Goal: Task Accomplishment & Management: Manage account settings

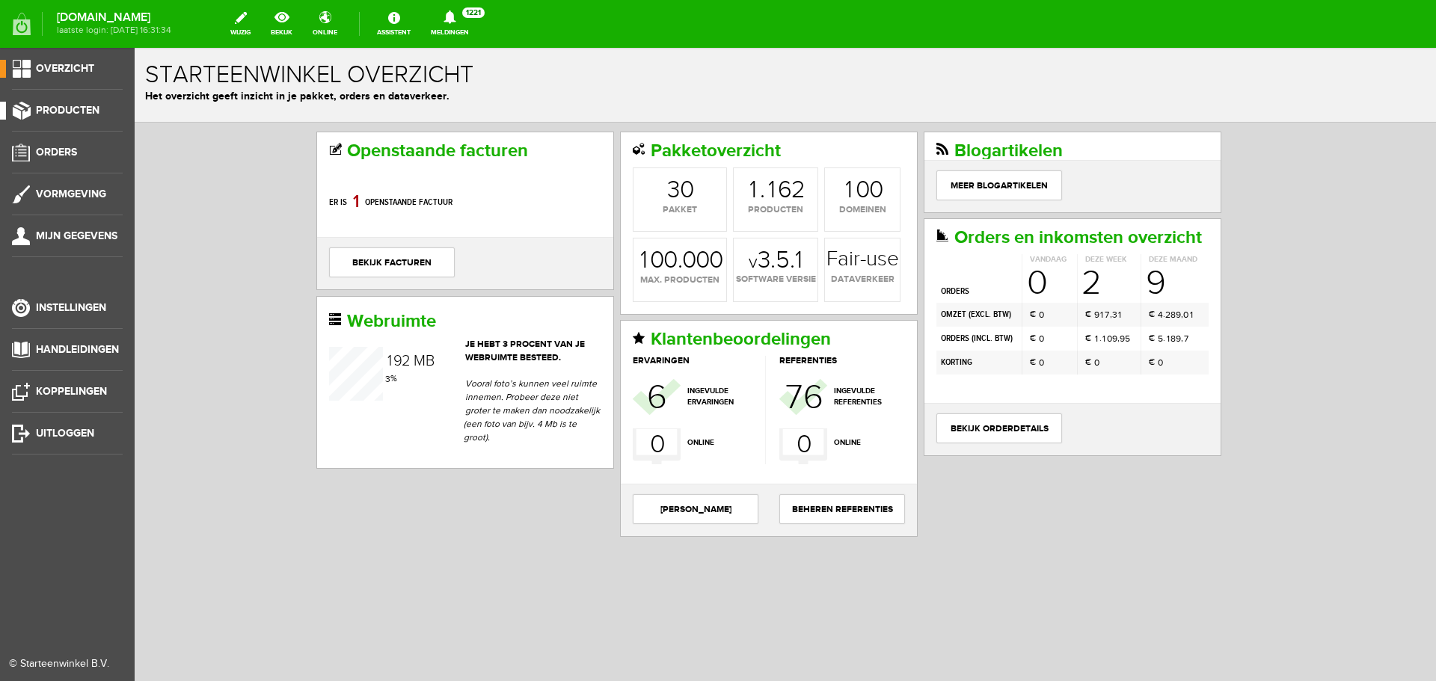
click at [41, 109] on span "Producten" at bounding box center [68, 110] width 64 height 13
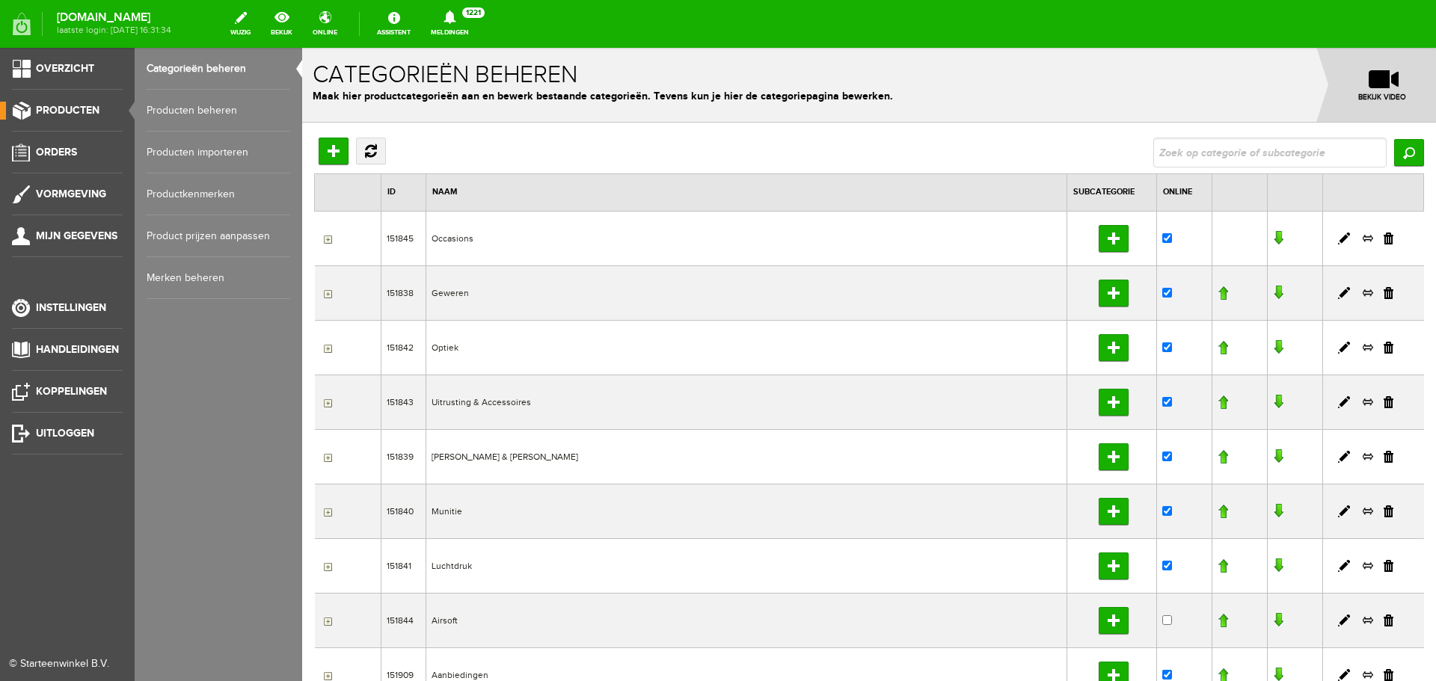
click at [221, 109] on link "Producten beheren" at bounding box center [219, 111] width 144 height 42
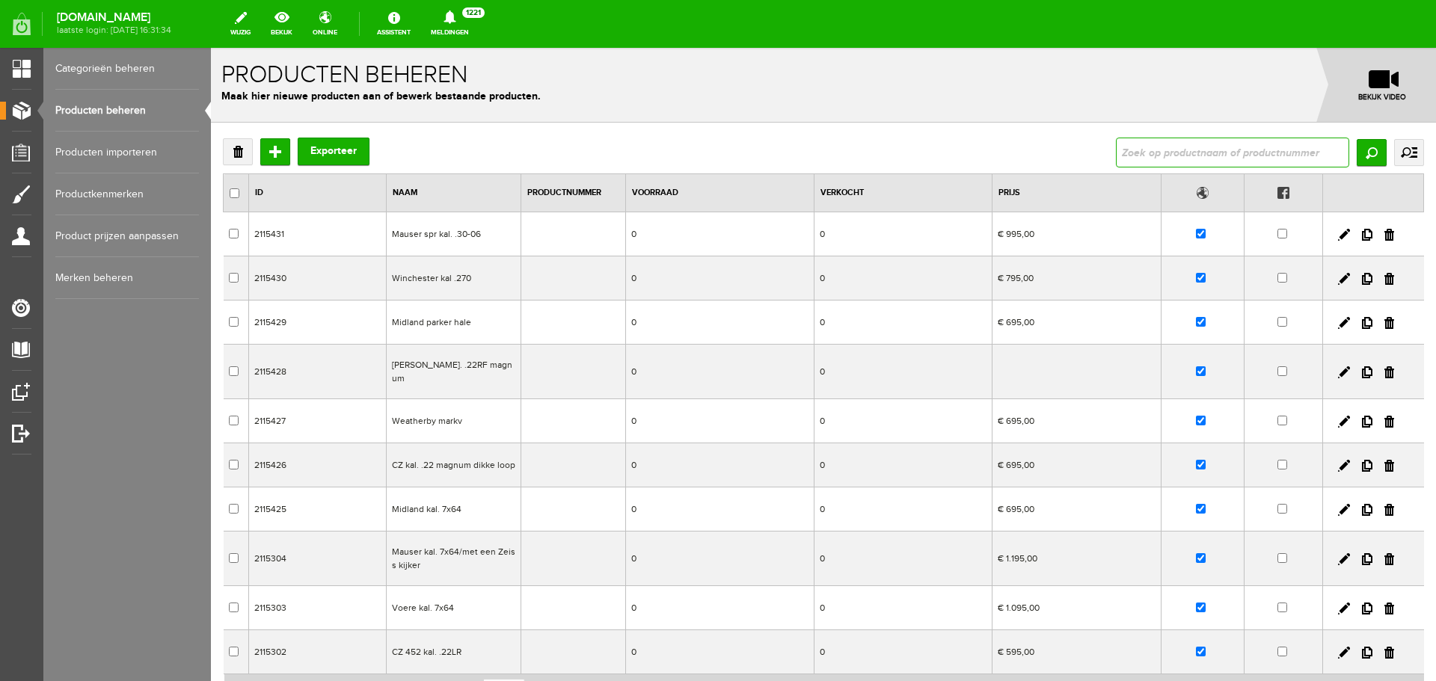
click at [1131, 150] on input "text" at bounding box center [1232, 153] width 233 height 30
type input "t"
type input "hikmicro"
click at [1356, 156] on input "Zoeken" at bounding box center [1371, 152] width 30 height 27
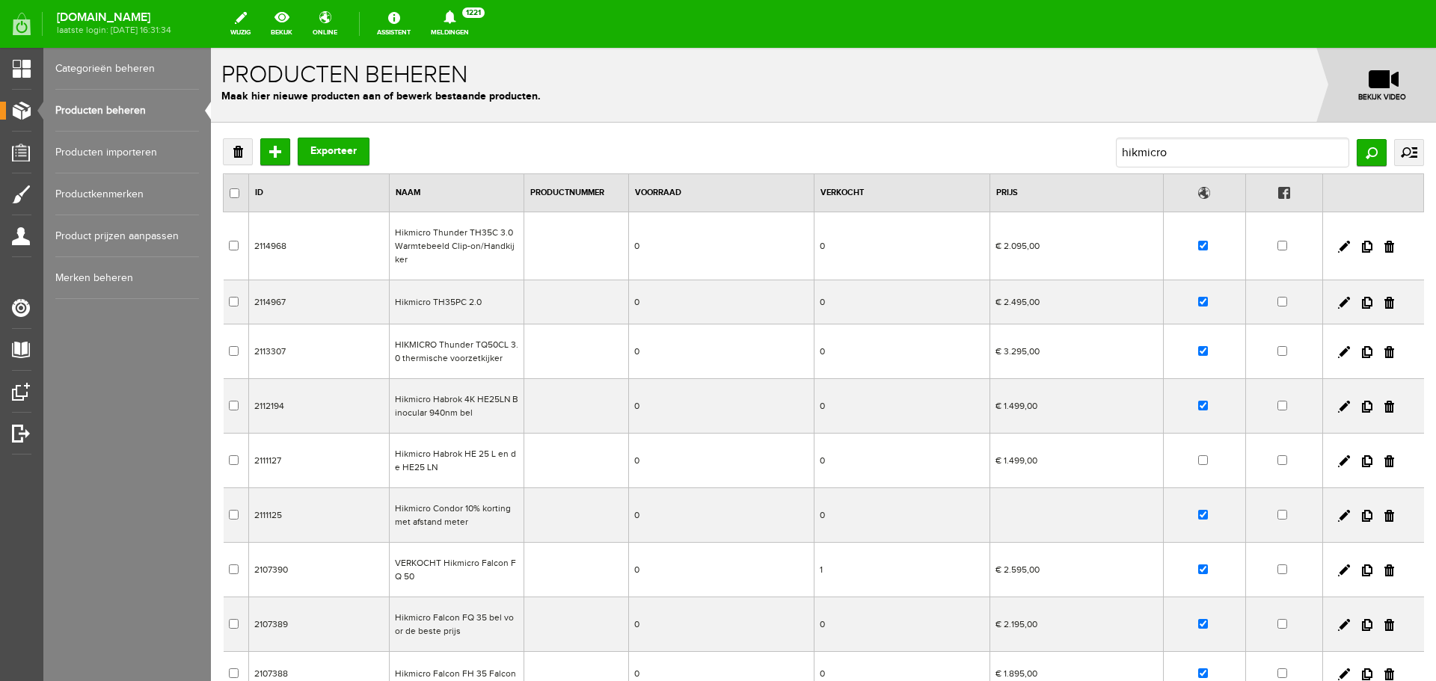
click at [763, 252] on td "0" at bounding box center [721, 246] width 185 height 68
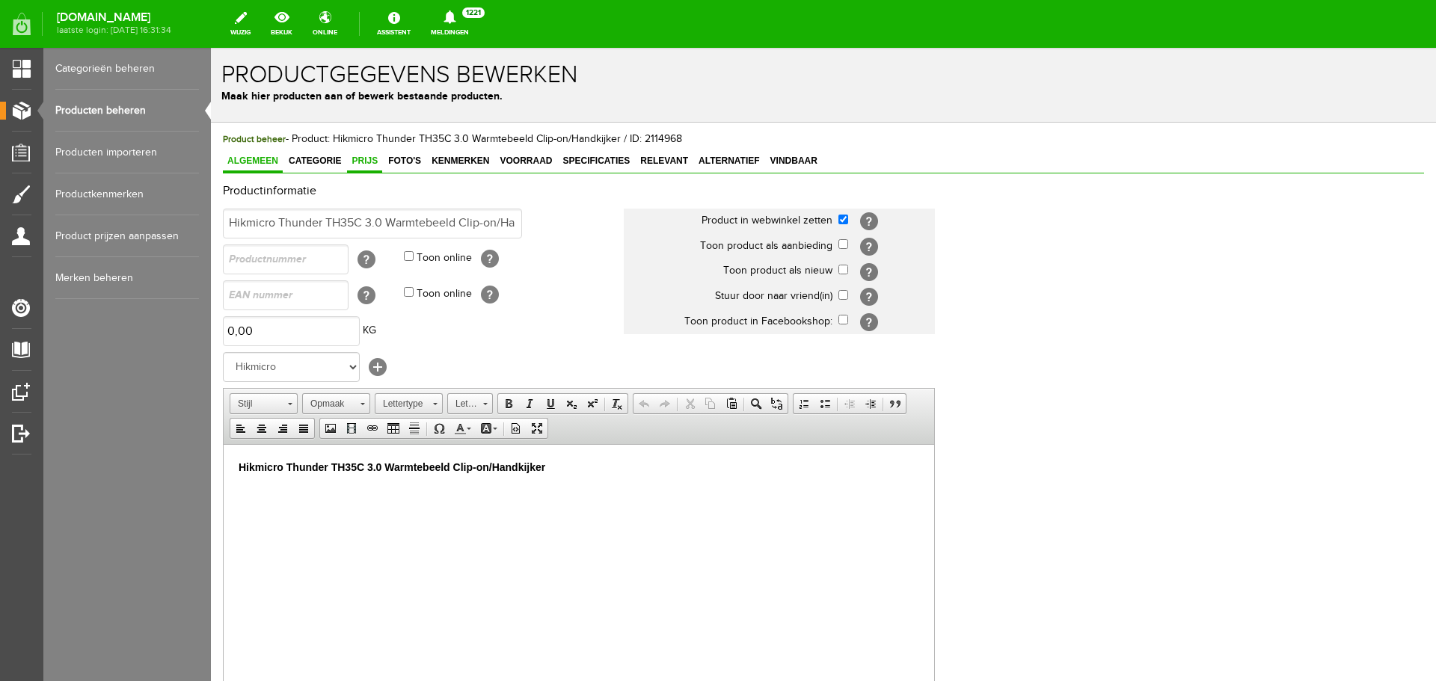
click at [372, 165] on span "Prijs" at bounding box center [364, 161] width 35 height 10
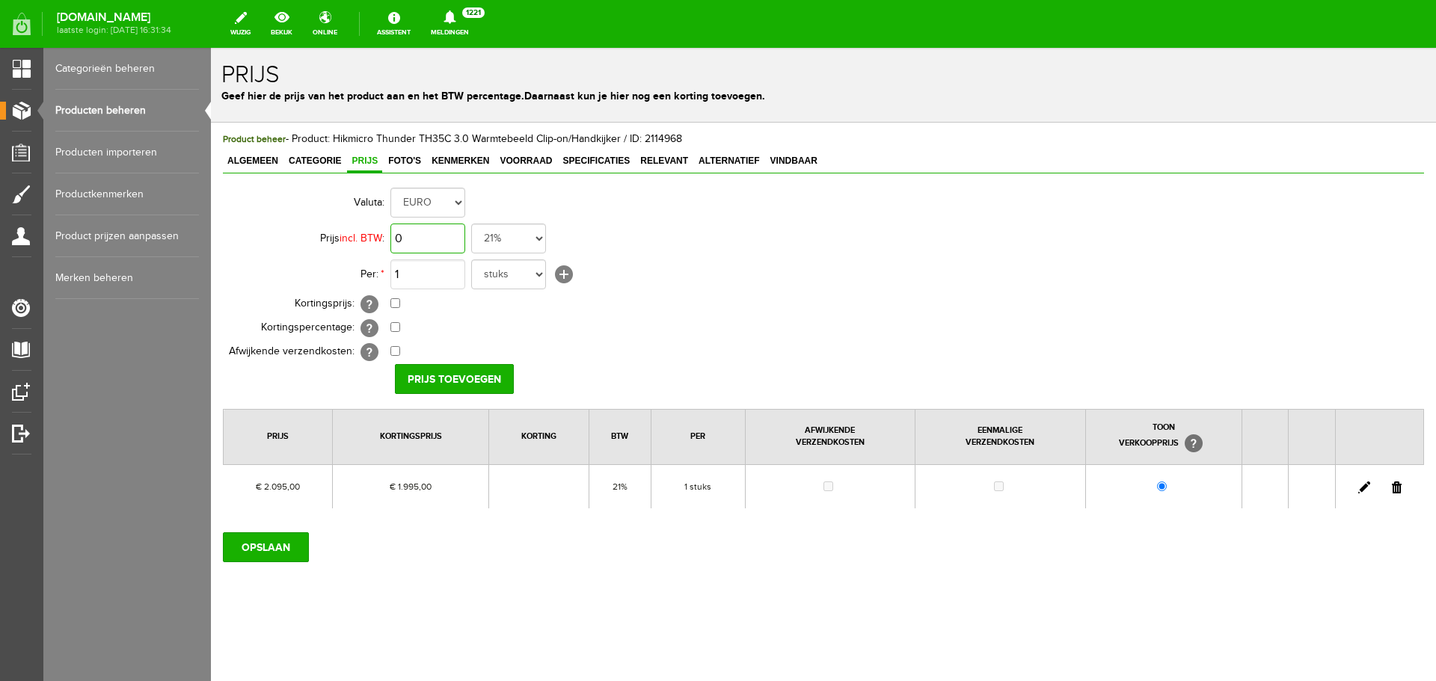
click at [437, 238] on input "0" at bounding box center [427, 239] width 75 height 30
type input "€ 2.095,00"
click at [396, 304] on input "checkbox" at bounding box center [395, 303] width 10 height 10
checkbox input "true"
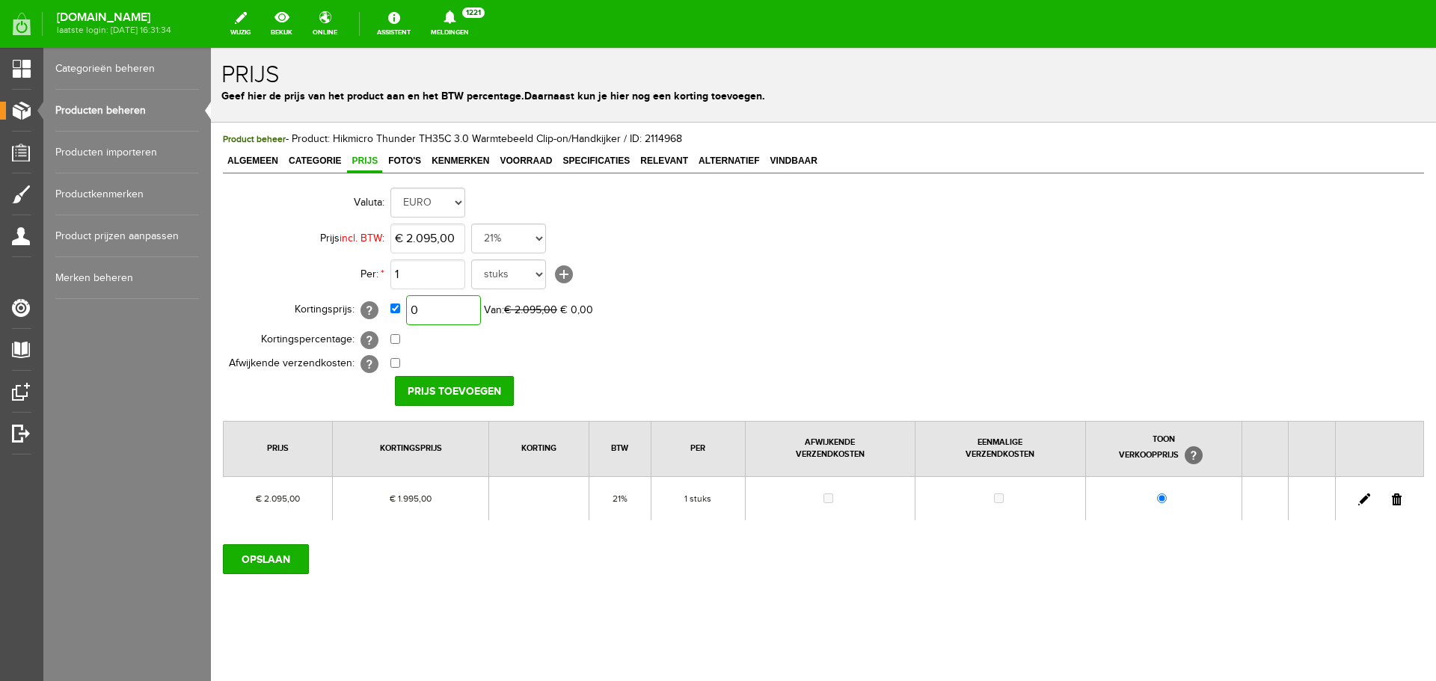
click at [441, 308] on input "0" at bounding box center [443, 310] width 75 height 30
type input "€ 1.850,00"
click at [449, 391] on input "Prijs toevoegen" at bounding box center [454, 391] width 119 height 30
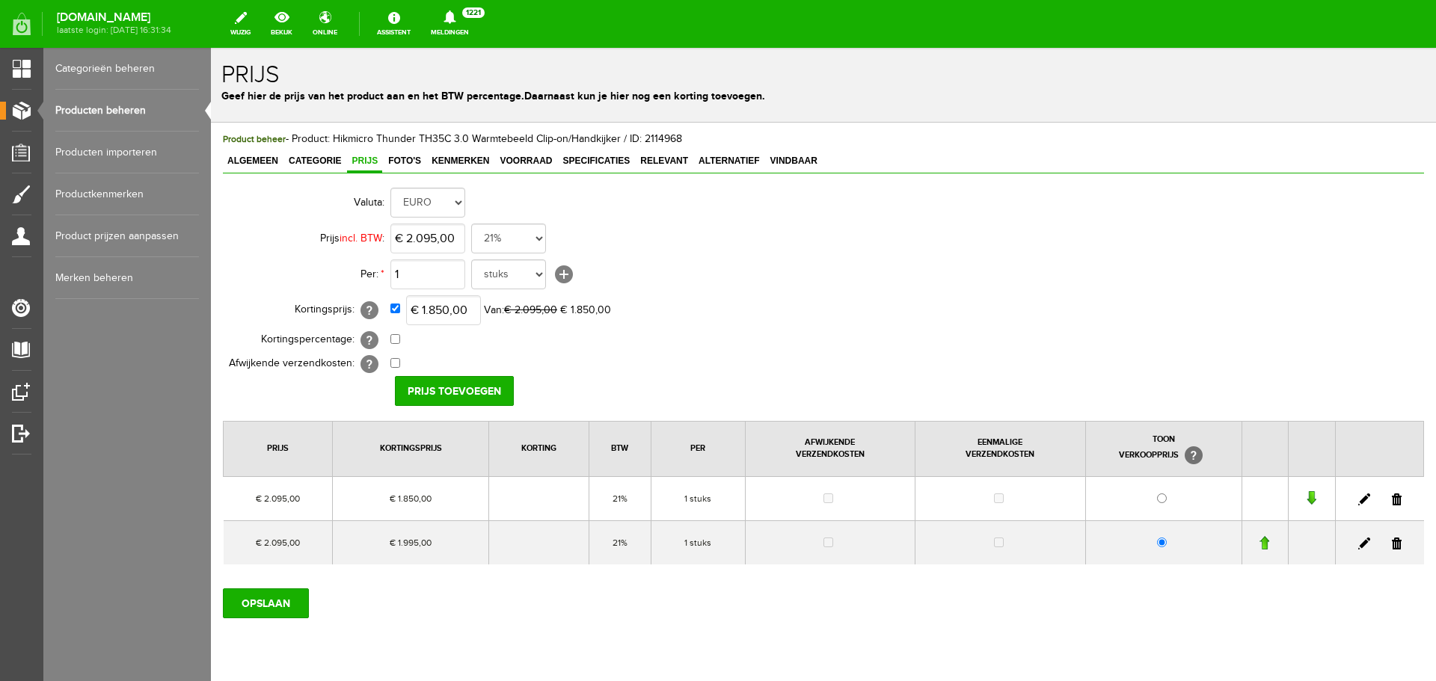
click at [1392, 499] on link at bounding box center [1397, 500] width 10 height 12
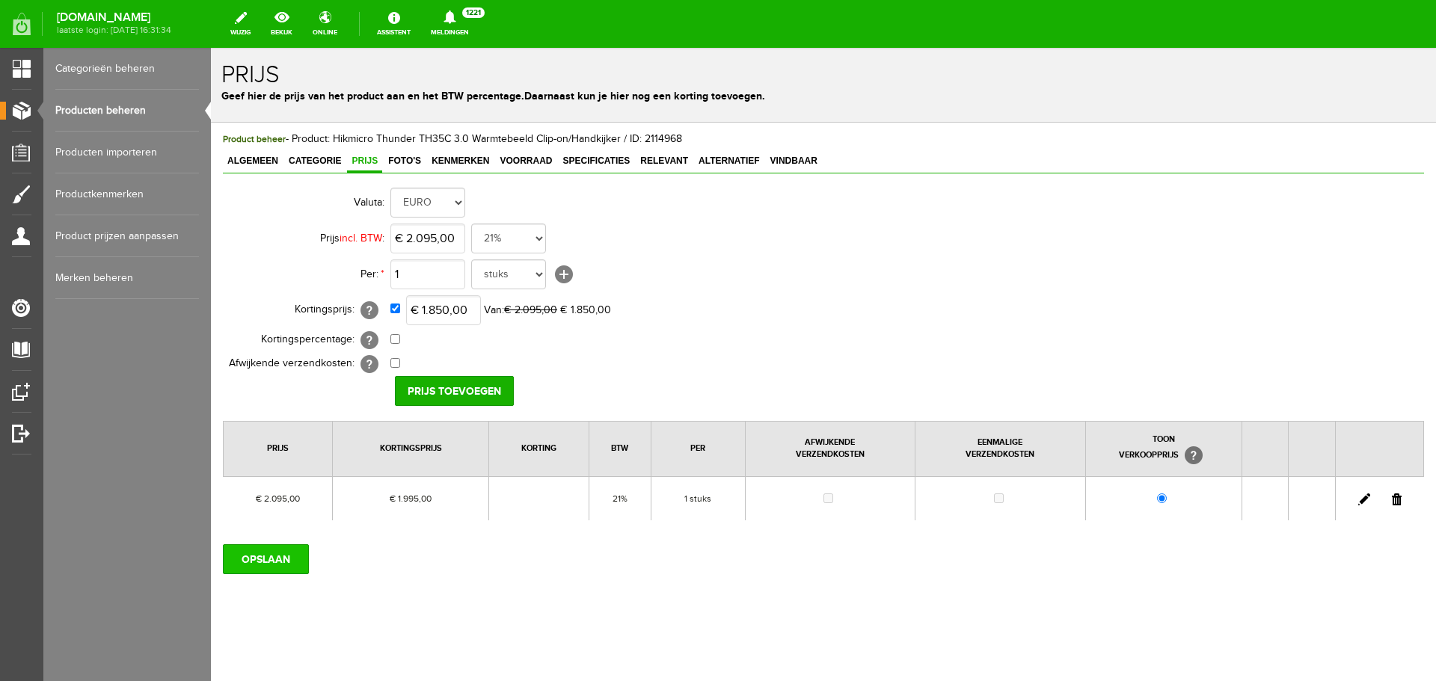
click at [277, 549] on input "OPSLAAN" at bounding box center [266, 559] width 86 height 30
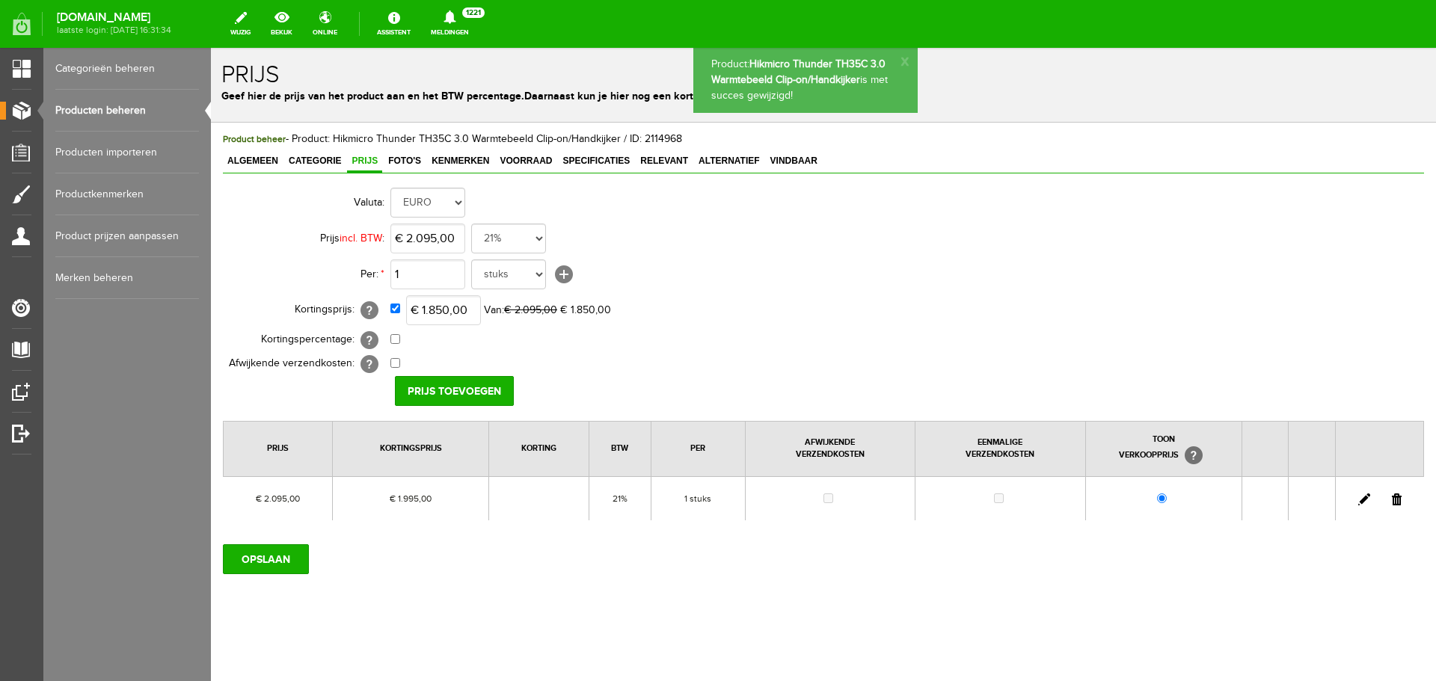
click at [122, 107] on link "Producten beheren" at bounding box center [127, 111] width 144 height 42
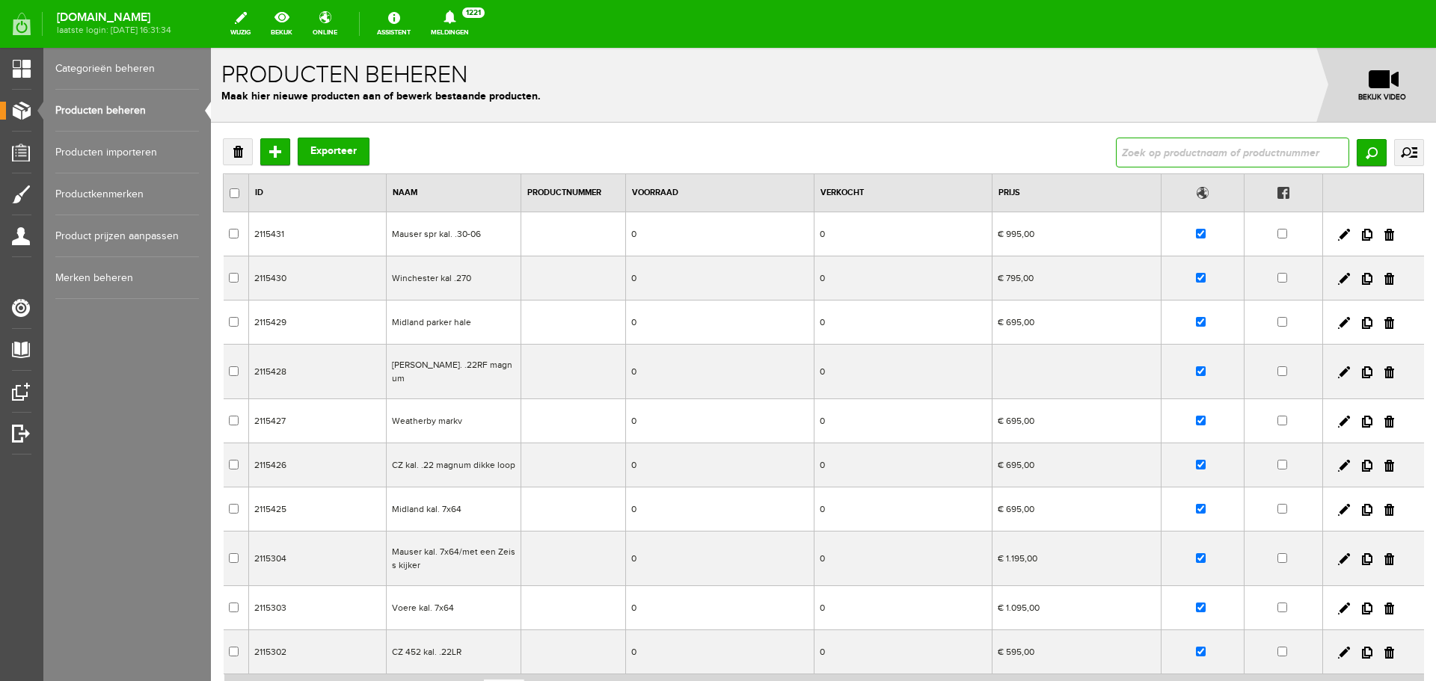
click at [1127, 147] on input "text" at bounding box center [1232, 153] width 233 height 30
type input "hik micro"
click at [1356, 144] on input "Zoeken" at bounding box center [1371, 152] width 30 height 27
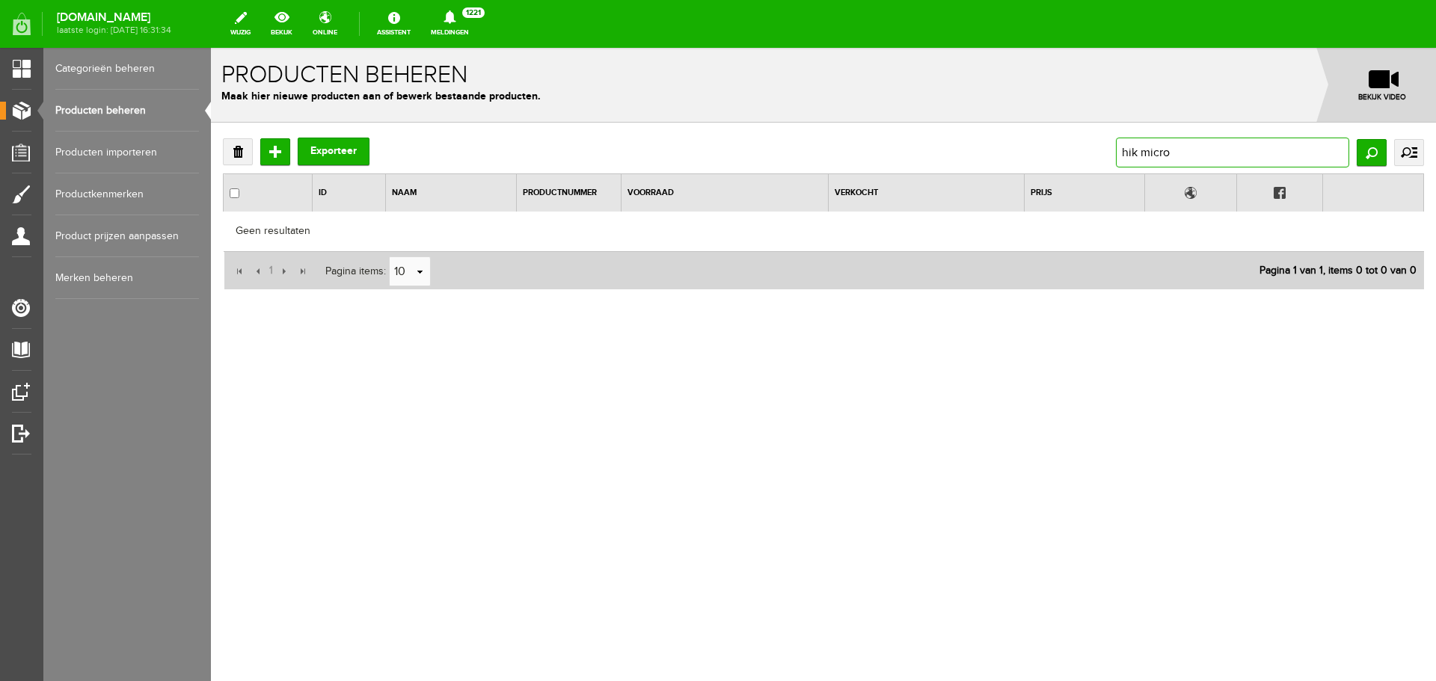
click at [1170, 147] on input "hik micro" at bounding box center [1232, 153] width 233 height 30
type input "hikmicro"
click at [1374, 153] on input "Zoeken" at bounding box center [1371, 152] width 30 height 27
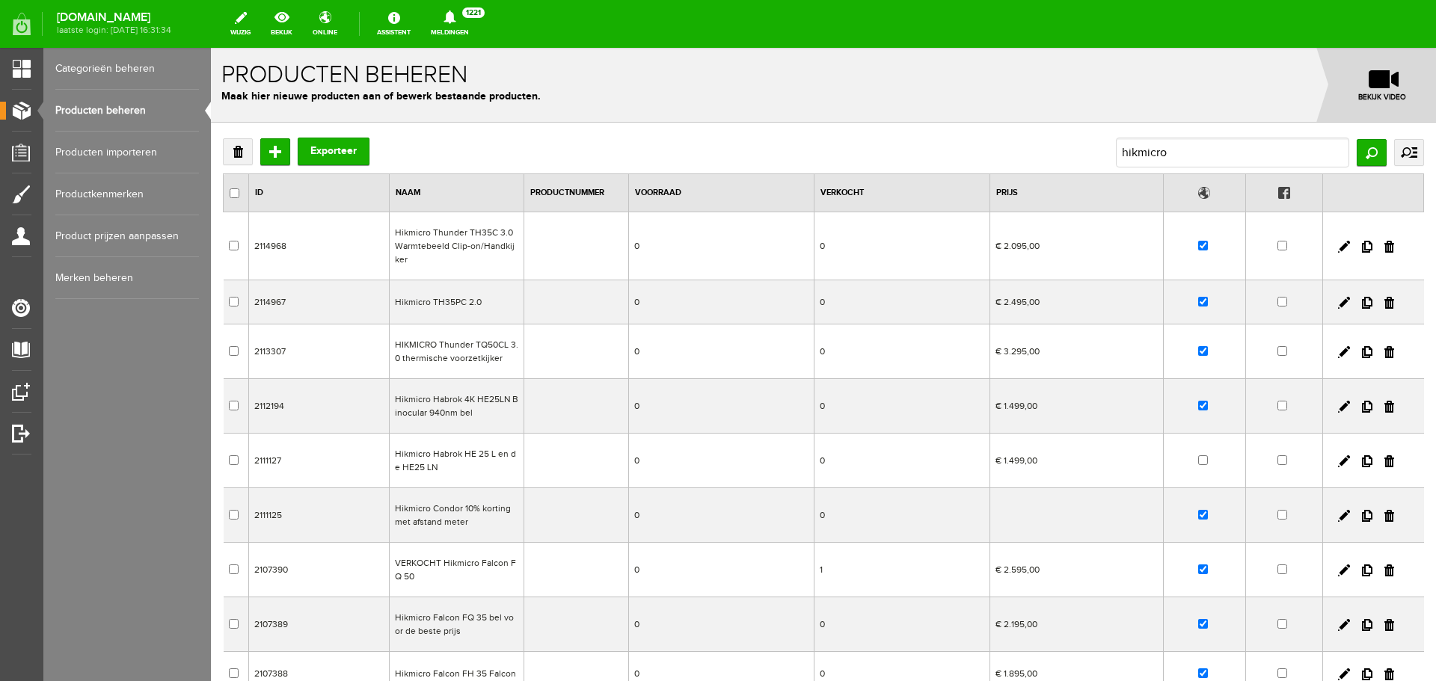
click at [497, 348] on td "HIKMICRO Thunder TQ50CL 3.0 thermische voorzetkijker" at bounding box center [457, 352] width 135 height 55
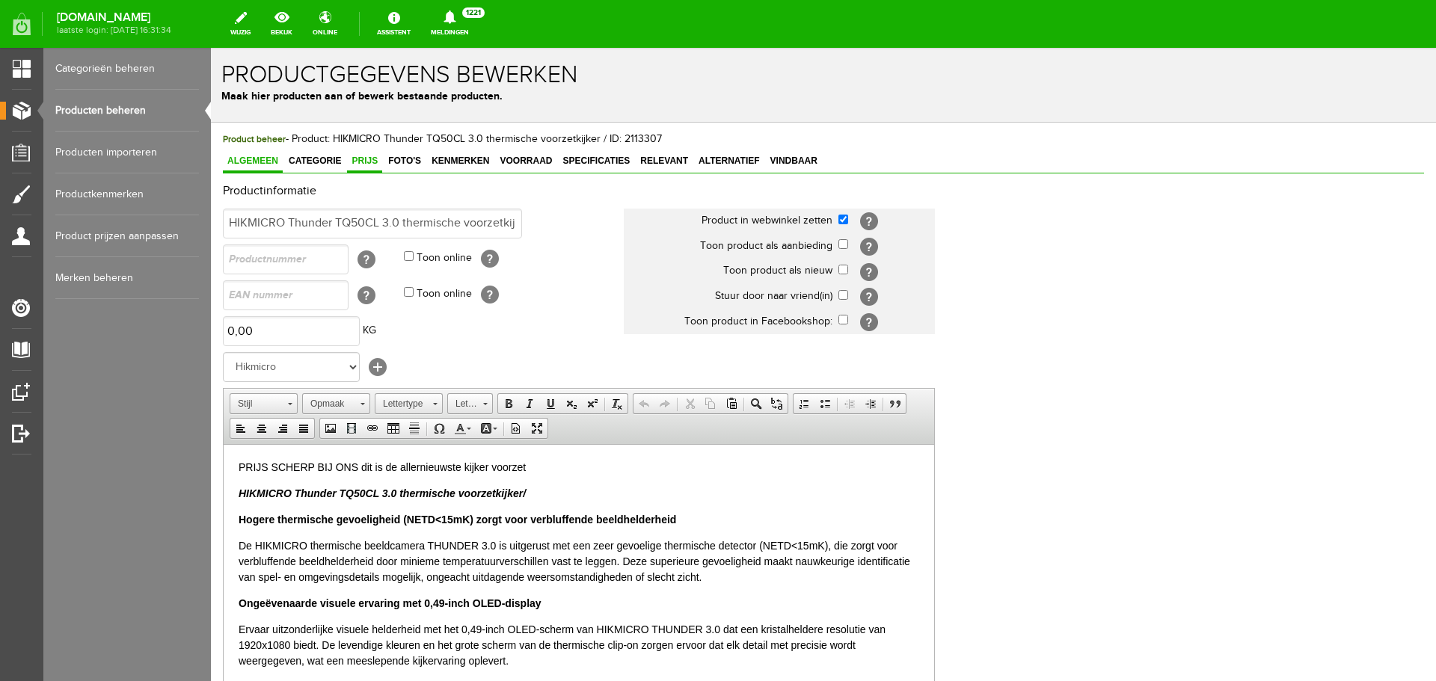
click at [370, 154] on link "Prijs" at bounding box center [364, 162] width 35 height 22
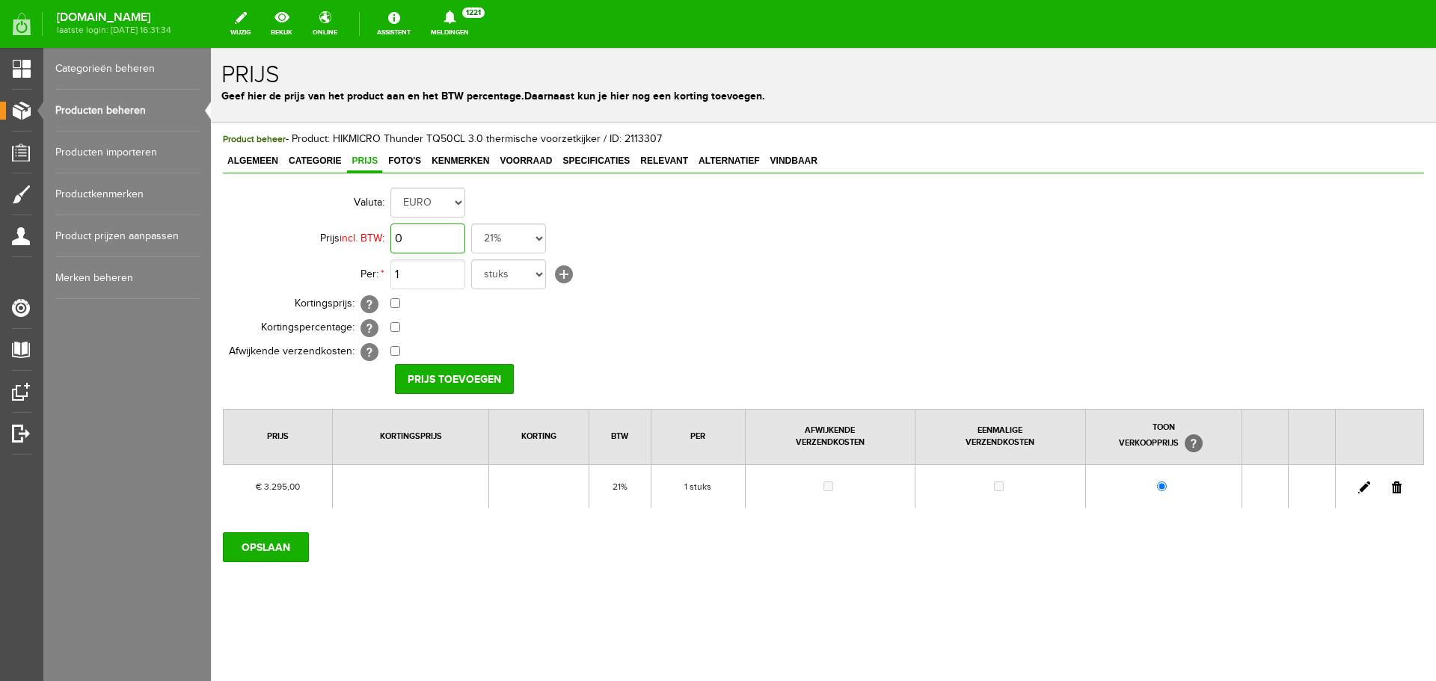
click at [428, 238] on input "0" at bounding box center [427, 239] width 75 height 30
type input "€ 3.295,00"
click at [392, 306] on input "checkbox" at bounding box center [395, 303] width 10 height 10
checkbox input "true"
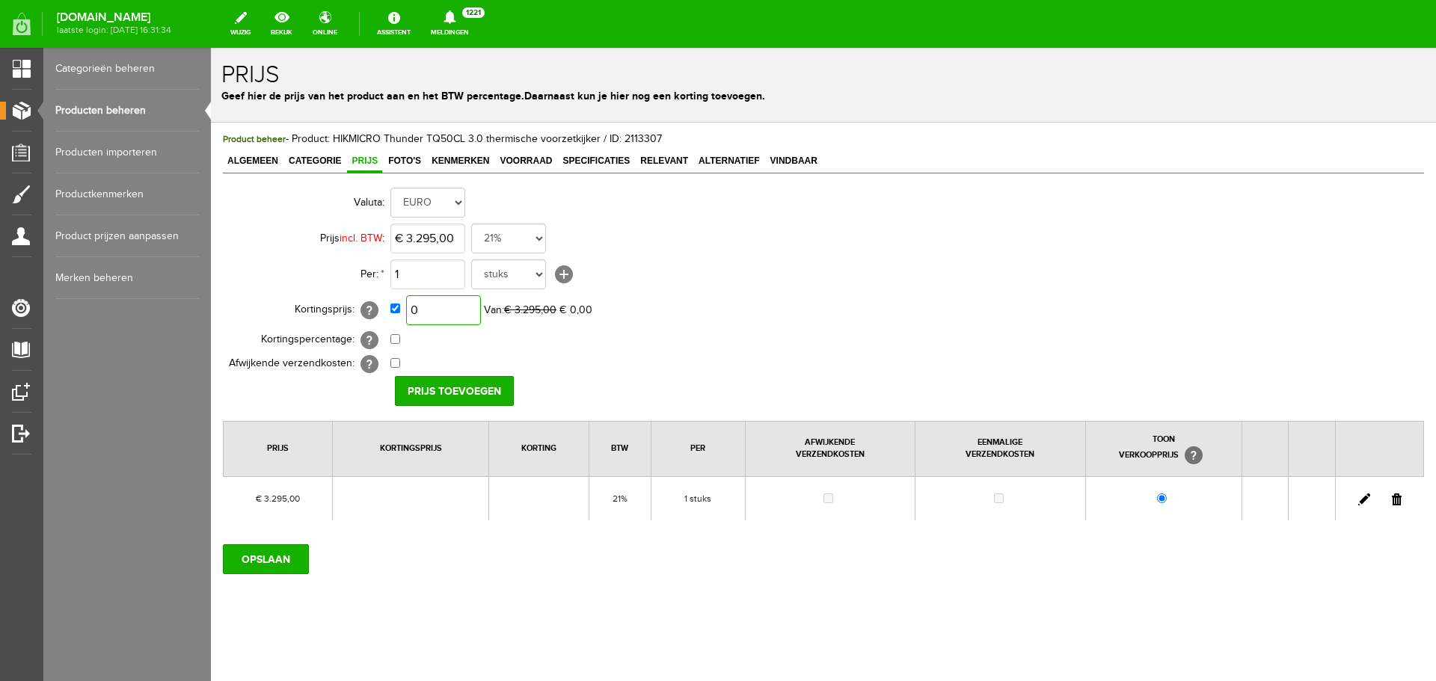
click at [460, 314] on input "0" at bounding box center [443, 310] width 75 height 30
type input "€ 2.995,00"
click at [462, 383] on input "Prijs toevoegen" at bounding box center [454, 391] width 119 height 30
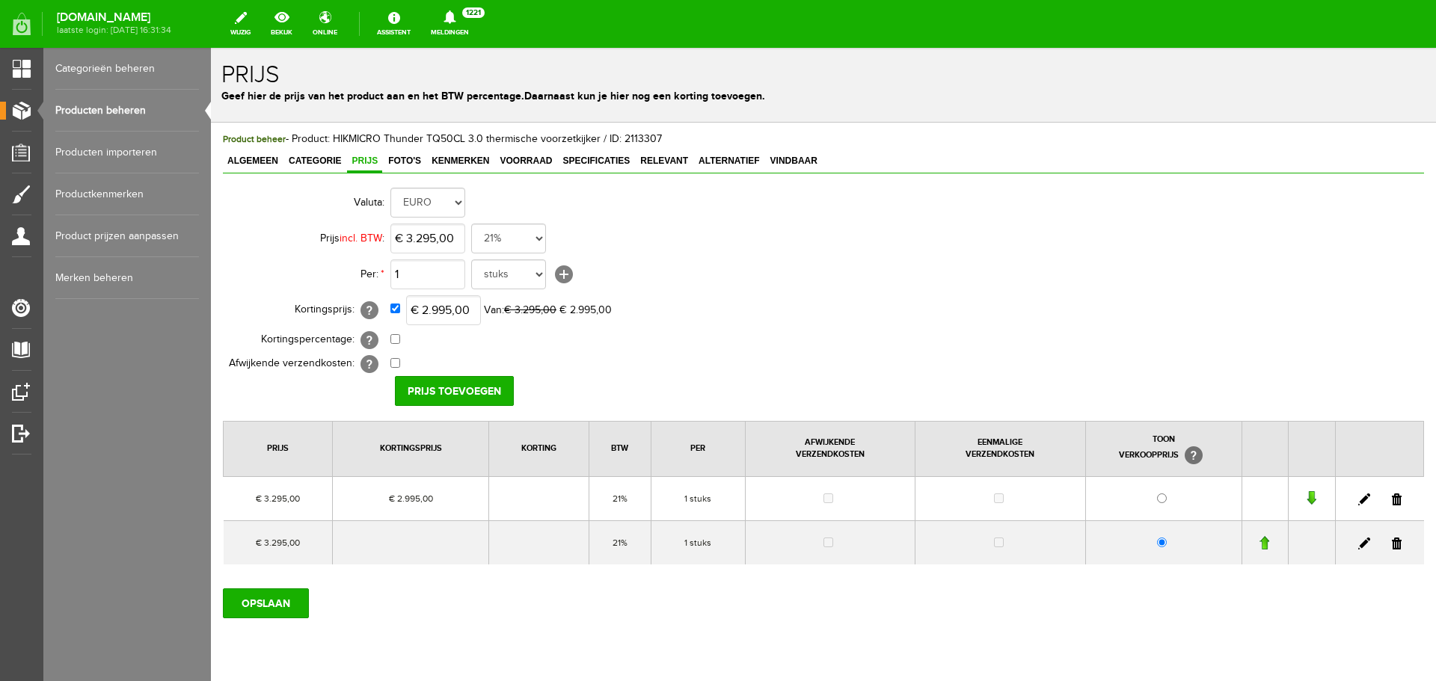
click at [1392, 541] on link at bounding box center [1397, 544] width 10 height 12
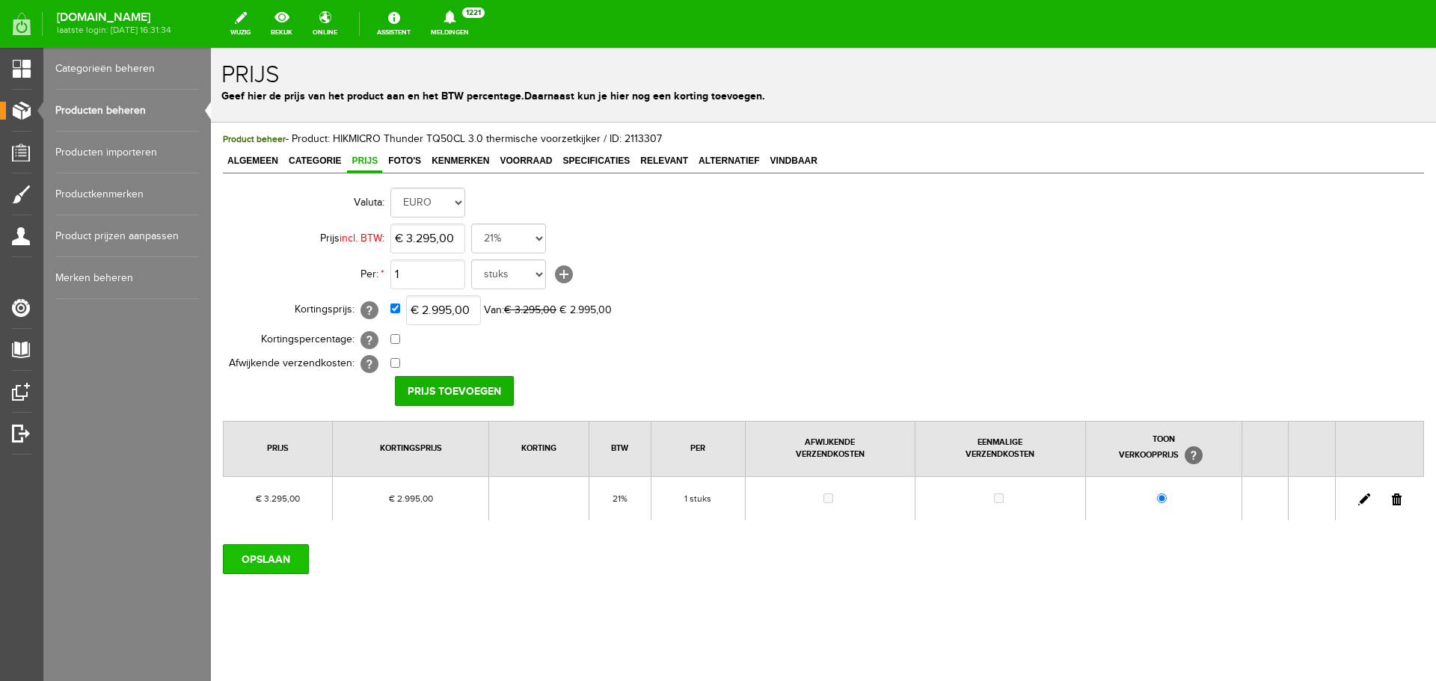
click at [286, 553] on input "OPSLAAN" at bounding box center [266, 559] width 86 height 30
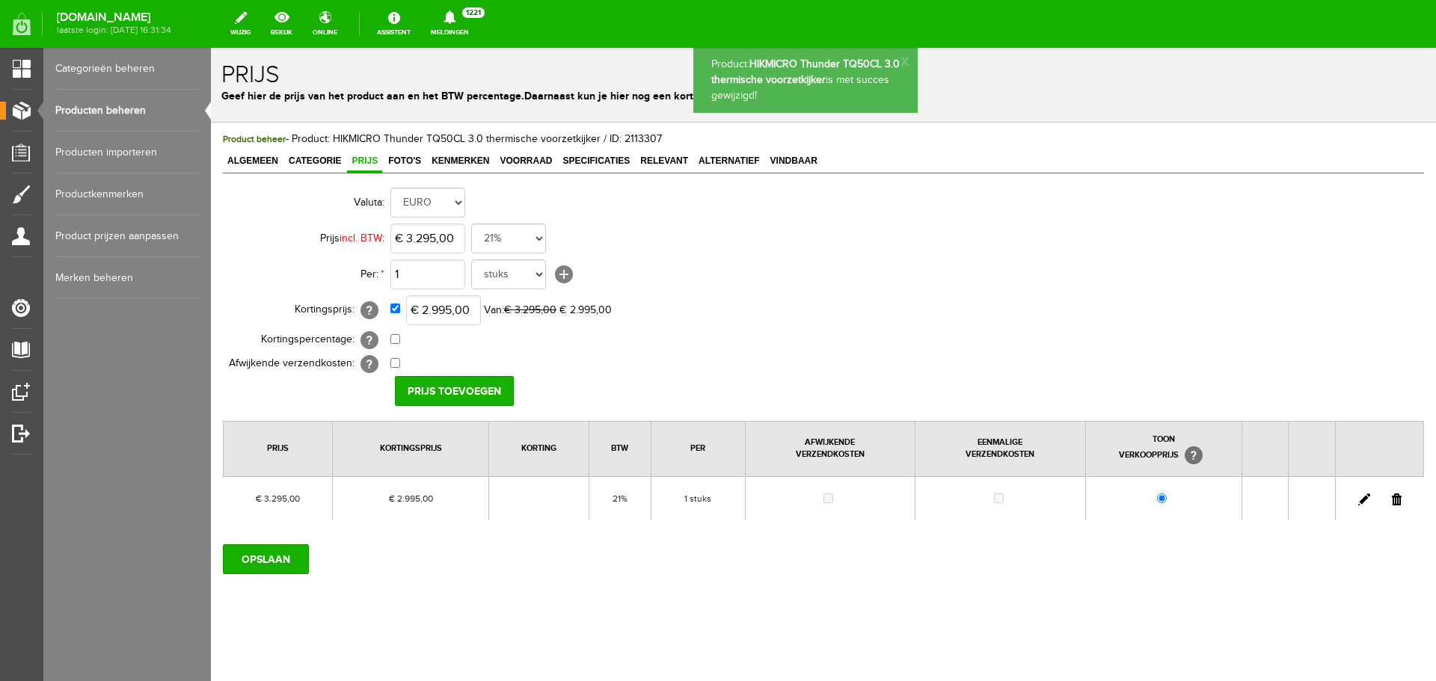
click at [135, 105] on link "Producten beheren" at bounding box center [127, 111] width 144 height 42
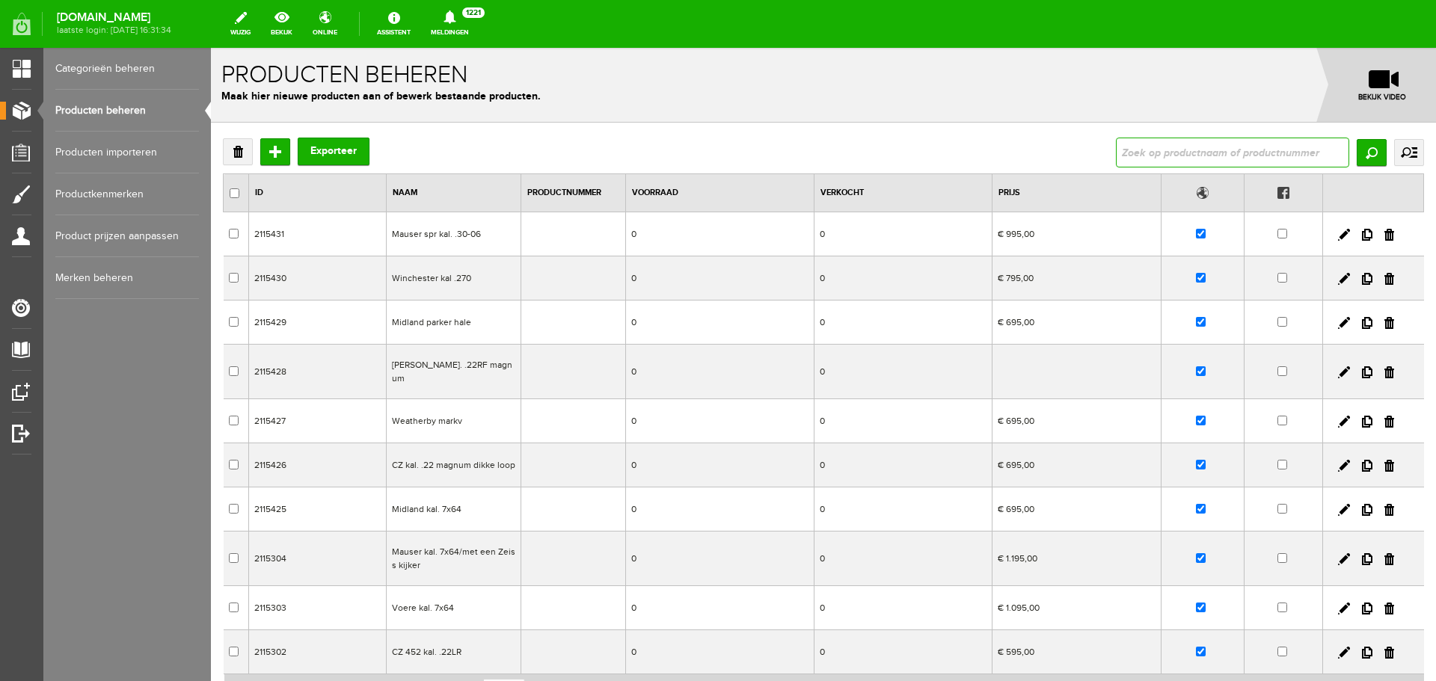
click at [1123, 153] on input "text" at bounding box center [1232, 153] width 233 height 30
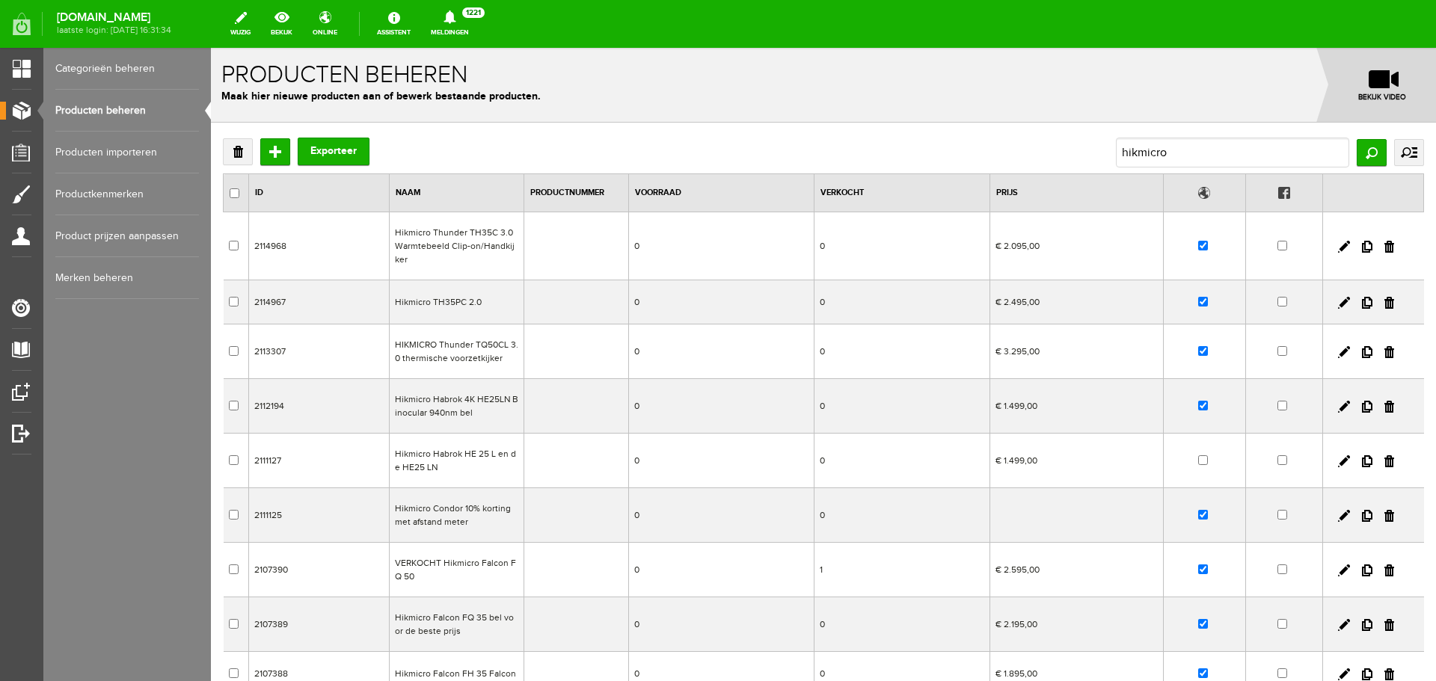
click at [494, 517] on td "Hikmicro Condor 10% korting met afstand meter" at bounding box center [457, 515] width 135 height 55
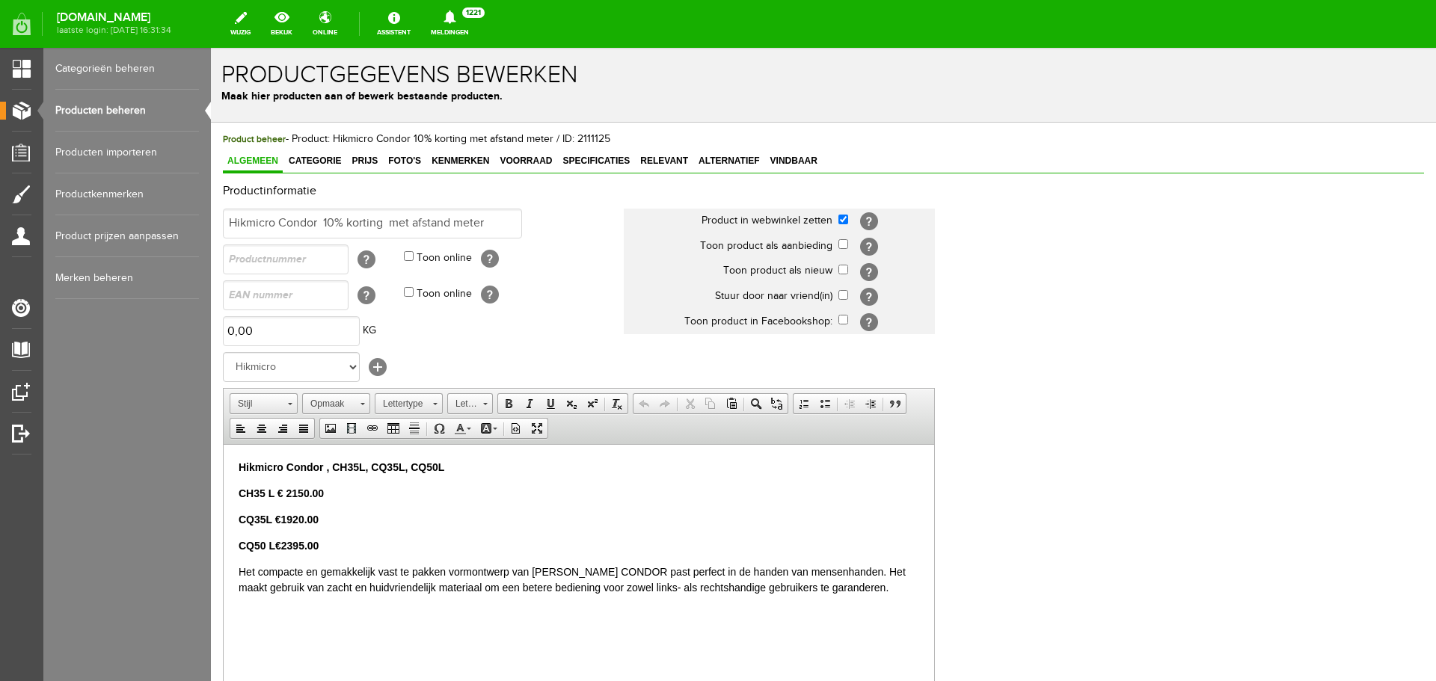
click at [110, 110] on link "Producten beheren" at bounding box center [127, 111] width 144 height 42
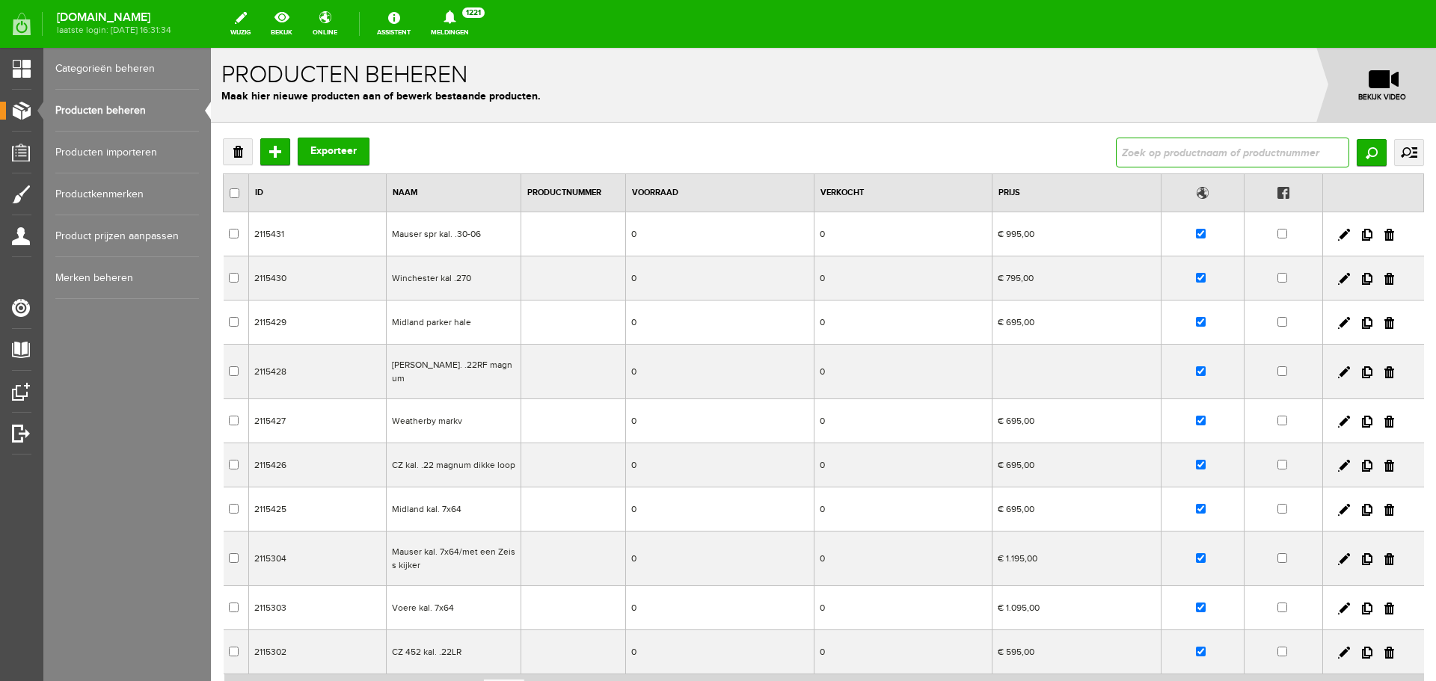
click at [1146, 144] on input "text" at bounding box center [1232, 153] width 233 height 30
type input "hikmicro"
click at [1356, 156] on input "Zoeken" at bounding box center [1371, 152] width 30 height 27
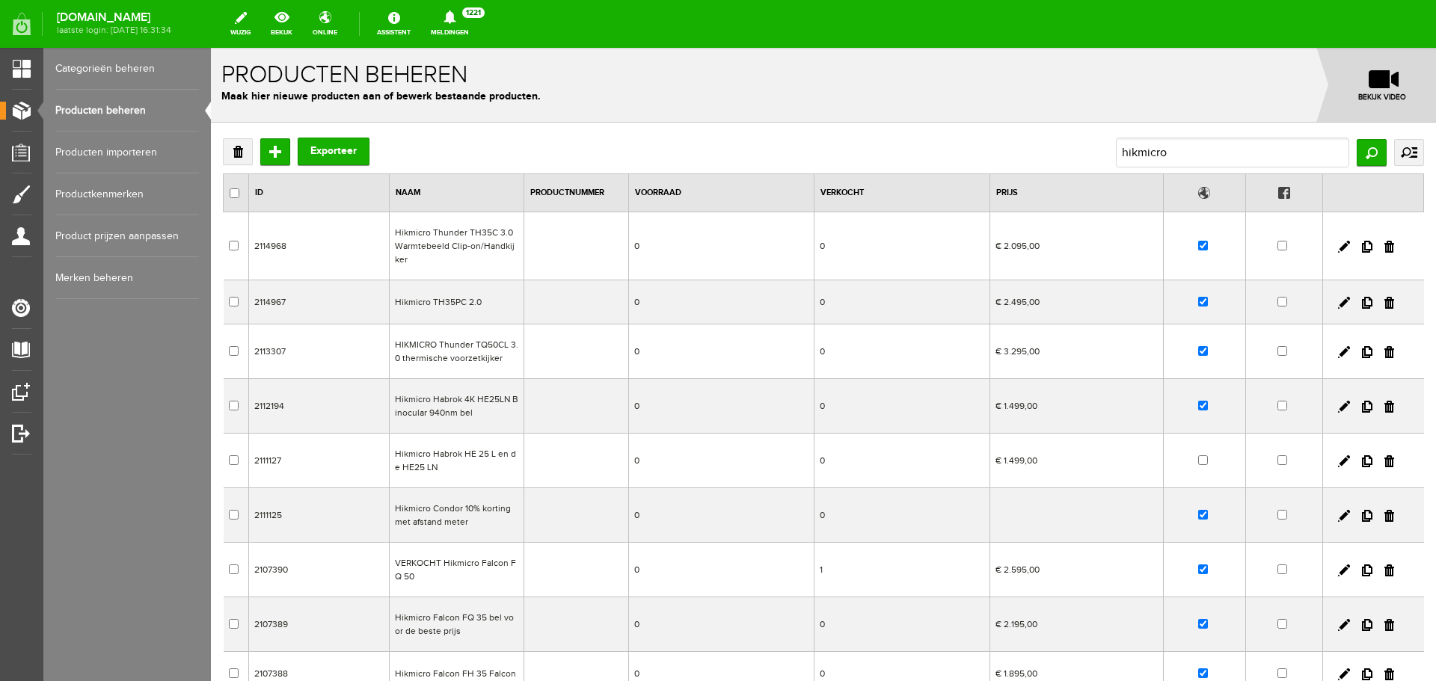
click at [534, 350] on td at bounding box center [576, 352] width 105 height 55
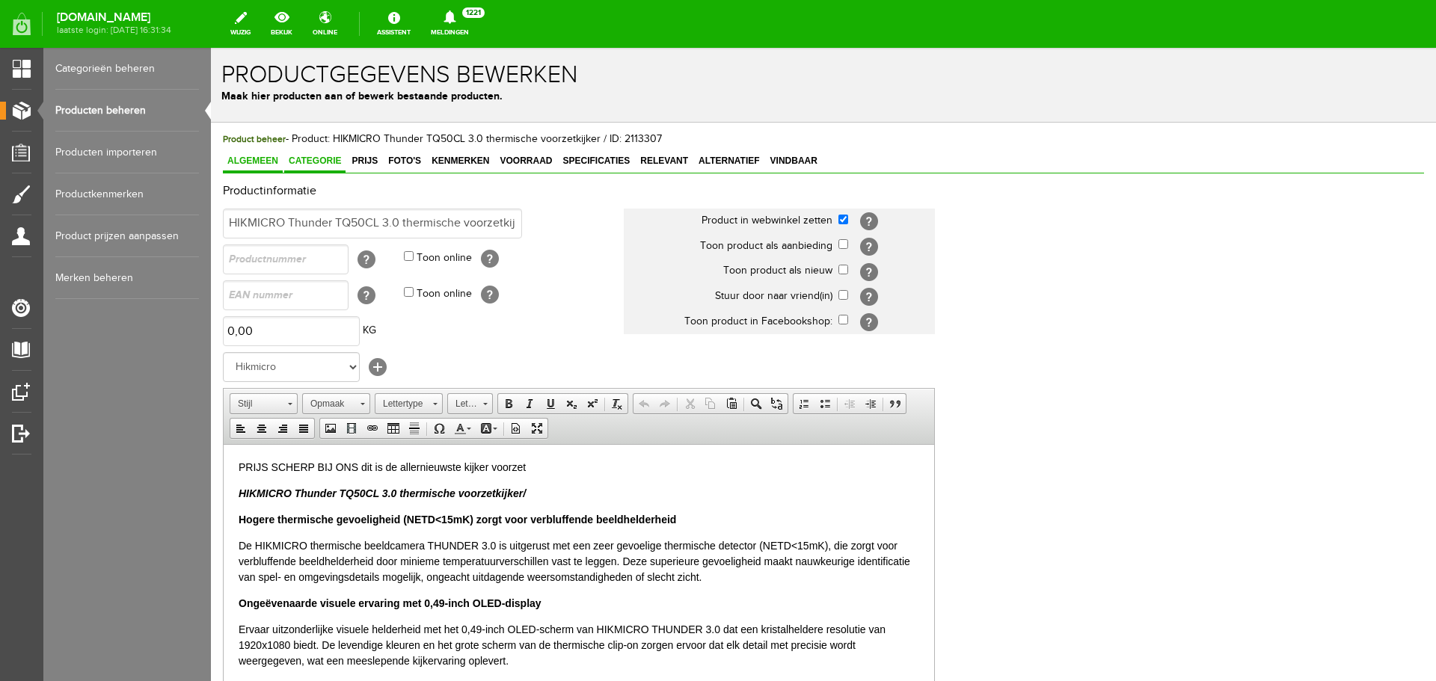
click at [315, 162] on span "Categorie" at bounding box center [314, 161] width 61 height 10
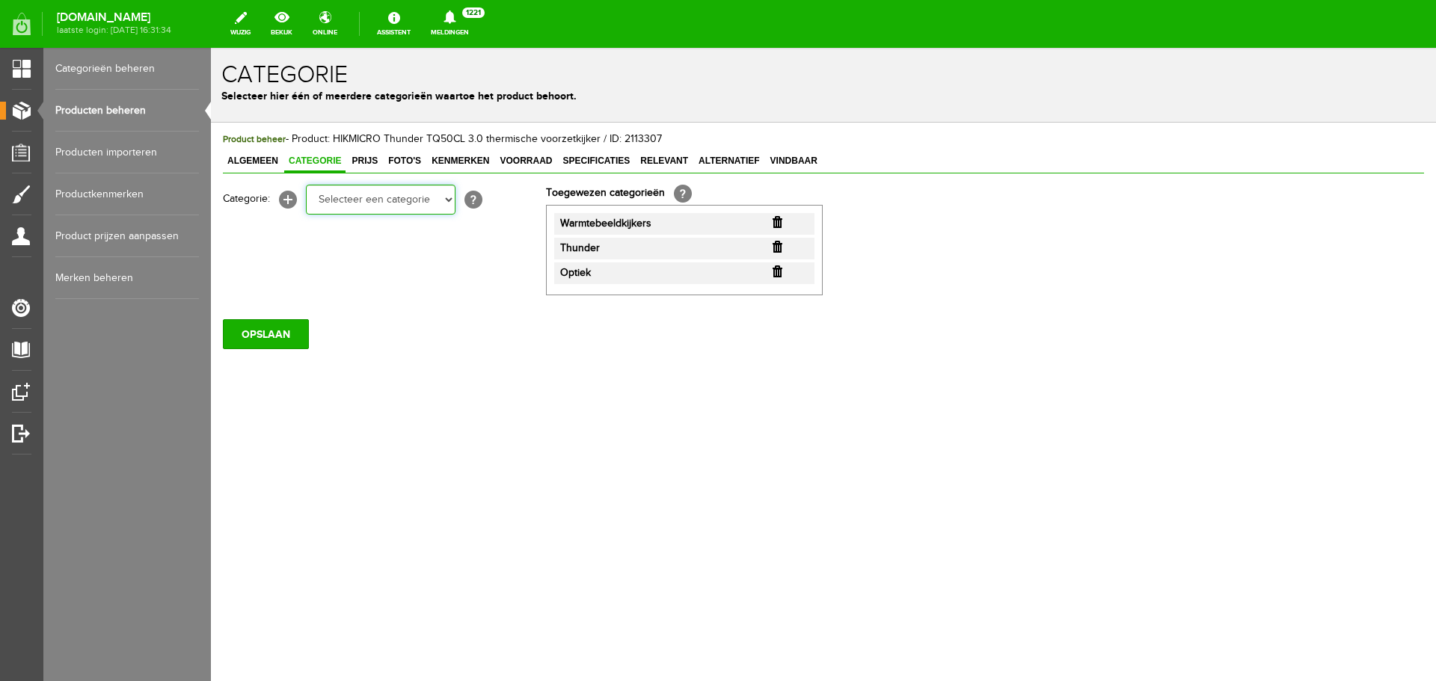
click at [448, 199] on select "Selecteer een categorie Occasions Occasions Choke's Occasions alarmpistolen Occ…" at bounding box center [381, 200] width 150 height 30
select select "151909"
click at [306, 185] on select "Selecteer een categorie Occasions Occasions Choke's Occasions alarmpistolen Occ…" at bounding box center [381, 200] width 150 height 30
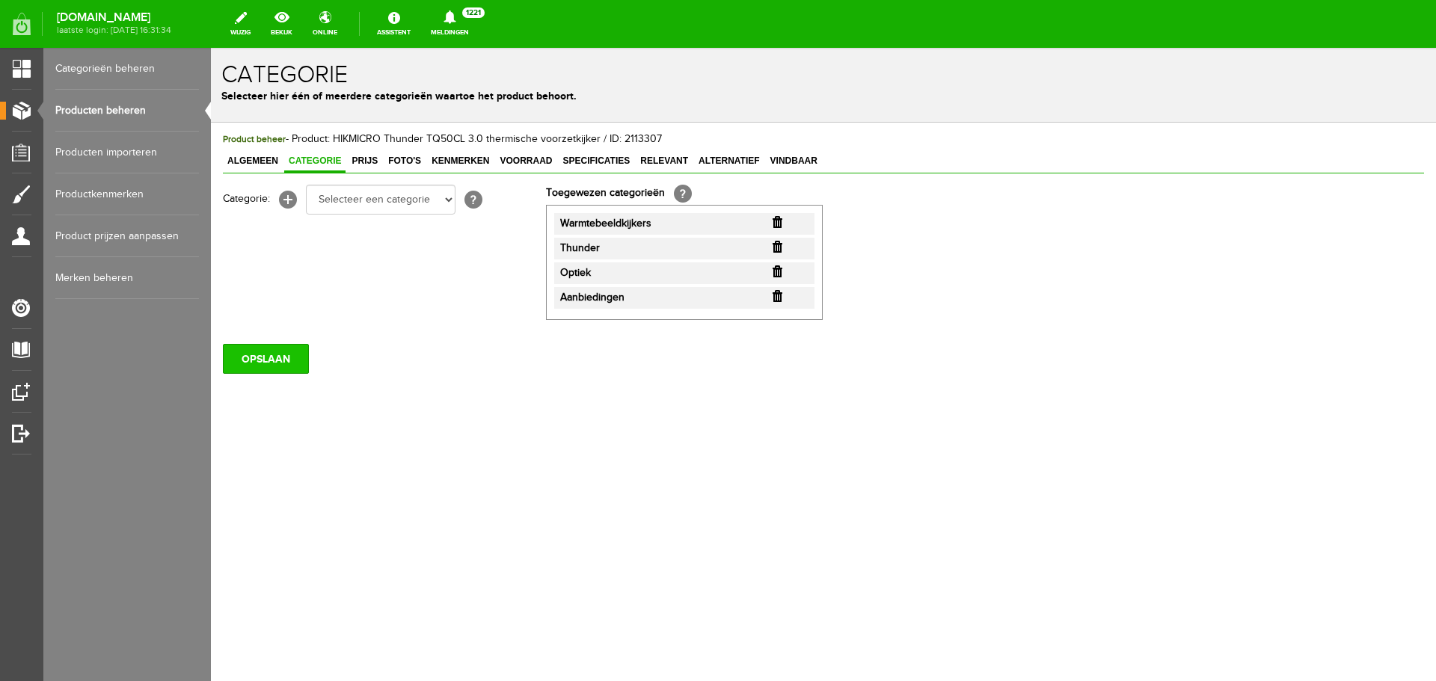
click at [293, 366] on input "OPSLAAN" at bounding box center [266, 359] width 86 height 30
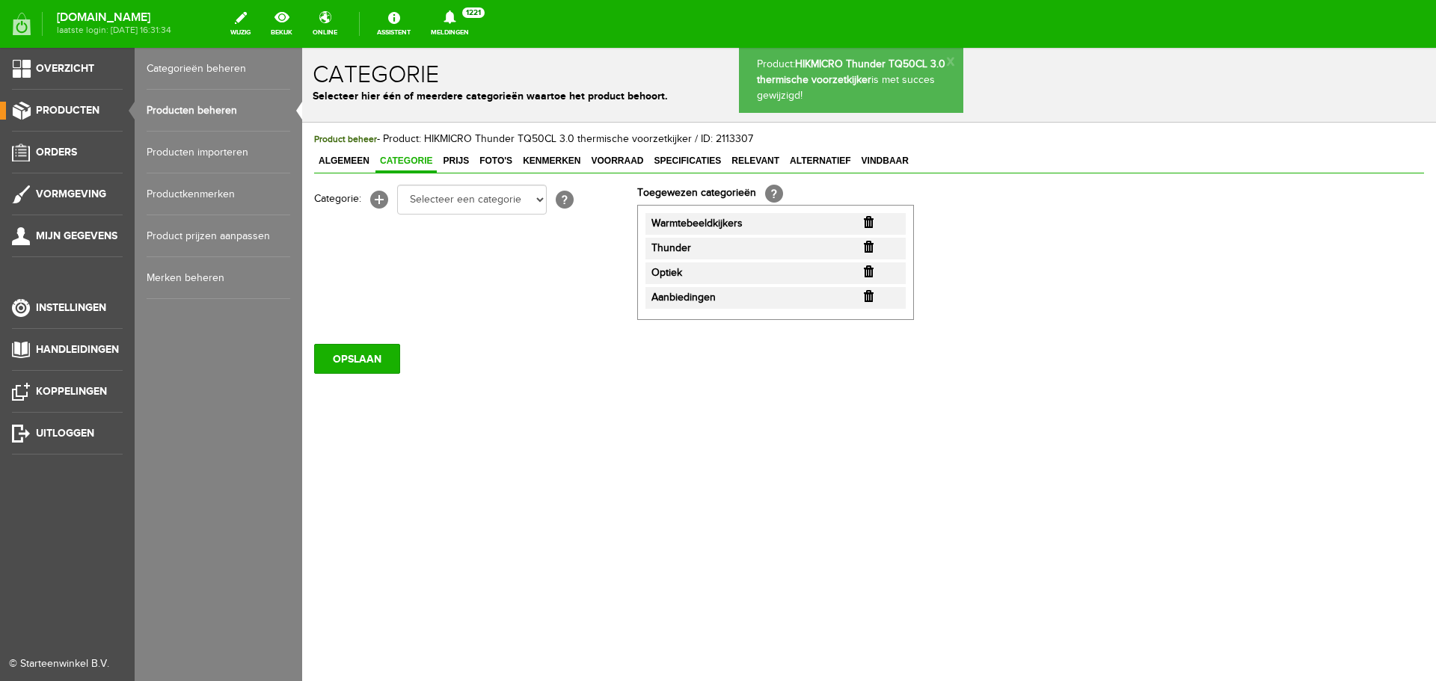
click at [160, 105] on link "Producten beheren" at bounding box center [219, 111] width 144 height 42
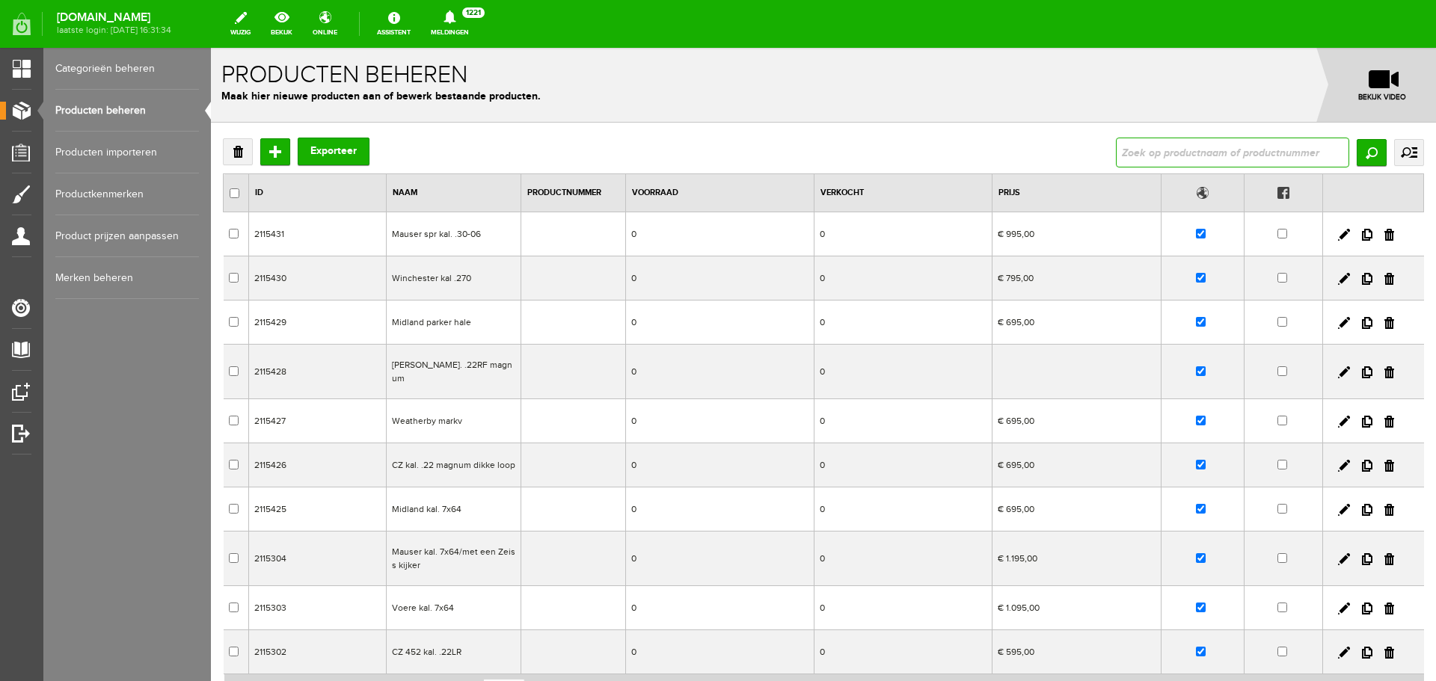
click at [1119, 145] on input "text" at bounding box center [1232, 153] width 233 height 30
type input "hikmicro"
click at [1361, 154] on input "Zoeken" at bounding box center [1371, 152] width 30 height 27
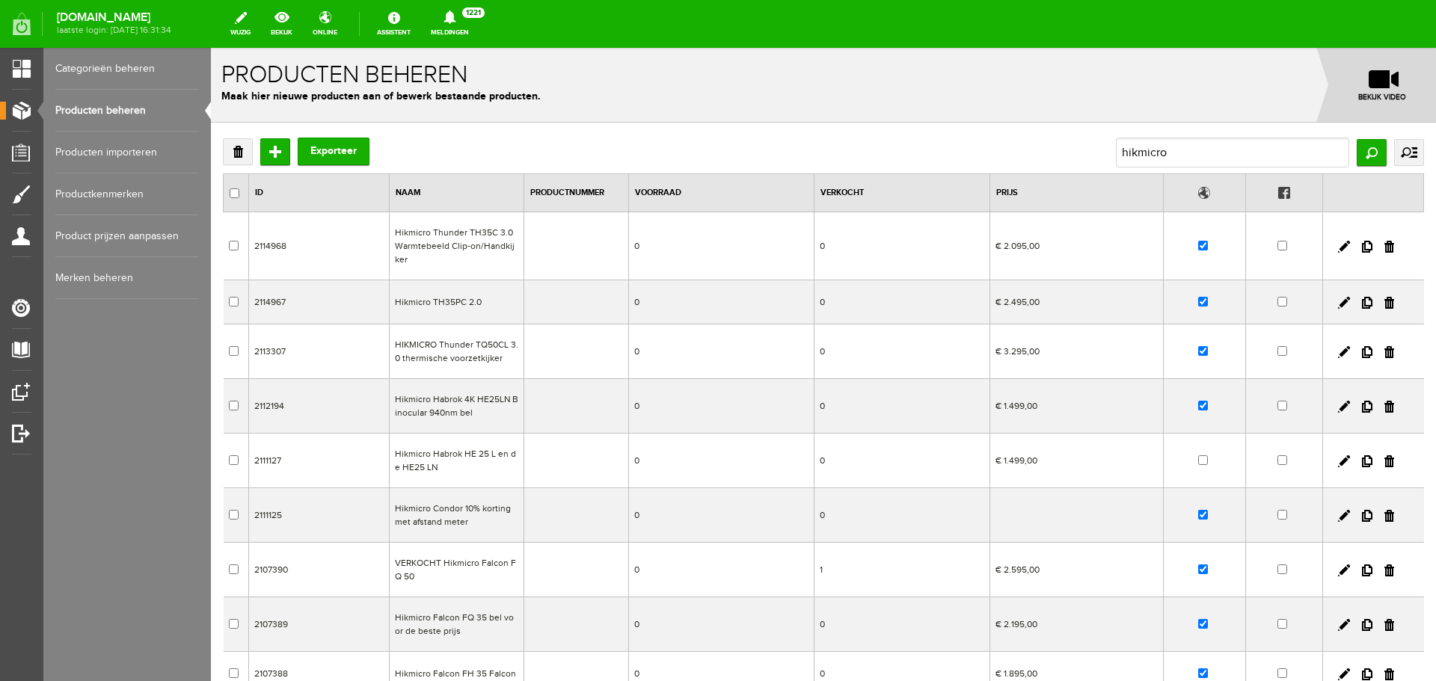
click at [441, 577] on td "VERKOCHT Hikmicro Falcon FQ 50" at bounding box center [457, 570] width 135 height 55
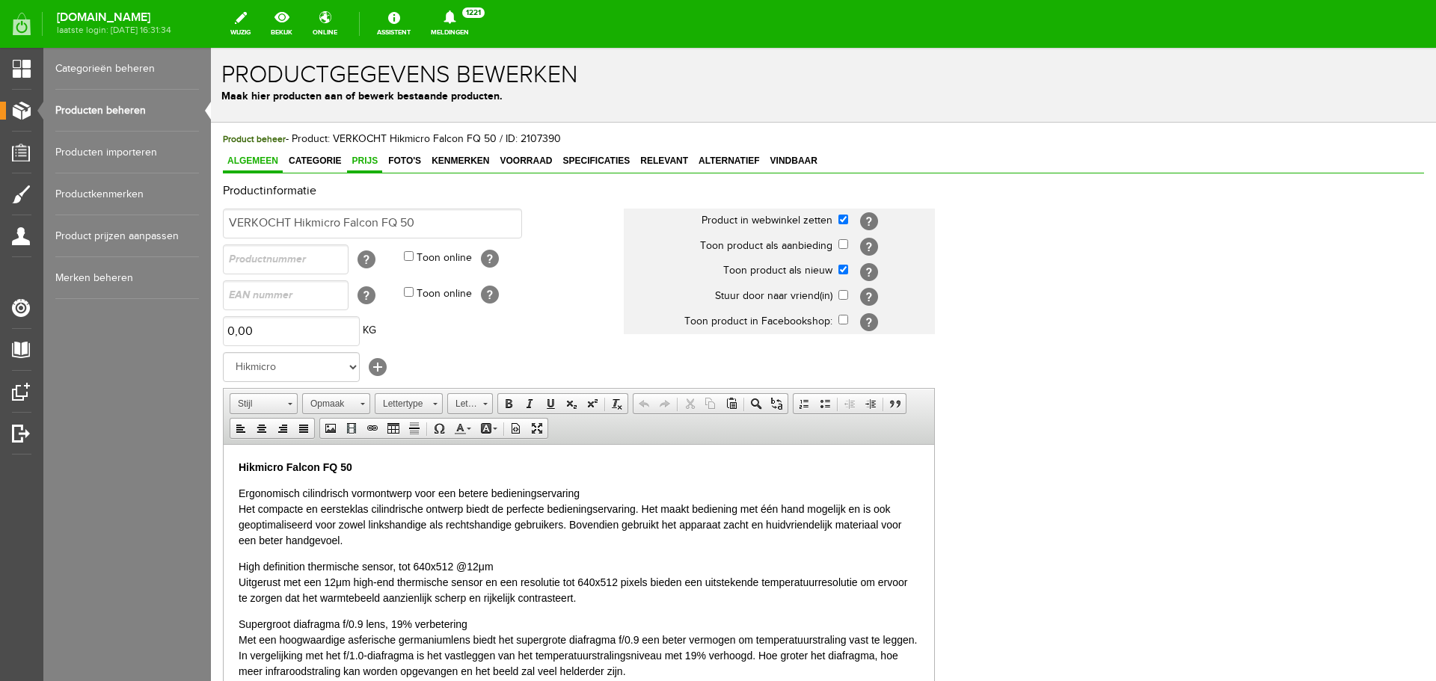
click at [369, 161] on span "Prijs" at bounding box center [364, 161] width 35 height 10
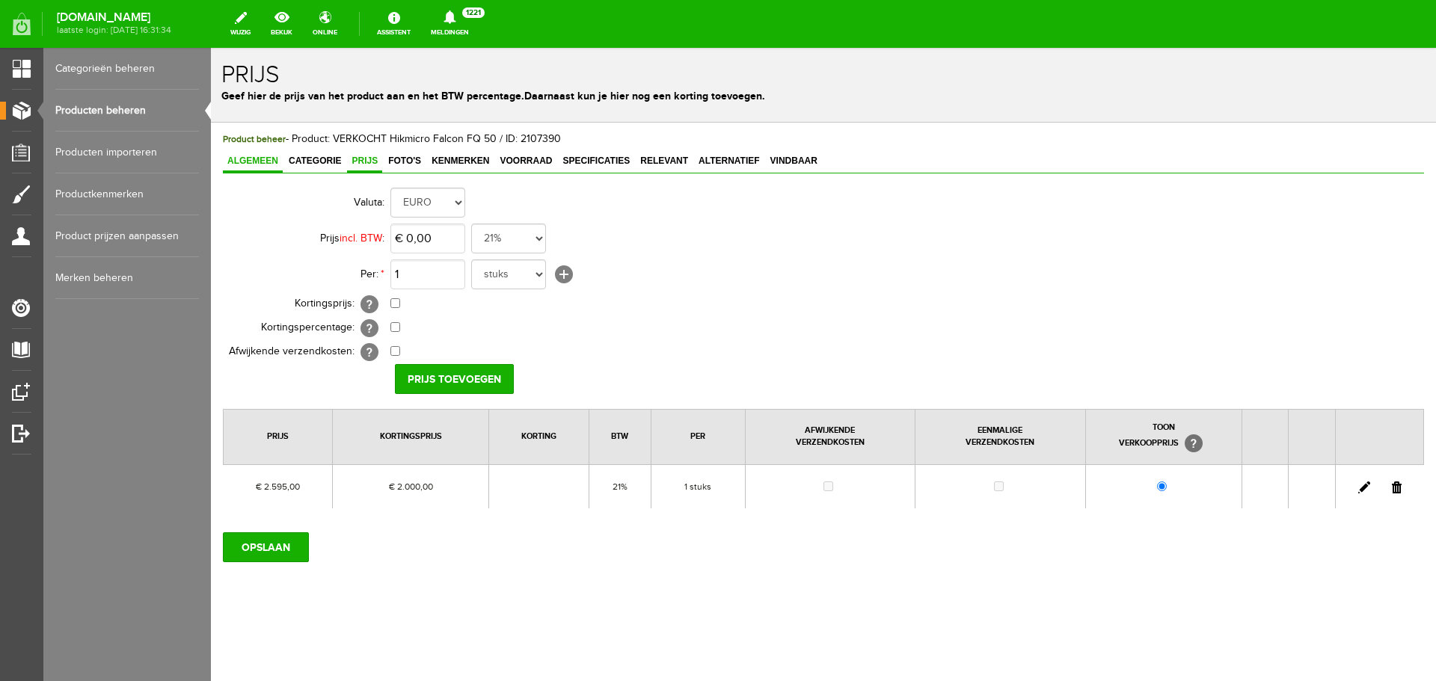
click at [263, 162] on span "Algemeen" at bounding box center [253, 161] width 60 height 10
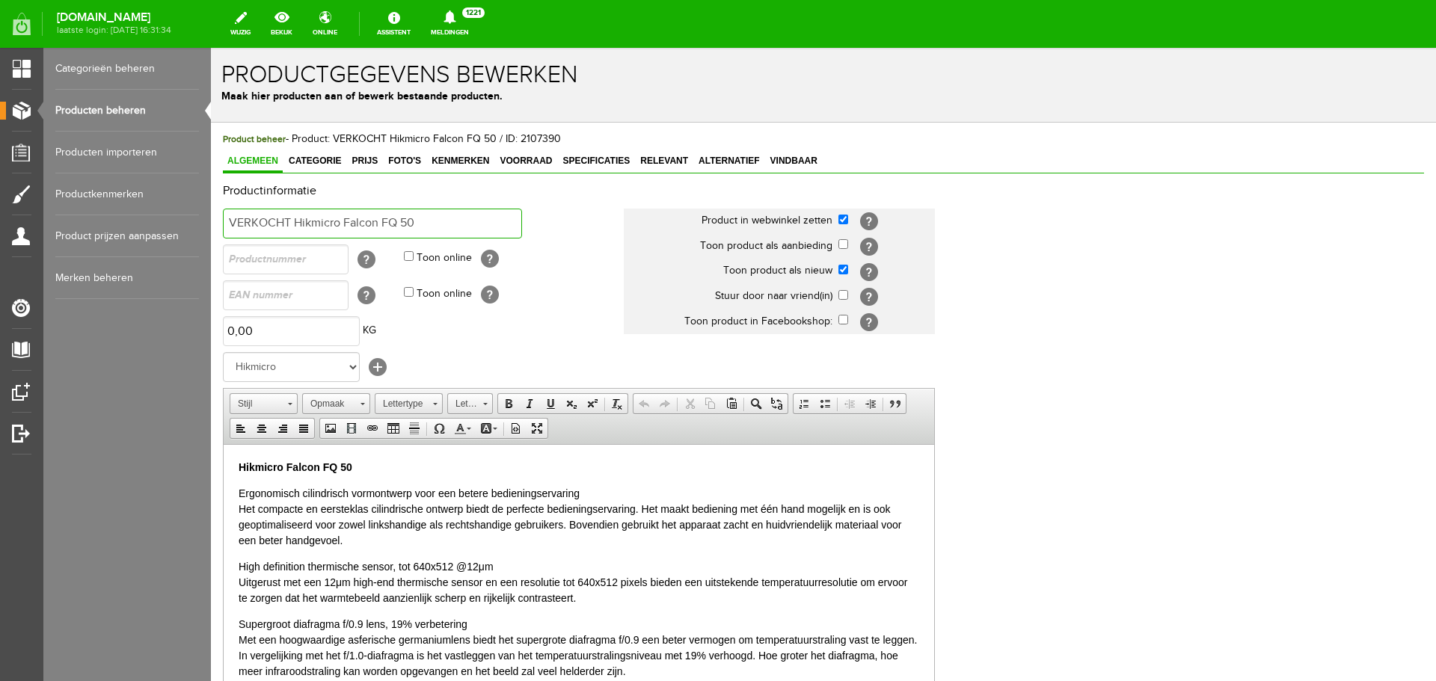
click at [290, 220] on input "VERKOCHT Hikmicro Falcon FQ 50" at bounding box center [372, 224] width 299 height 30
click at [379, 220] on input "Hikmicro Falcon FQ 50" at bounding box center [372, 224] width 299 height 30
type input "Hikmicro Falcon FQ 50 nieuwste model"
click at [390, 465] on p "Hikmicro Falcon FQ 50" at bounding box center [579, 467] width 680 height 16
click at [352, 461] on strong "Hikmicro Falcon FQ 50 ieuwste model" at bounding box center [333, 467] width 188 height 12
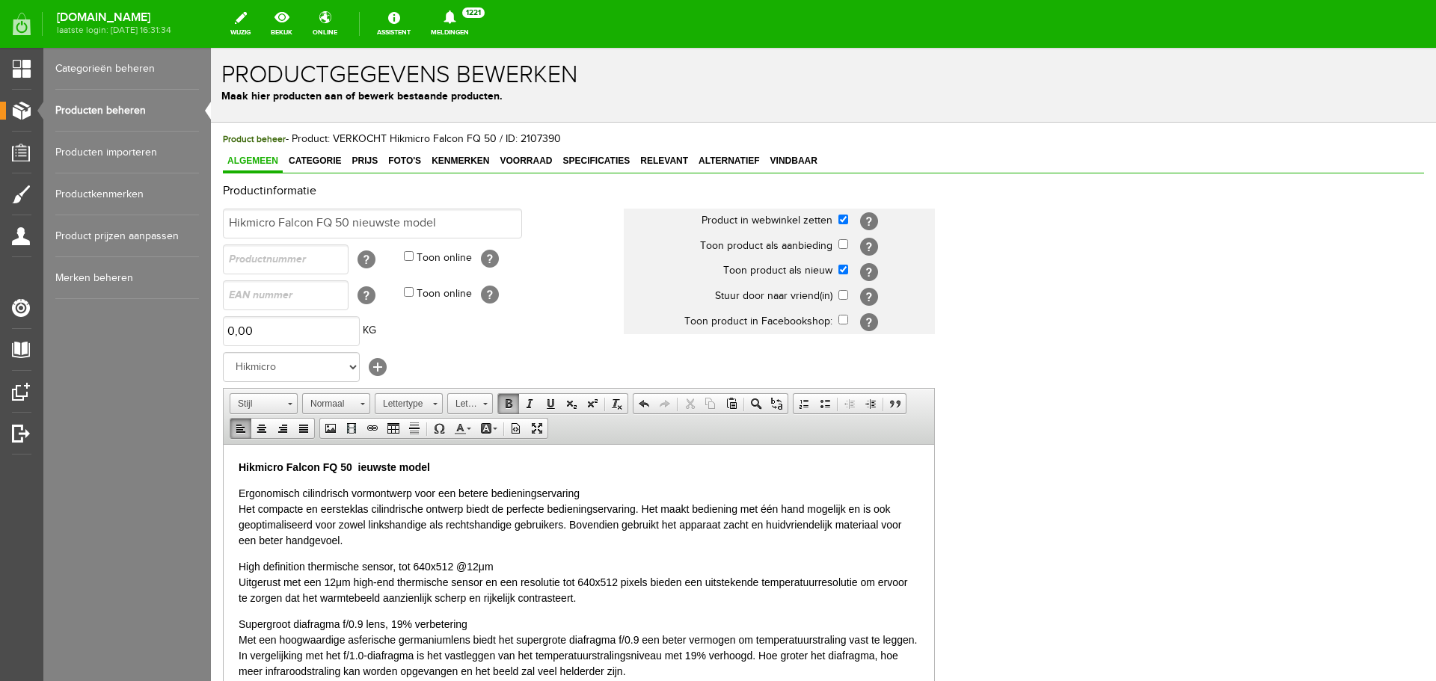
click at [355, 463] on strong "Hikmicro Falcon FQ 50 ieuwste model" at bounding box center [334, 467] width 191 height 12
click at [360, 464] on strong "Hikmicro Falcon FQ 50 ieuwste model" at bounding box center [336, 467] width 194 height 12
click at [489, 470] on p "Hikmicro Falcon FQ 50 nieuwste model" at bounding box center [579, 467] width 680 height 16
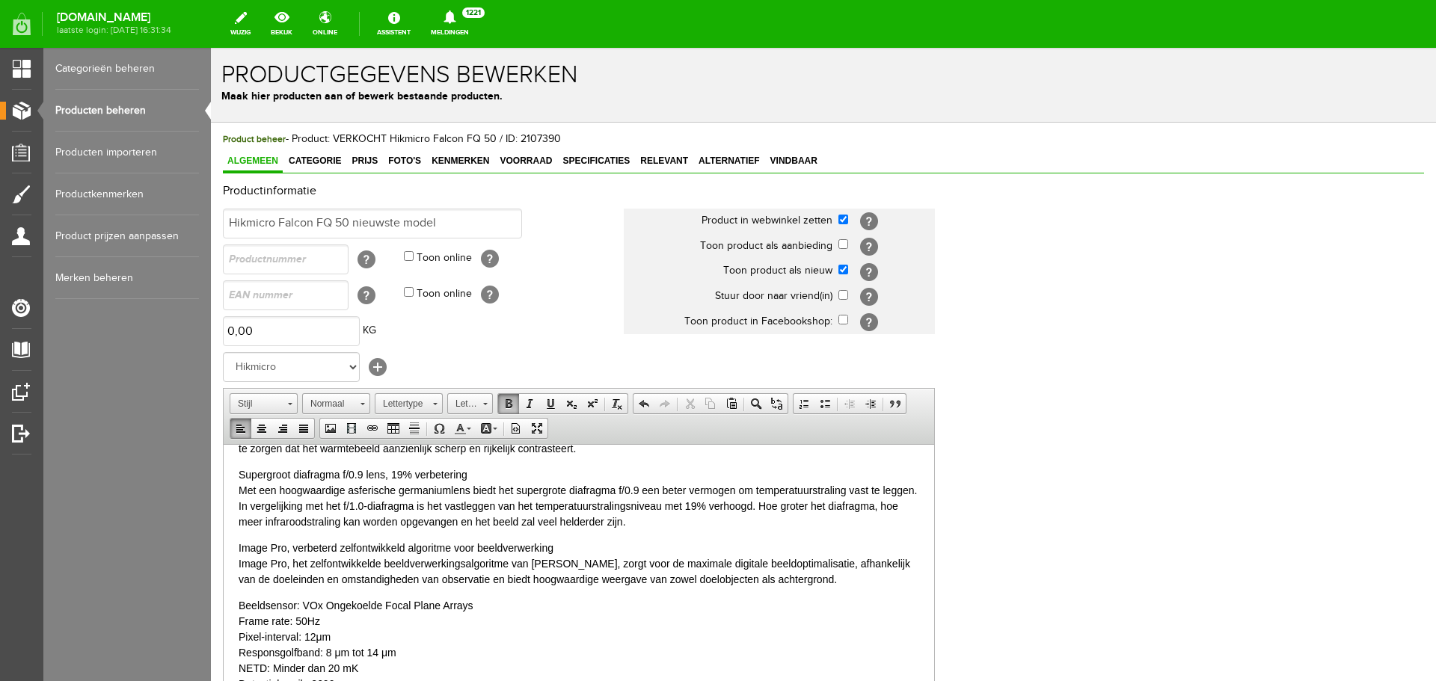
scroll to position [221, 0]
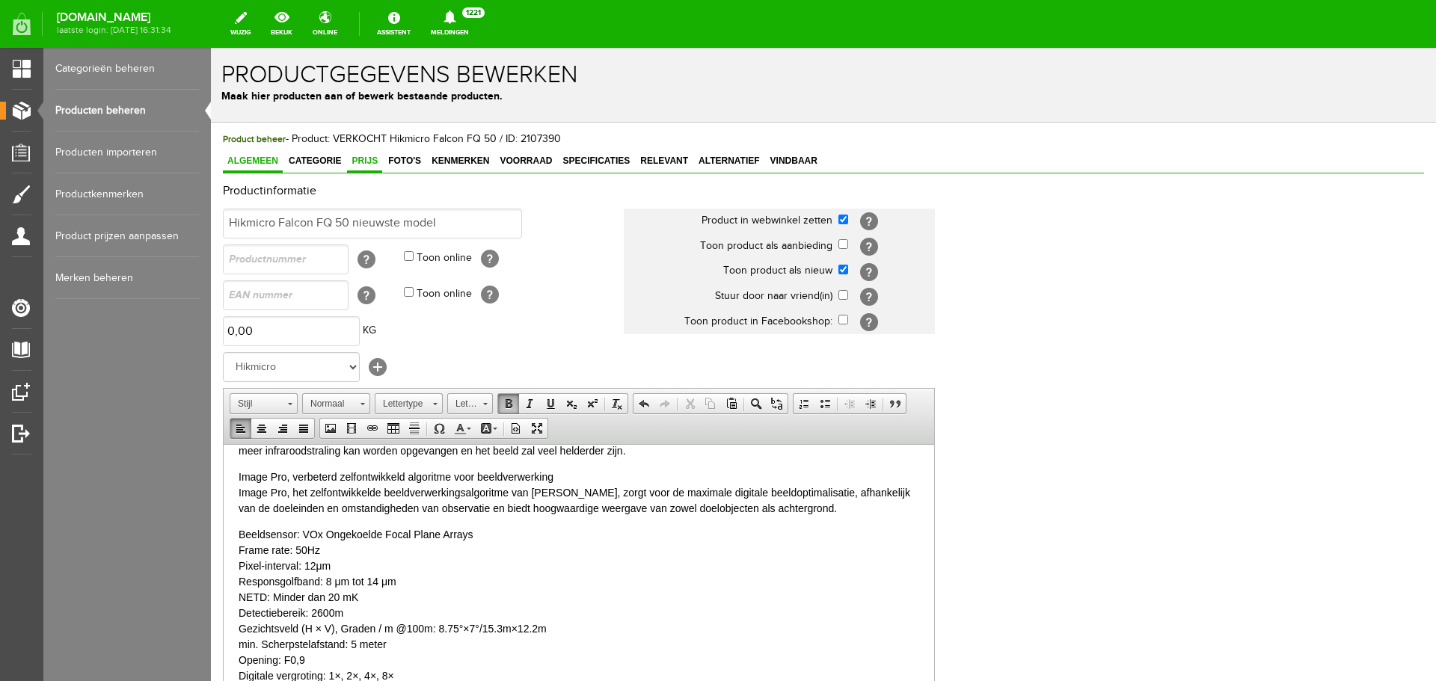
click at [372, 157] on span "Prijs" at bounding box center [364, 161] width 35 height 10
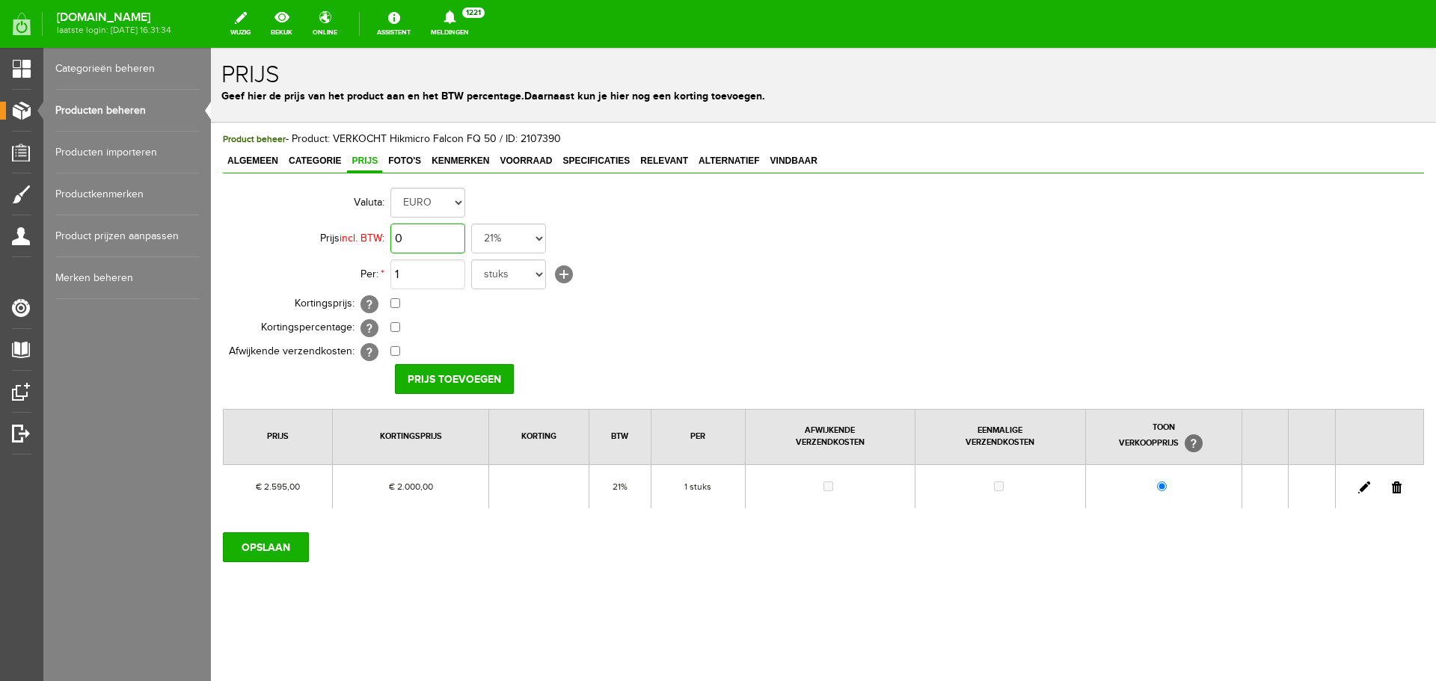
click at [447, 237] on input "0" at bounding box center [427, 239] width 75 height 30
type input "€ 2.695,00"
click at [395, 306] on input "checkbox" at bounding box center [395, 303] width 10 height 10
checkbox input "true"
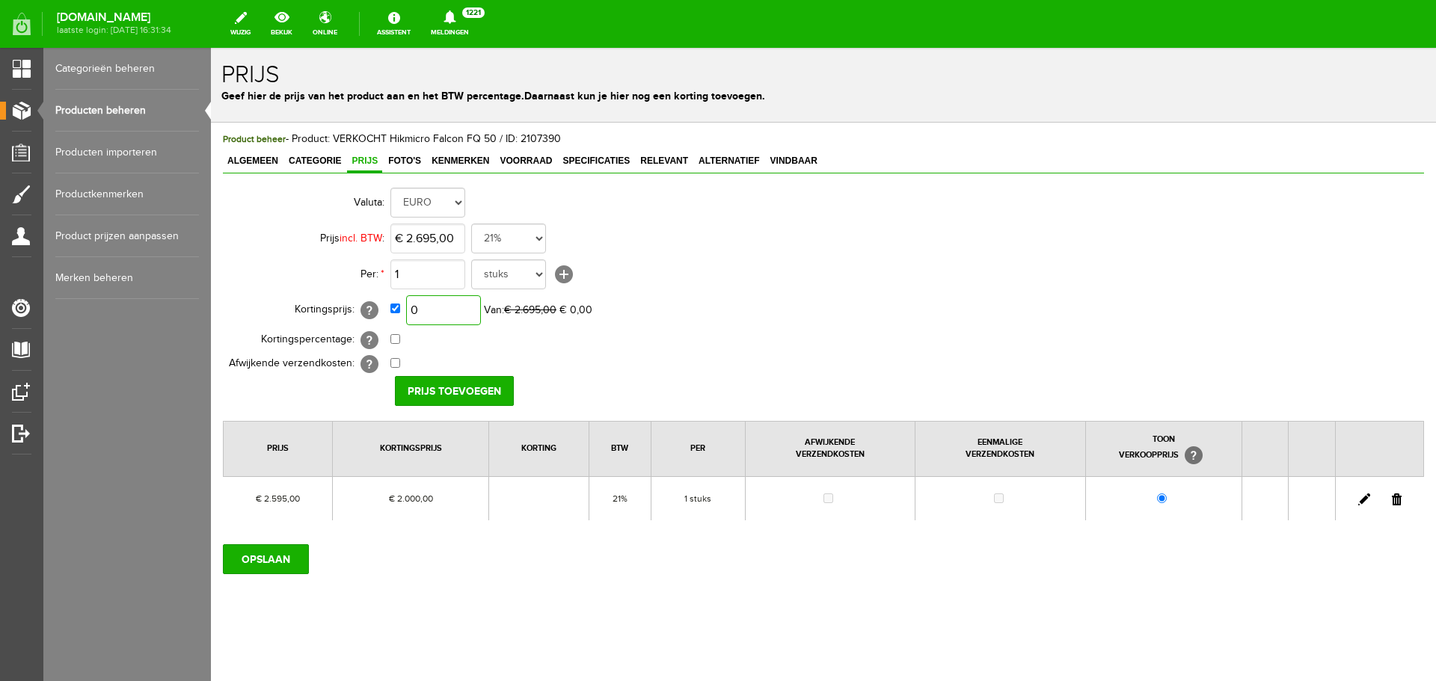
click at [449, 307] on input "0" at bounding box center [443, 310] width 75 height 30
type input "€ 2.495,00"
click at [450, 378] on input "Prijs toevoegen" at bounding box center [454, 391] width 119 height 30
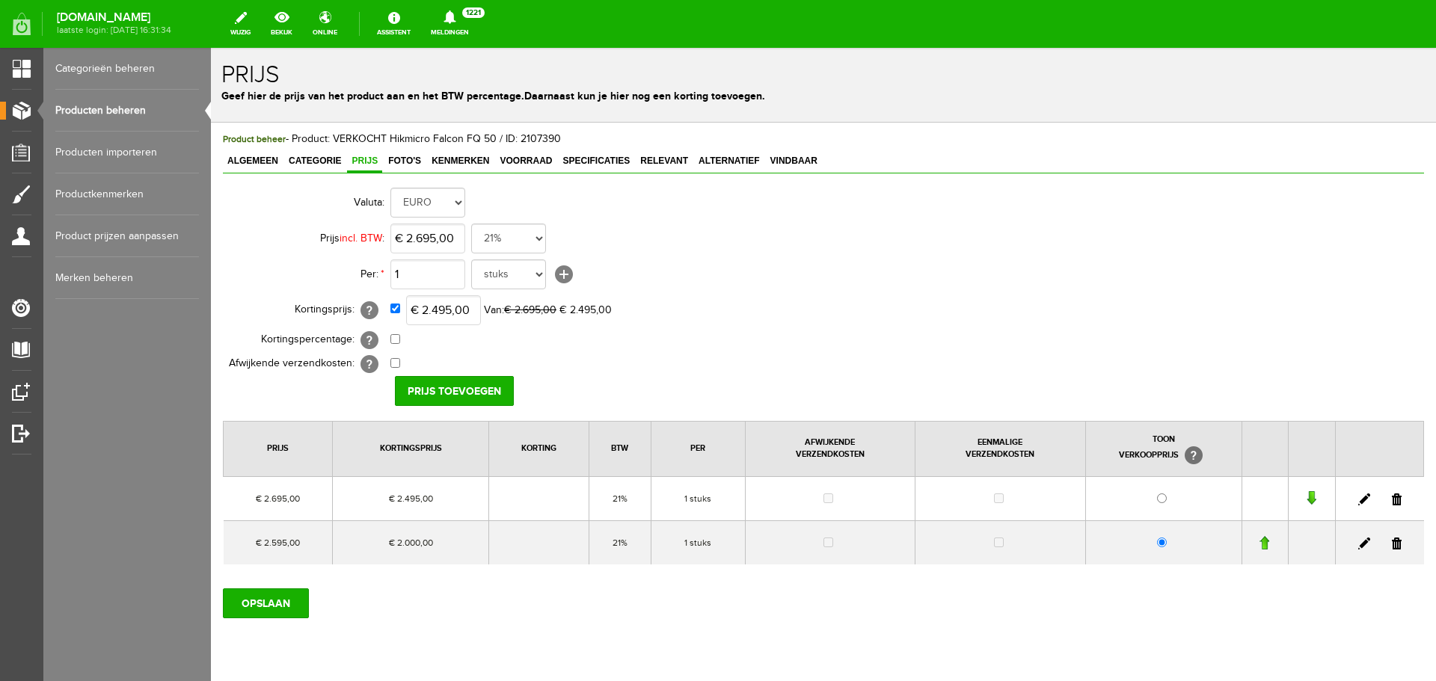
click at [1392, 544] on link at bounding box center [1397, 544] width 10 height 12
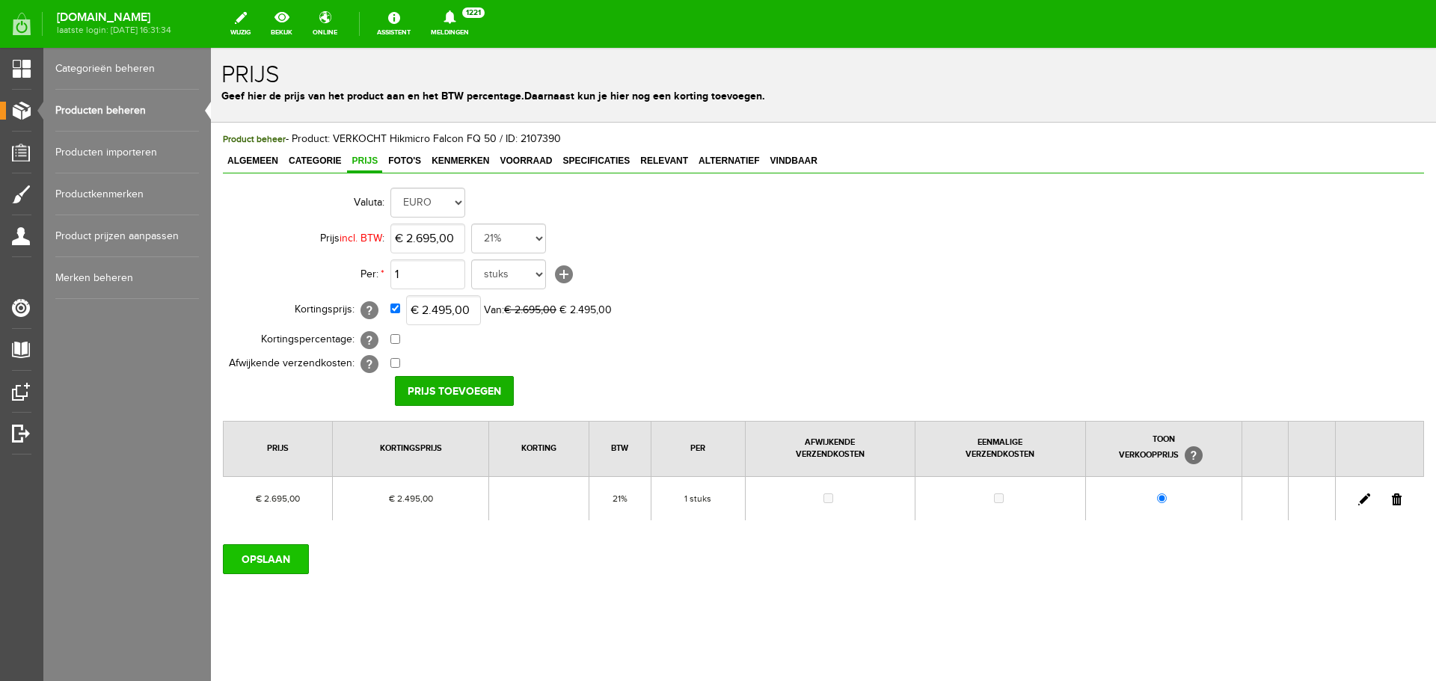
click at [275, 560] on input "OPSLAAN" at bounding box center [266, 559] width 86 height 30
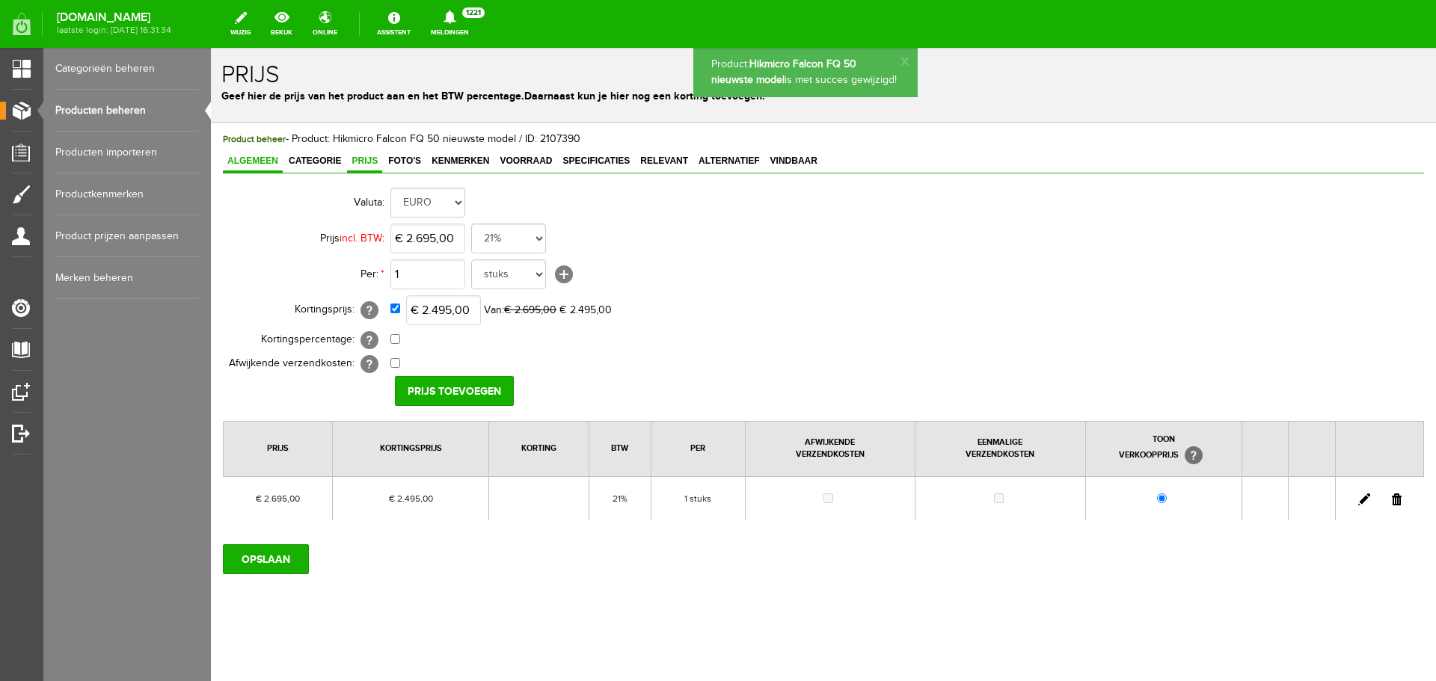
click at [240, 157] on span "Algemeen" at bounding box center [253, 161] width 60 height 10
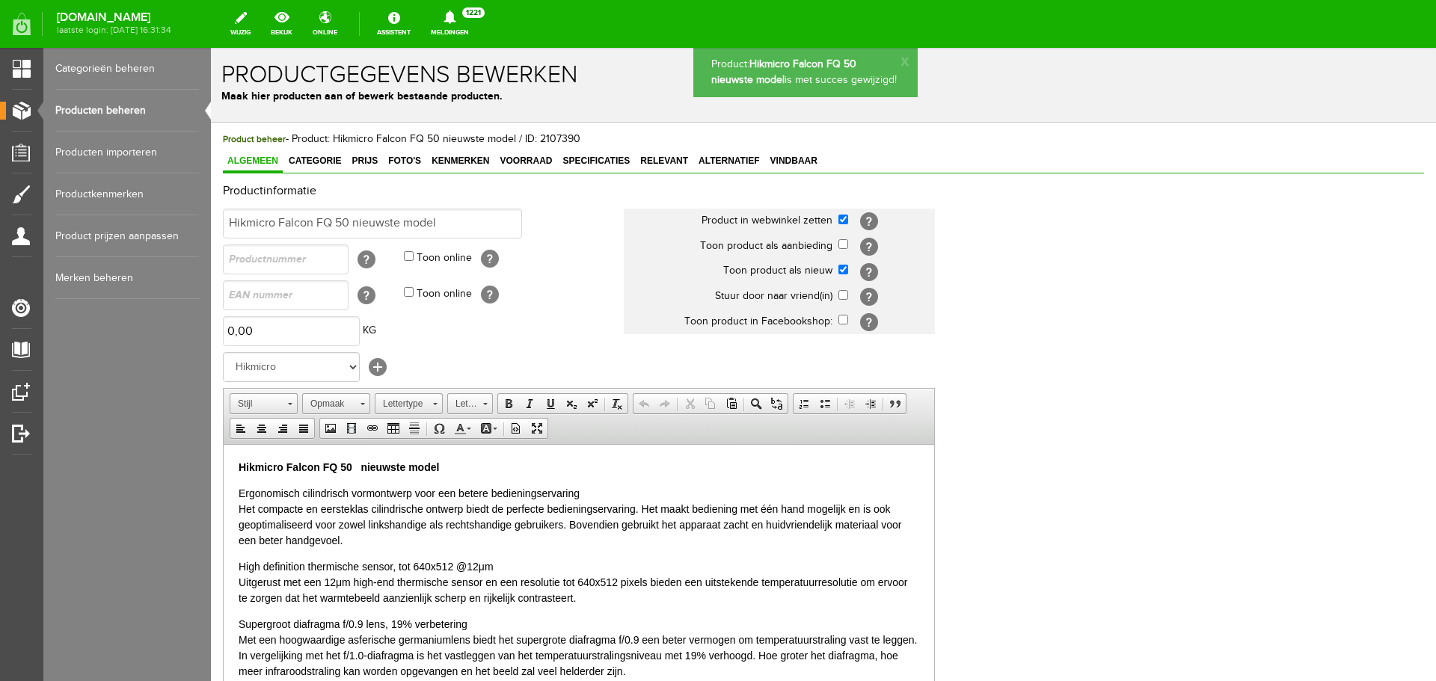
click at [467, 468] on p "Hikmicro Falcon FQ 50 nieuwste model" at bounding box center [579, 467] width 680 height 16
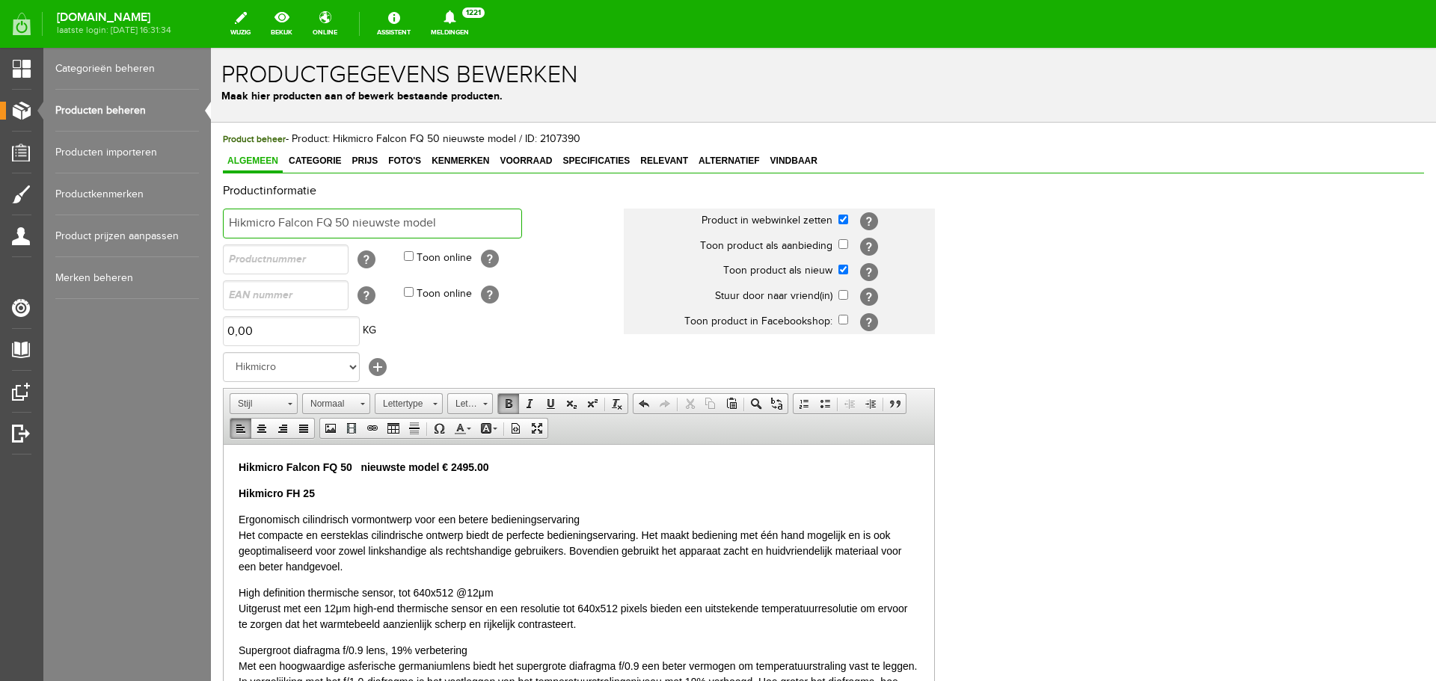
click at [354, 218] on input "Hikmicro Falcon FQ 50 nieuwste model" at bounding box center [372, 224] width 299 height 30
type input "Hikmicro Falcon FQ 50 2.0 nieuwste model"
click at [351, 461] on strong "Hikmicro Falcon FQ 50 nieuwste model € 2495.00" at bounding box center [364, 467] width 251 height 12
click at [327, 497] on p "Hikmicro FH 25" at bounding box center [579, 493] width 680 height 16
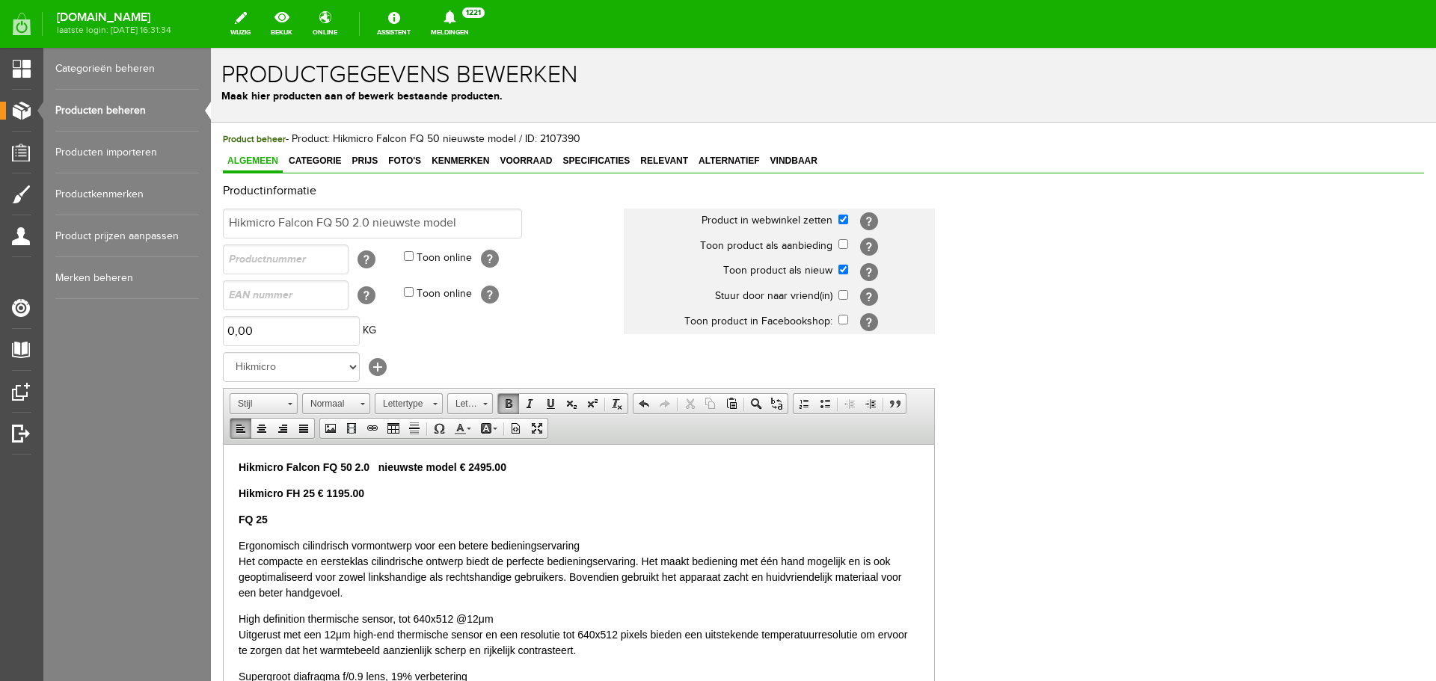
click at [138, 114] on link "Producten beheren" at bounding box center [127, 111] width 144 height 42
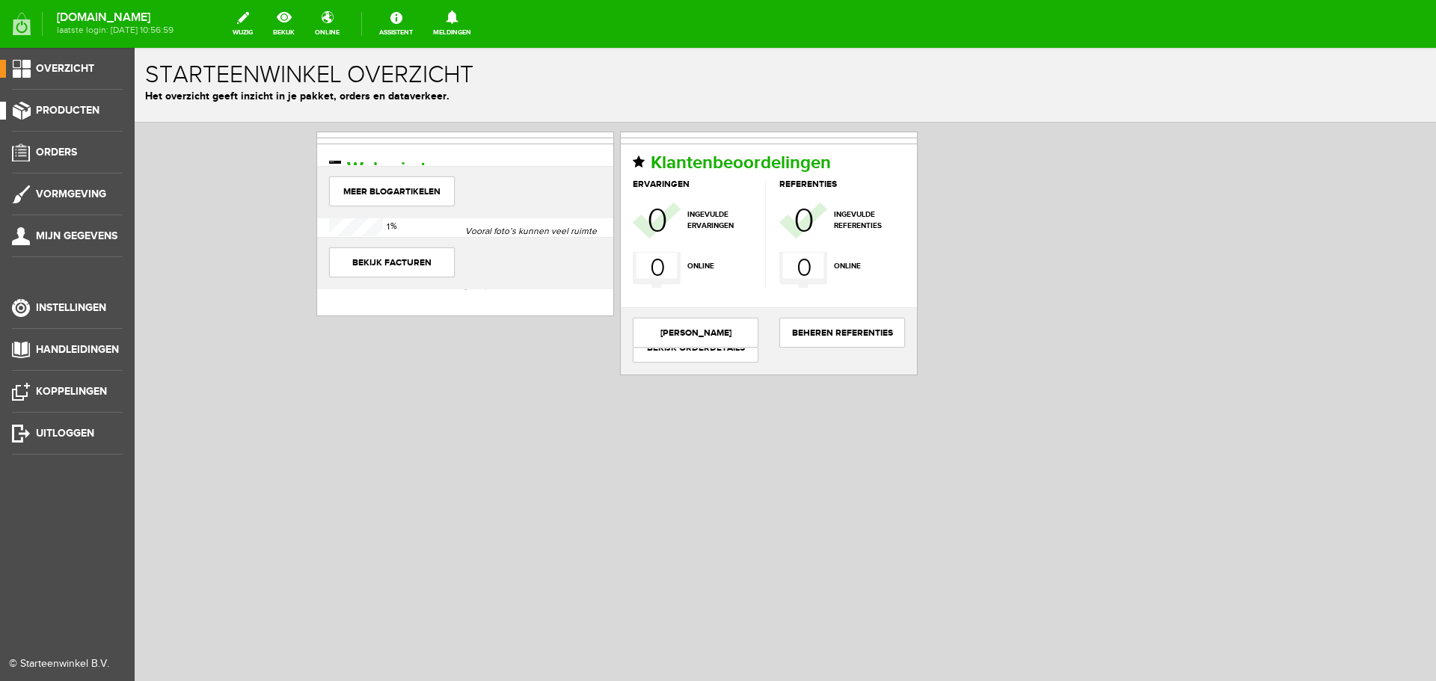
click at [90, 110] on span "Producten" at bounding box center [68, 110] width 64 height 13
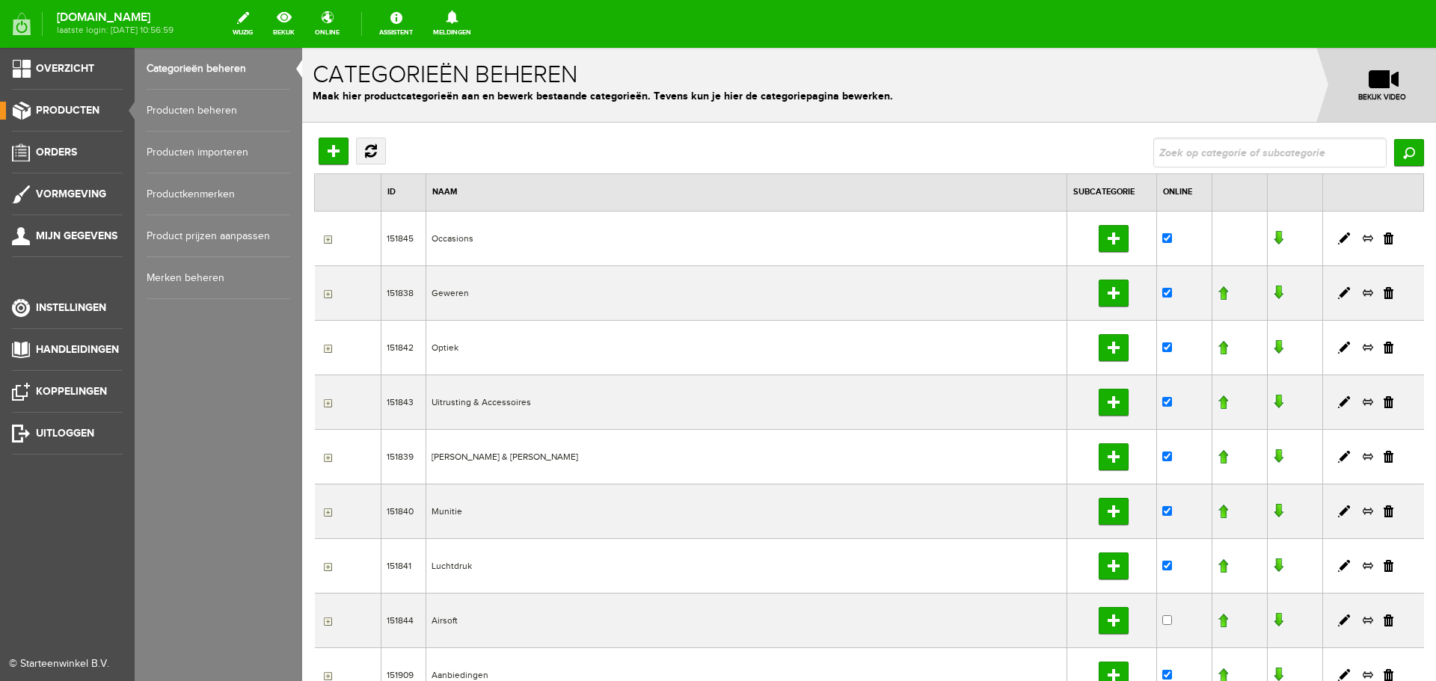
click at [159, 105] on link "Producten beheren" at bounding box center [219, 111] width 144 height 42
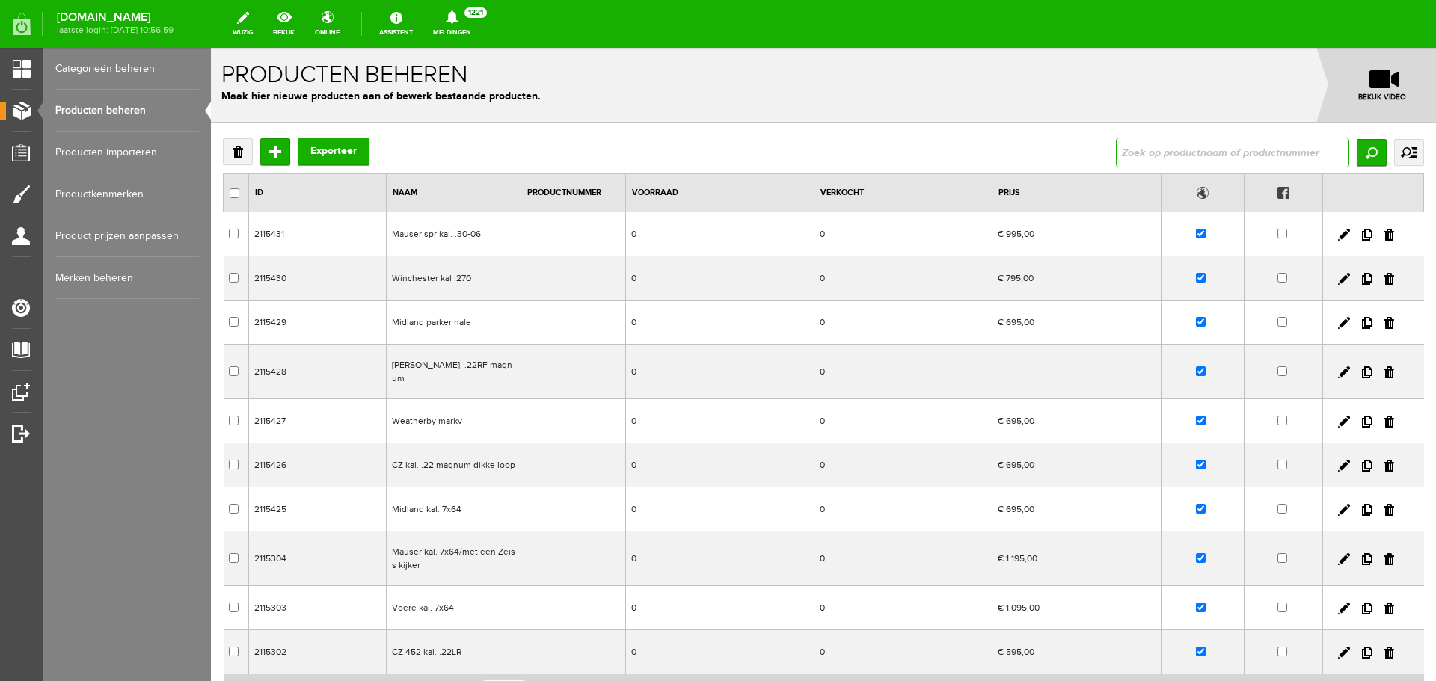
click at [1129, 153] on input "text" at bounding box center [1232, 153] width 233 height 30
type input "FH35"
click at [1356, 155] on input "Zoeken" at bounding box center [1371, 152] width 30 height 27
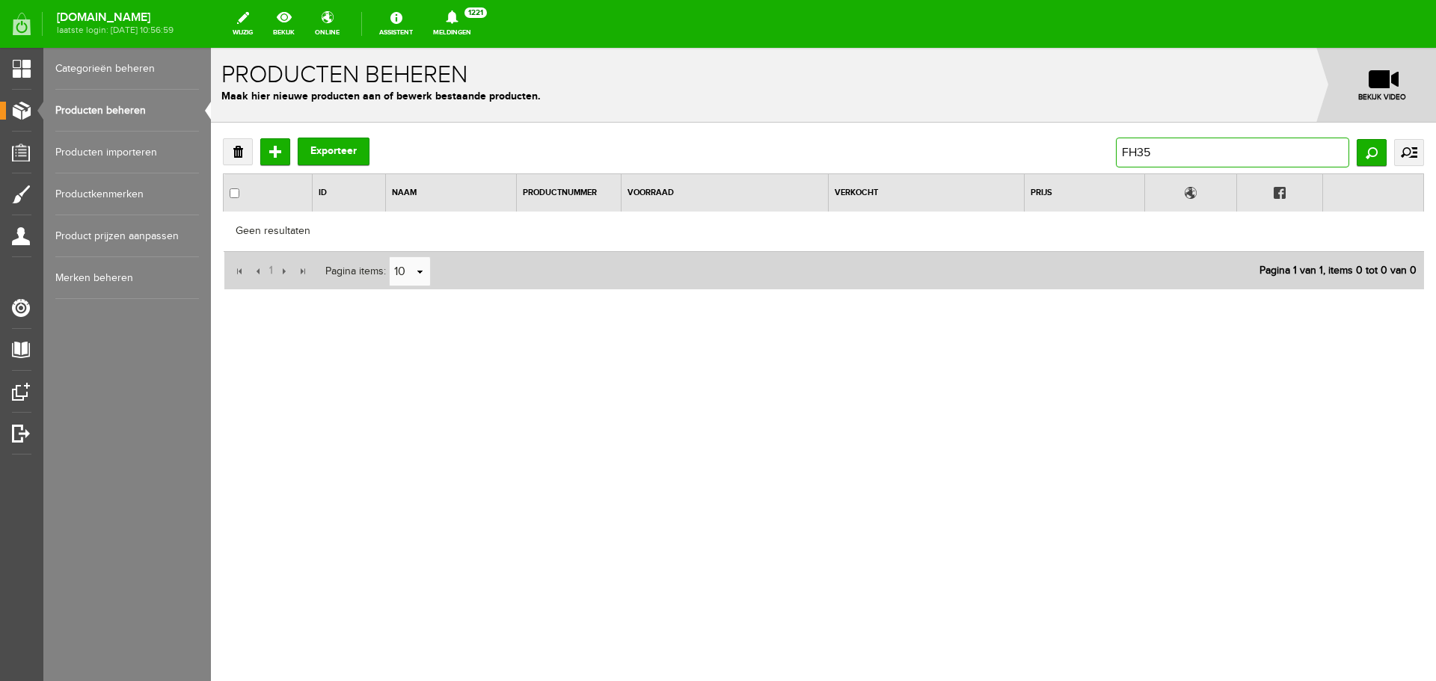
click at [1161, 152] on input "FH35" at bounding box center [1232, 153] width 233 height 30
type input "F"
type input "Hikmicro"
click at [1365, 153] on input "Zoeken" at bounding box center [1371, 152] width 30 height 27
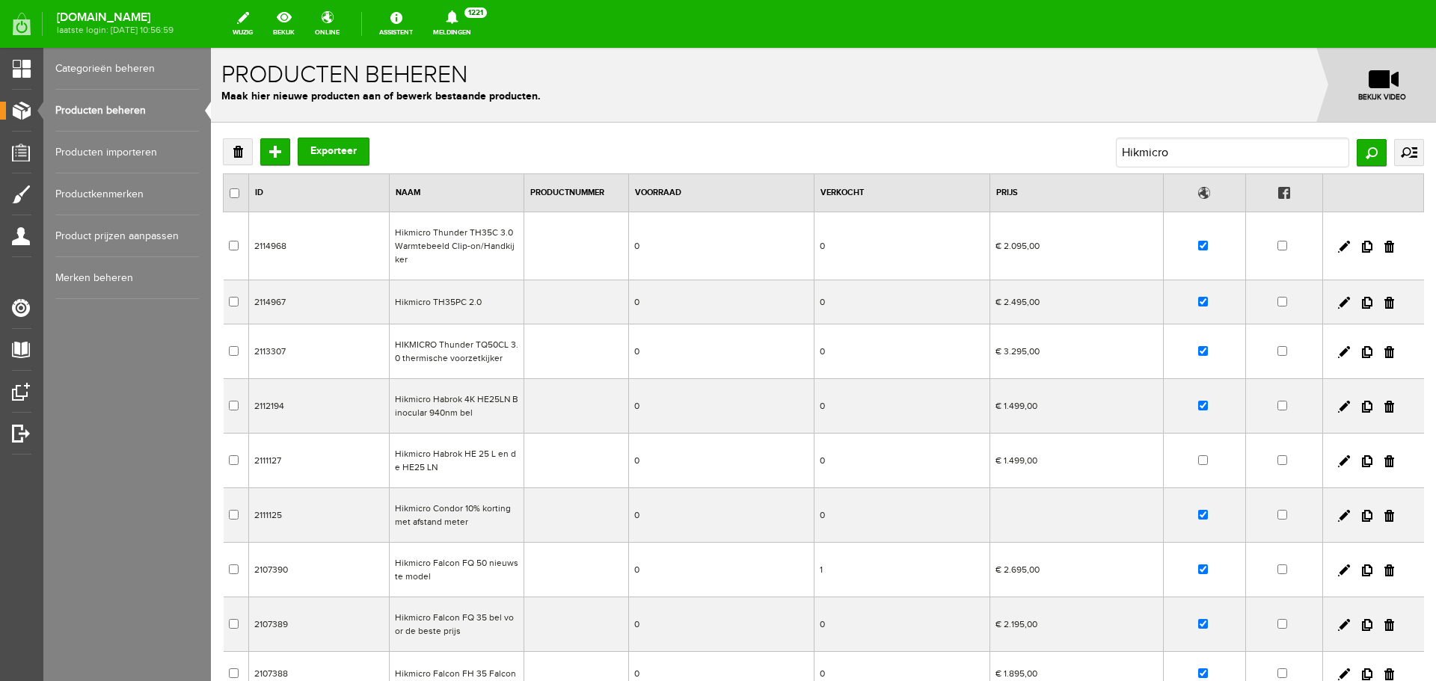
click at [494, 307] on td "Hikmicro TH35PC 2.0" at bounding box center [457, 302] width 135 height 44
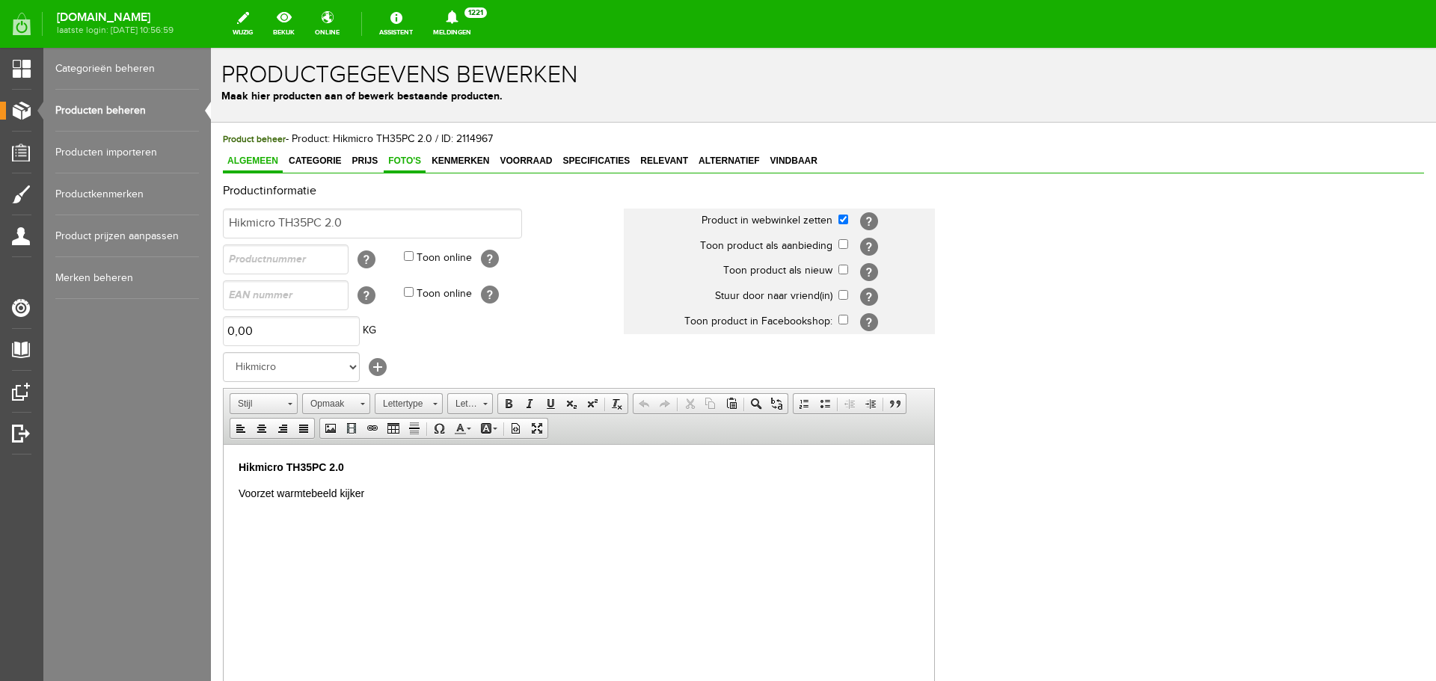
click at [405, 162] on span "Foto's" at bounding box center [405, 161] width 42 height 10
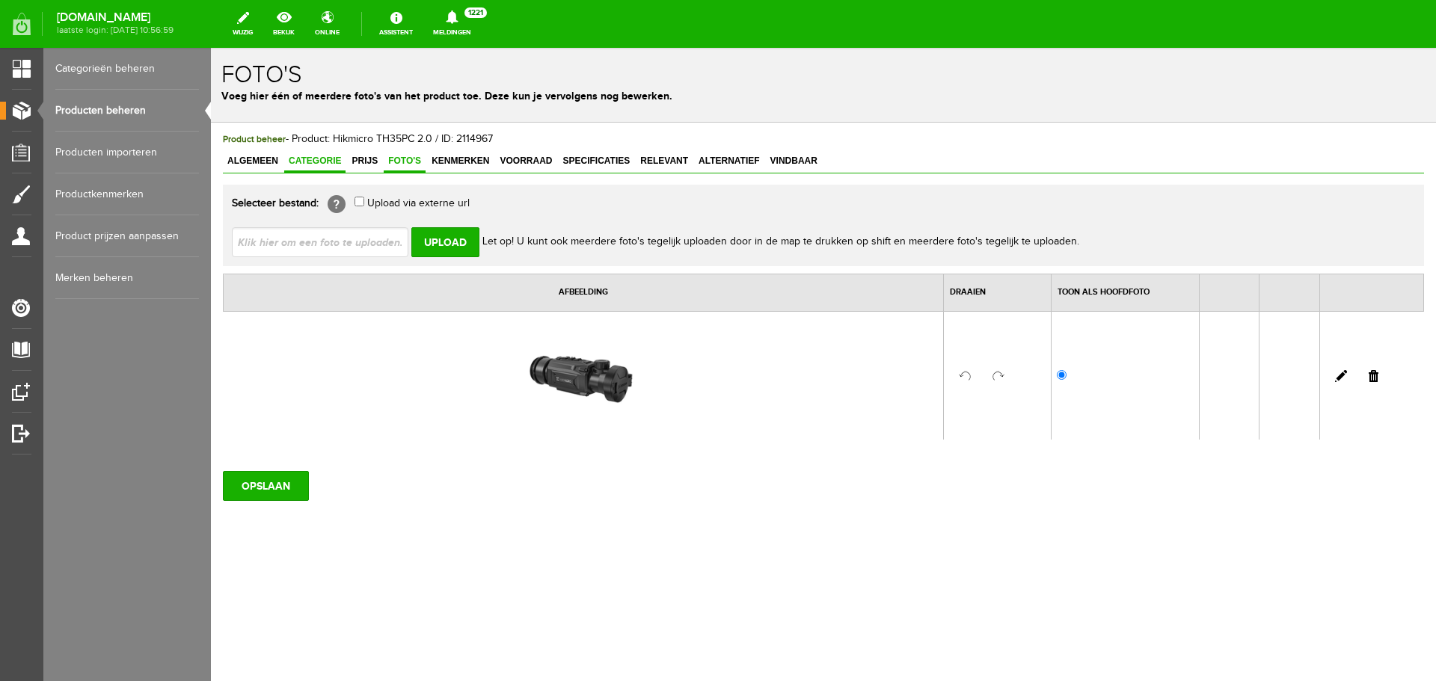
click at [318, 162] on span "Categorie" at bounding box center [314, 161] width 61 height 10
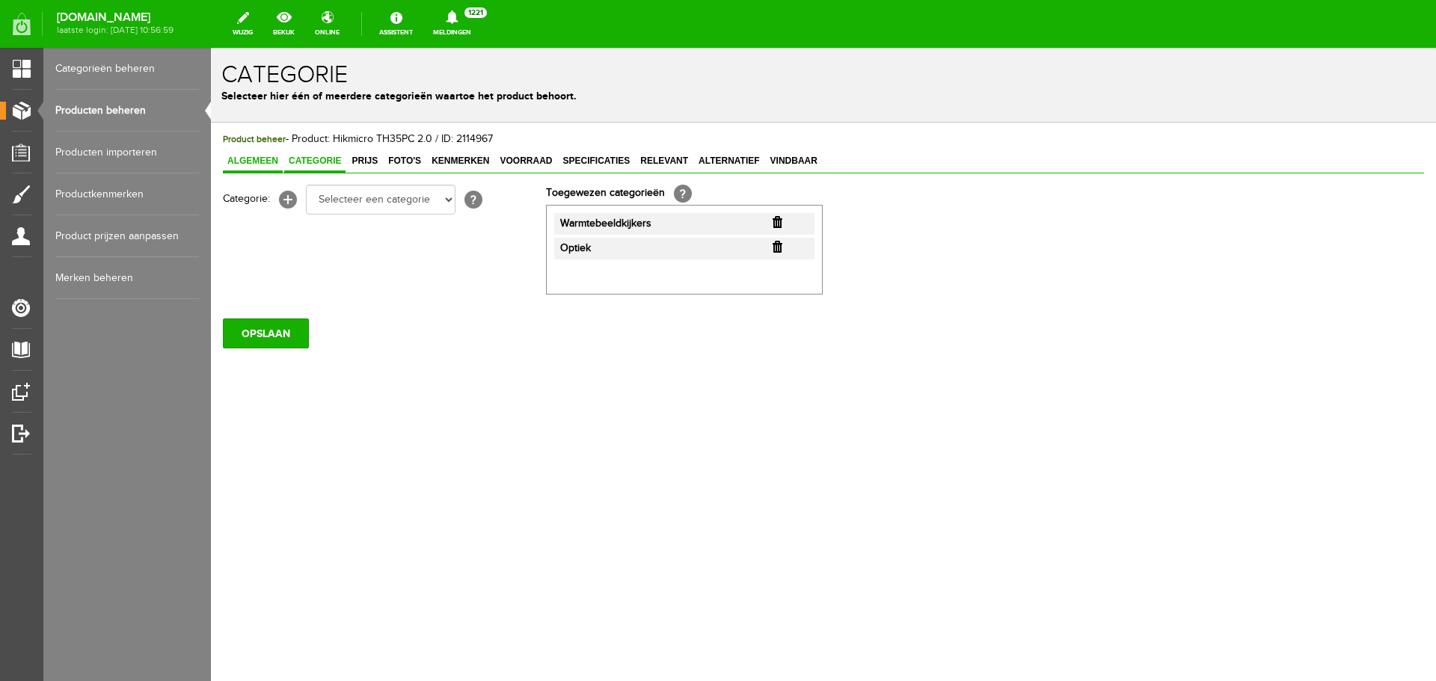
click at [267, 162] on span "Algemeen" at bounding box center [253, 161] width 60 height 10
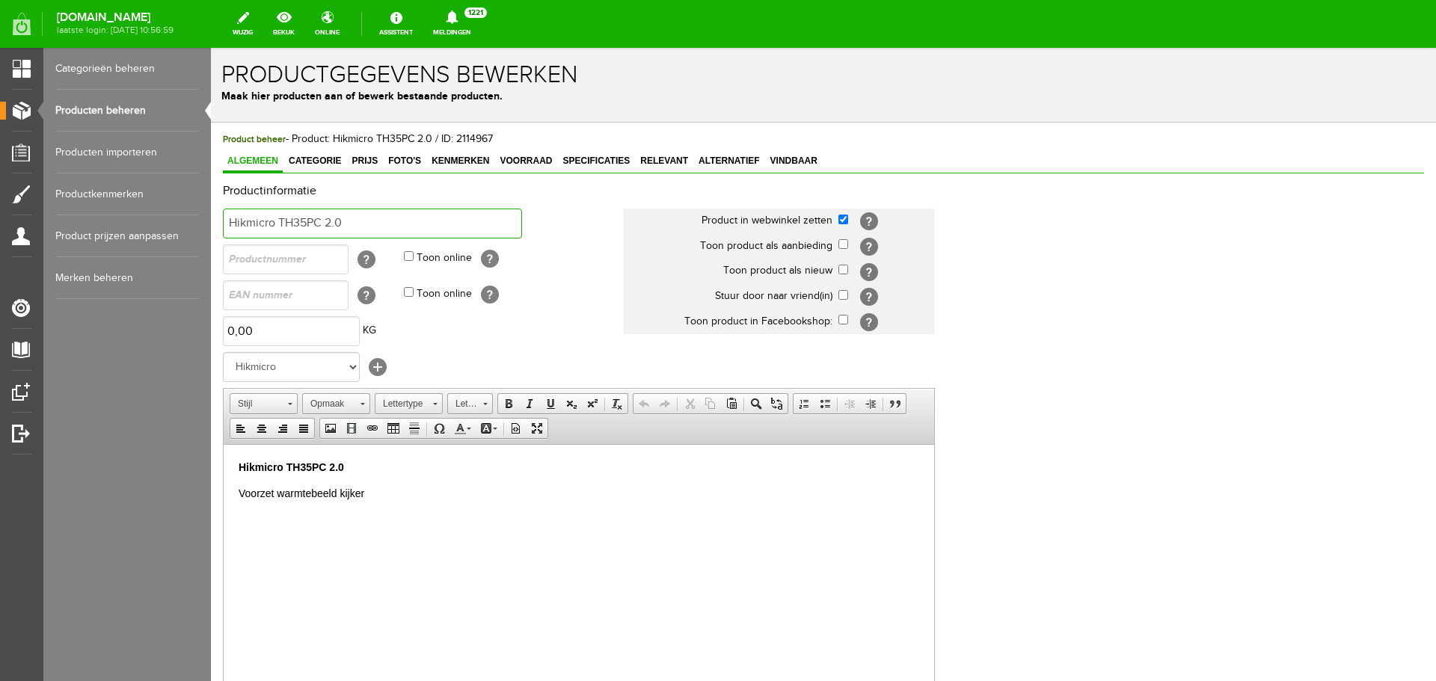
click at [349, 218] on input "Hikmicro TH35PC 2.0" at bounding box center [372, 224] width 299 height 30
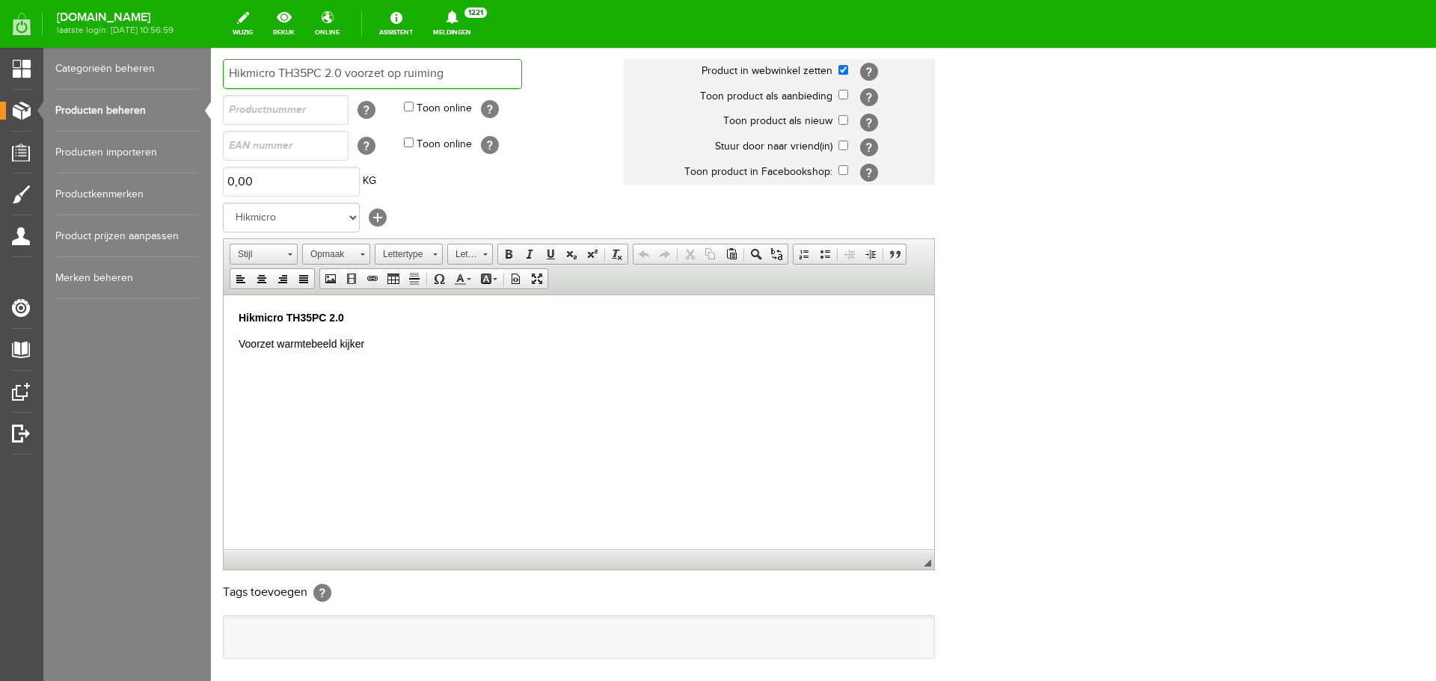
scroll to position [224, 0]
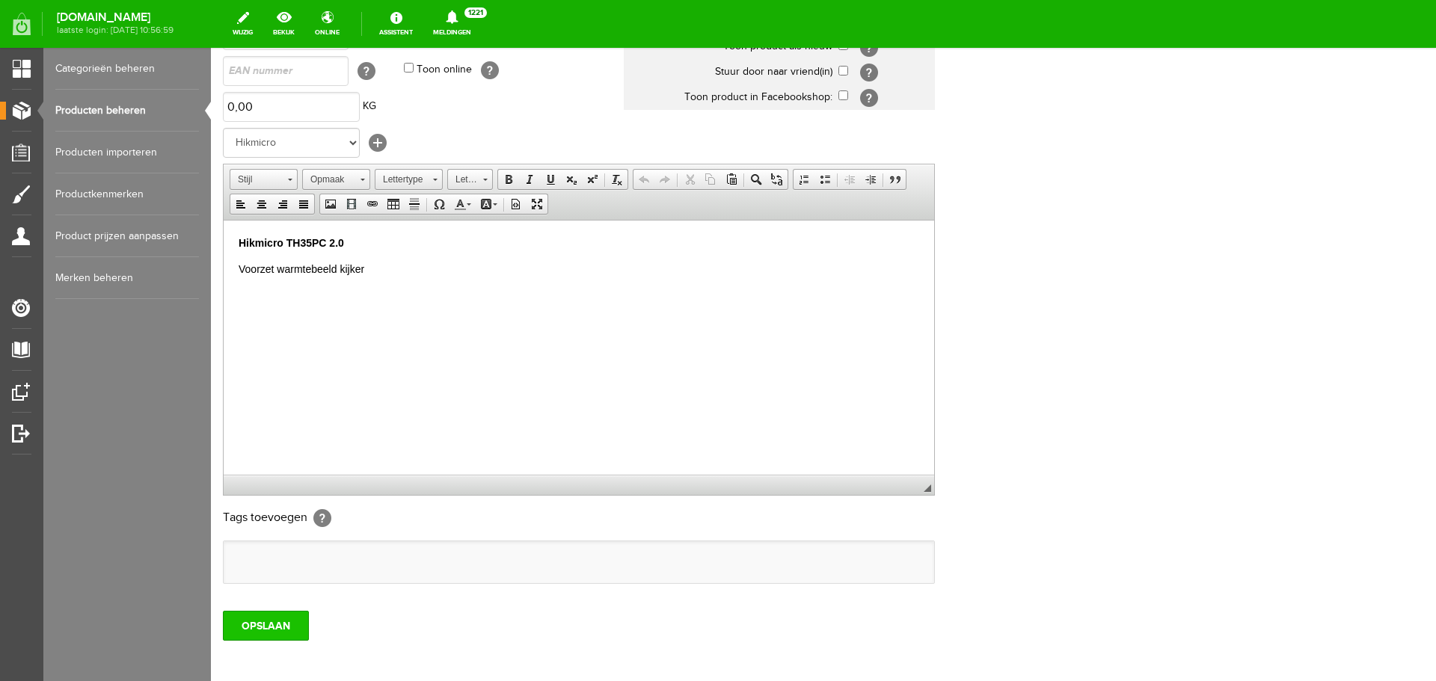
type input "Hikmicro TH35PC 2.0 voorzet op ruiming"
click at [276, 626] on input "OPSLAAN" at bounding box center [266, 626] width 86 height 30
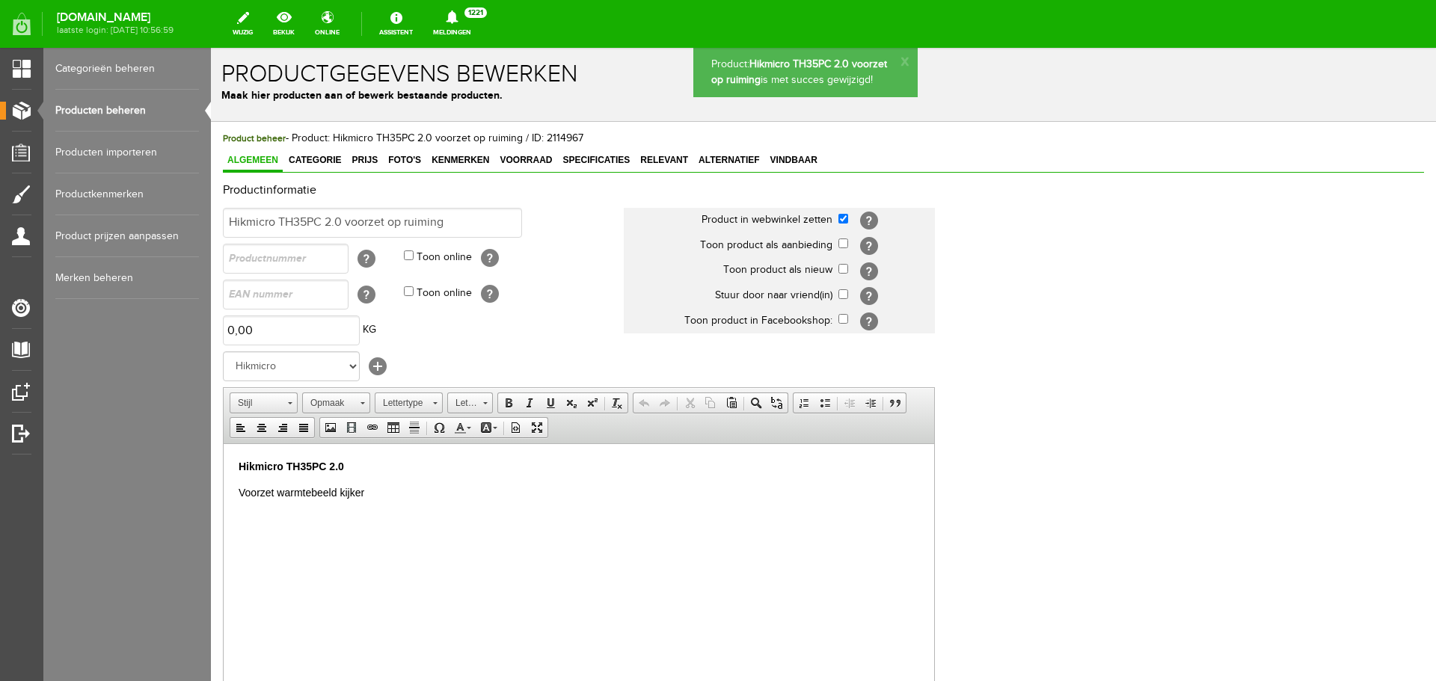
scroll to position [0, 0]
click at [341, 158] on span "Categorie" at bounding box center [314, 161] width 61 height 10
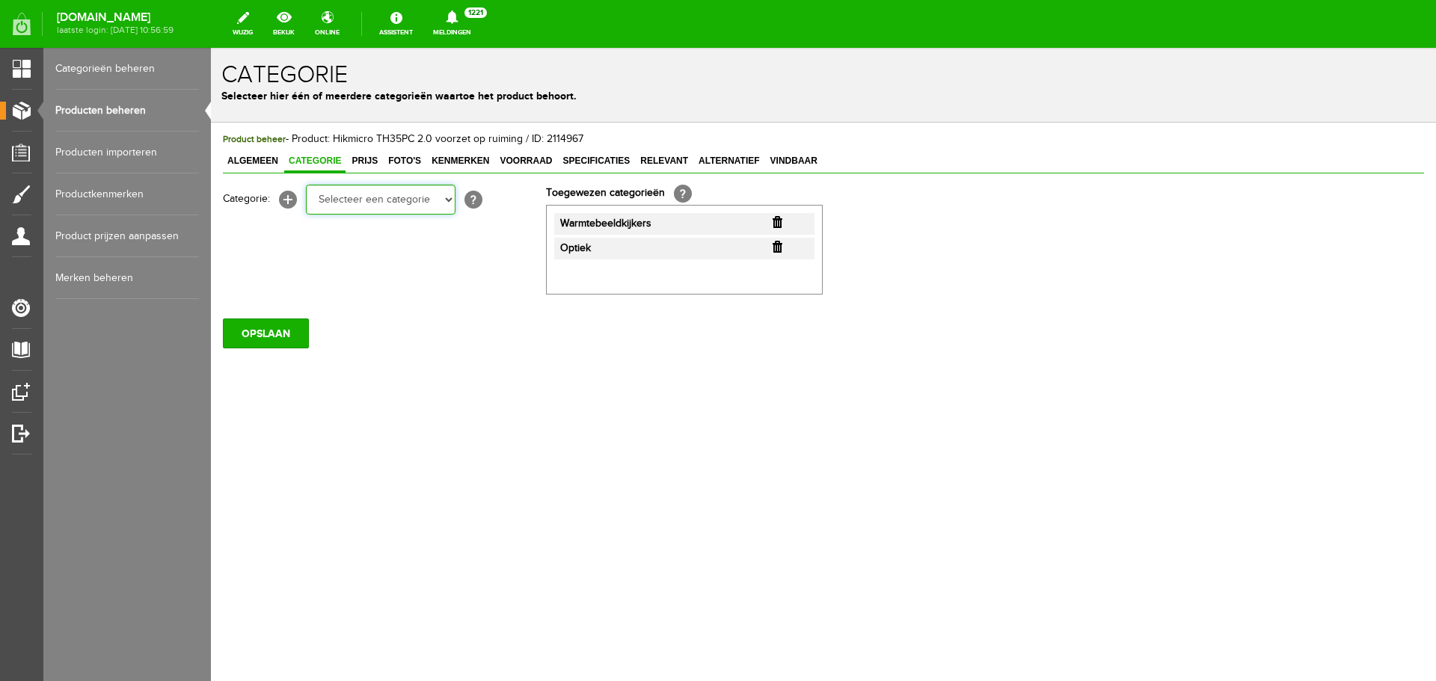
click at [449, 200] on select "Selecteer een categorie Occasions Occasions Choke's Occasions alarmpistolen Occ…" at bounding box center [381, 200] width 150 height 30
select select "151909"
click at [306, 185] on select "Selecteer een categorie Occasions Occasions Choke's Occasions alarmpistolen Occ…" at bounding box center [381, 200] width 150 height 30
click at [277, 334] on input "OPSLAAN" at bounding box center [266, 334] width 86 height 30
click at [142, 112] on link "Producten beheren" at bounding box center [127, 111] width 144 height 42
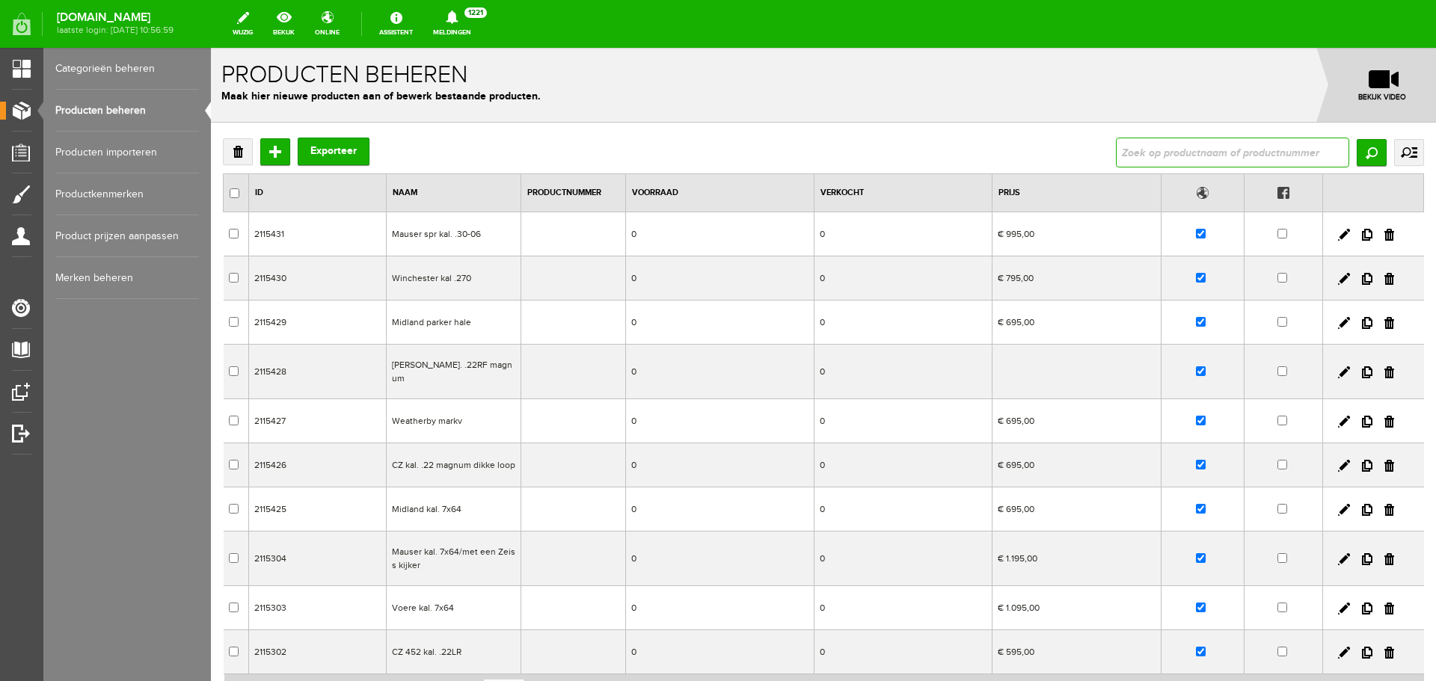
click at [1125, 150] on input "text" at bounding box center [1232, 153] width 233 height 30
click at [1356, 151] on input "Zoeken" at bounding box center [1371, 152] width 30 height 27
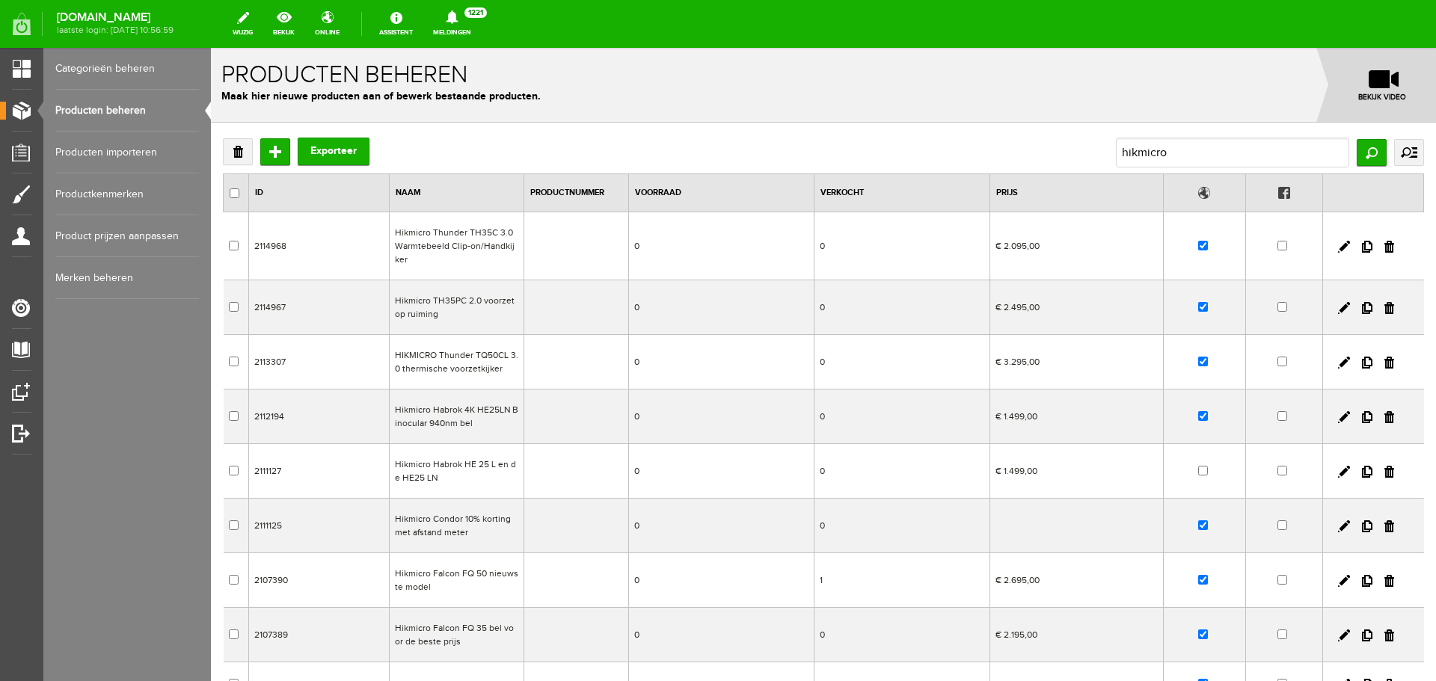
click at [482, 246] on td "Hikmicro Thunder TH35C 3.0 Warmtebeeld Clip-on/Handkijker" at bounding box center [457, 246] width 135 height 68
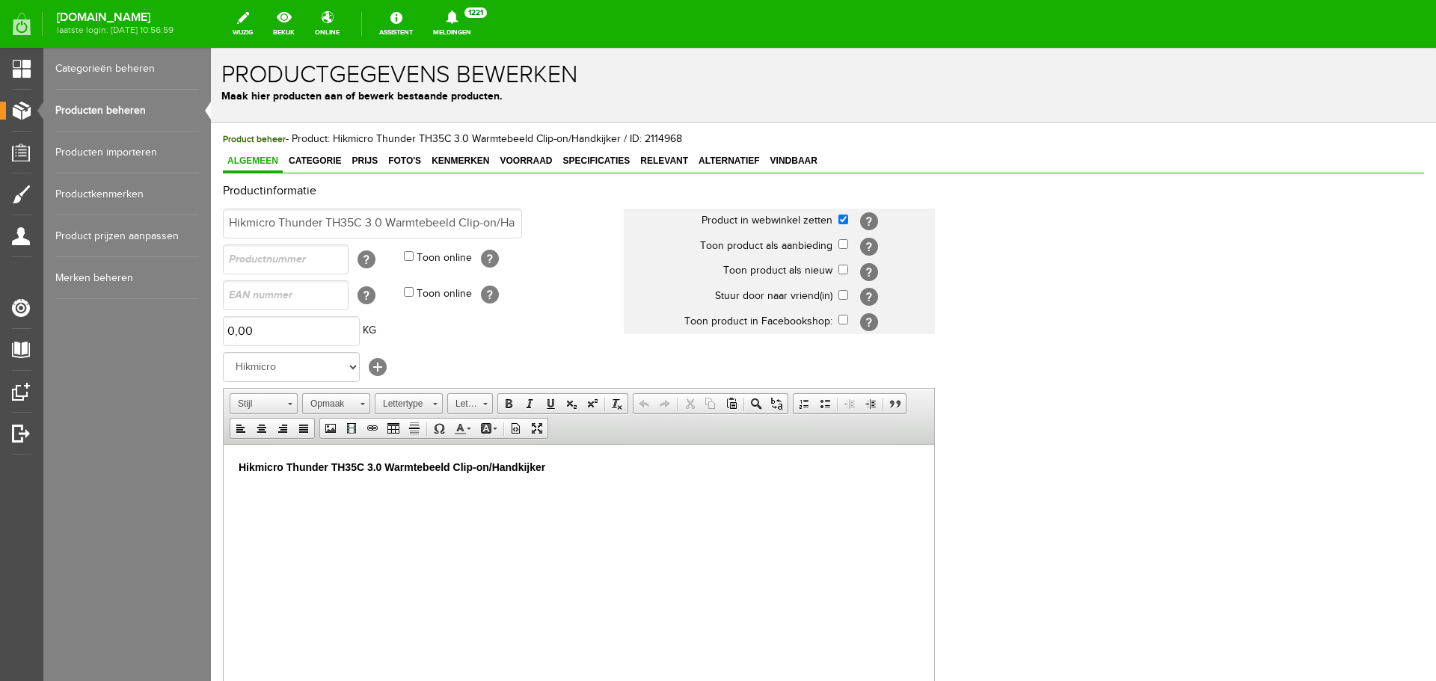
click at [142, 112] on link "Producten beheren" at bounding box center [127, 111] width 144 height 42
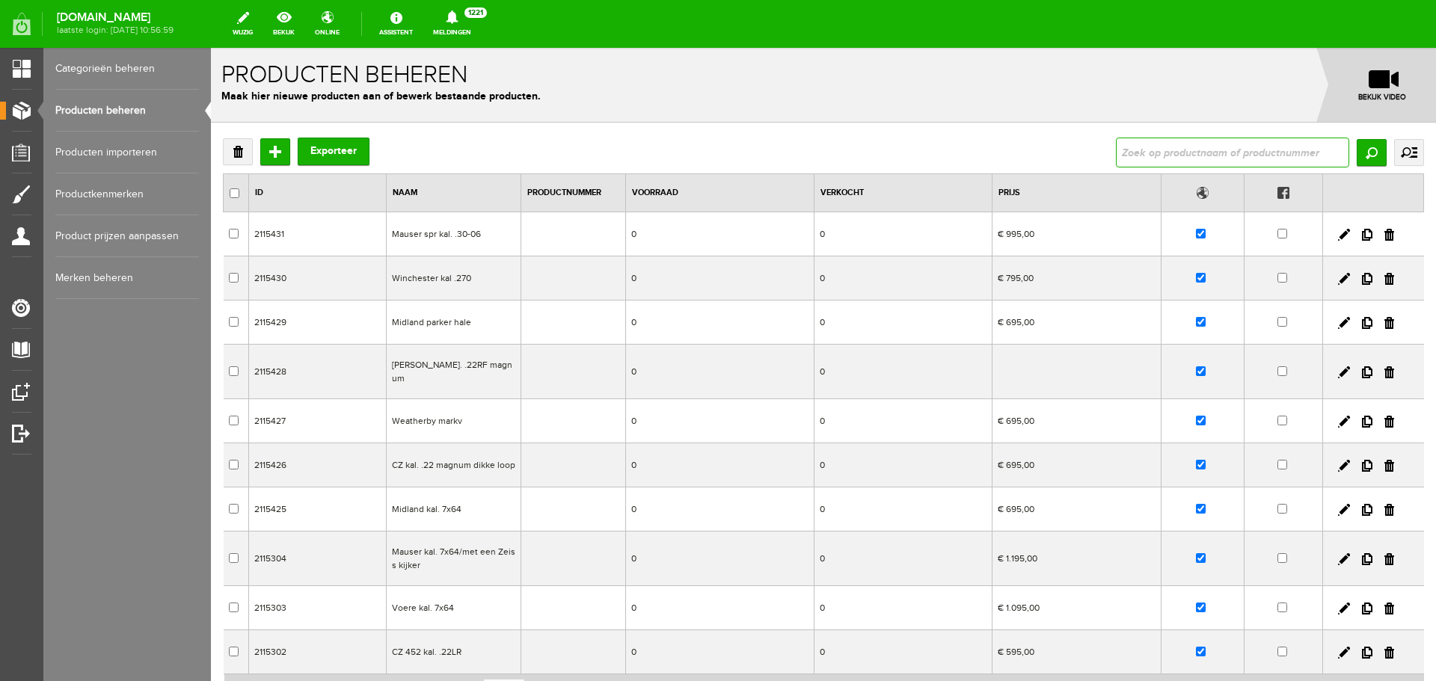
click at [1134, 156] on input "text" at bounding box center [1232, 153] width 233 height 30
type input "falcon"
click at [1370, 153] on input "Zoeken" at bounding box center [1371, 152] width 30 height 27
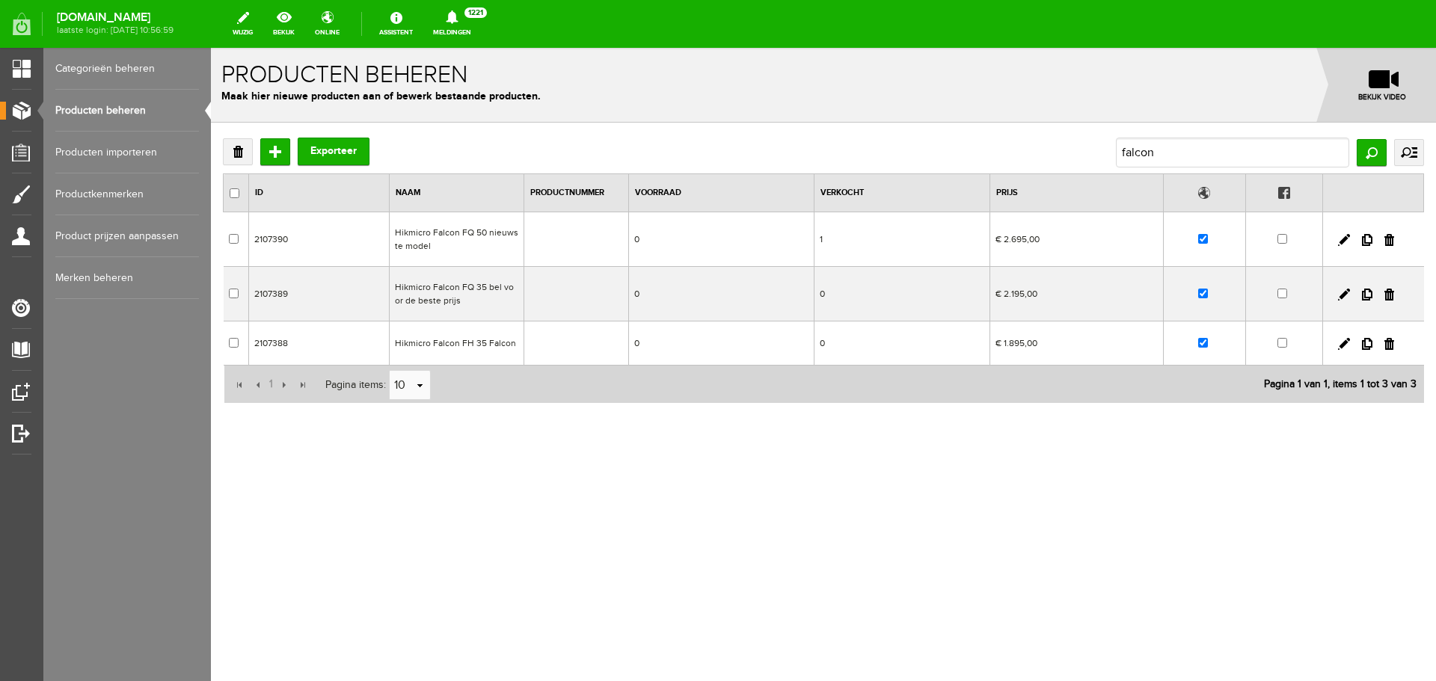
click at [493, 351] on td "Hikmicro Falcon FH 35 Falcon" at bounding box center [457, 344] width 135 height 44
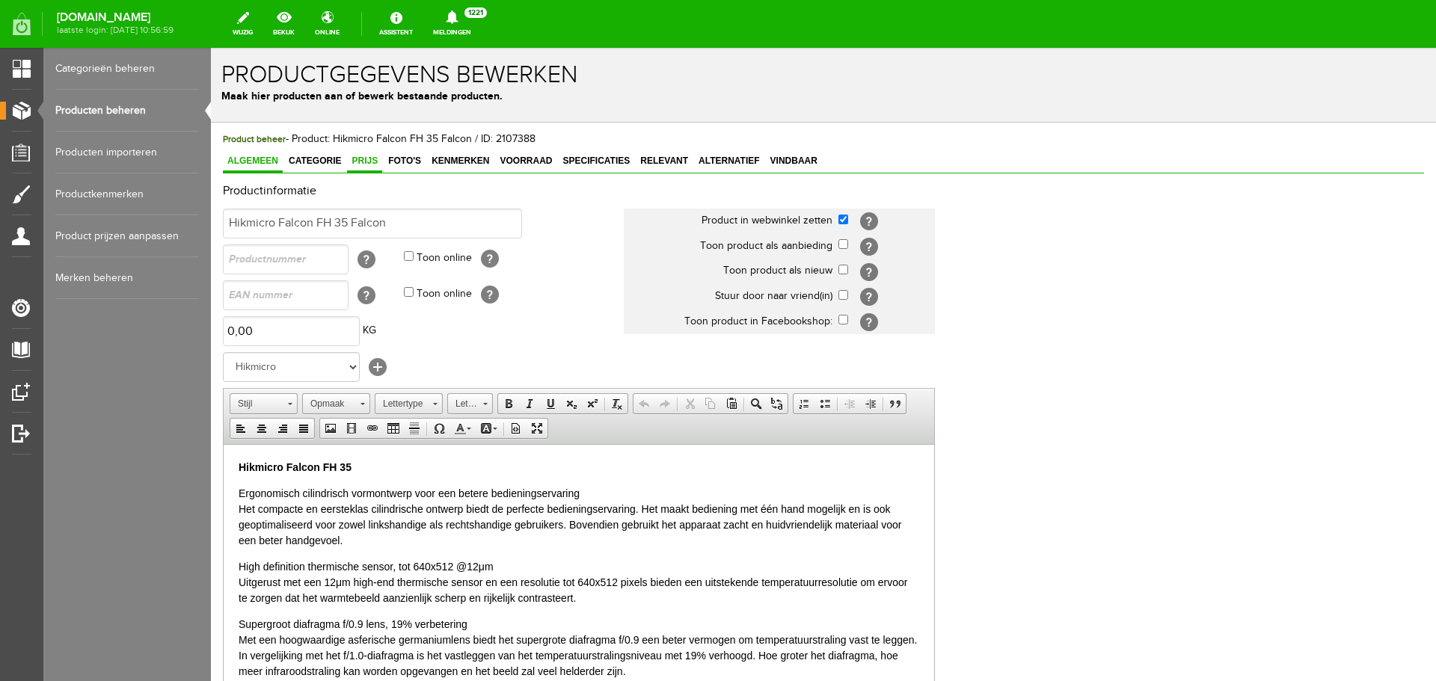
click at [366, 158] on span "Prijs" at bounding box center [364, 161] width 35 height 10
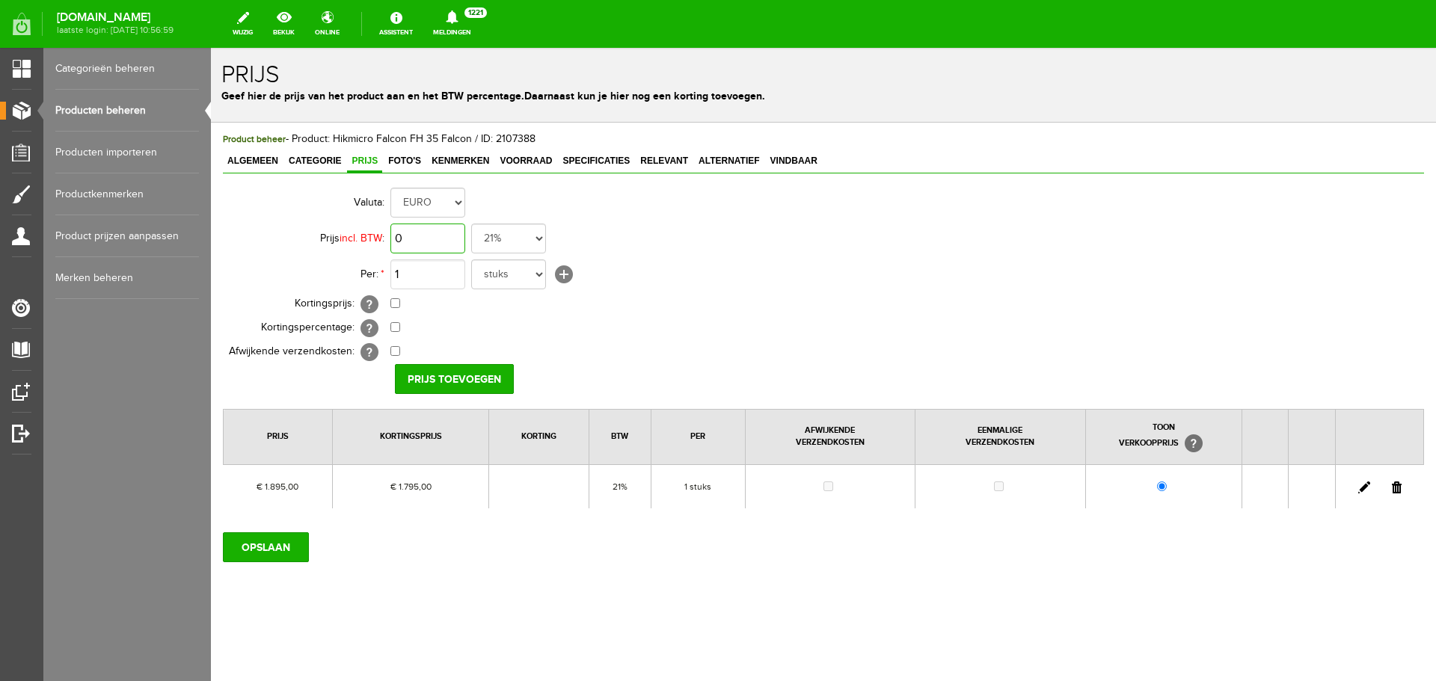
click at [444, 238] on input "0" at bounding box center [427, 239] width 75 height 30
type input "€ 1.895,00"
click at [394, 304] on input "checkbox" at bounding box center [395, 303] width 10 height 10
checkbox input "true"
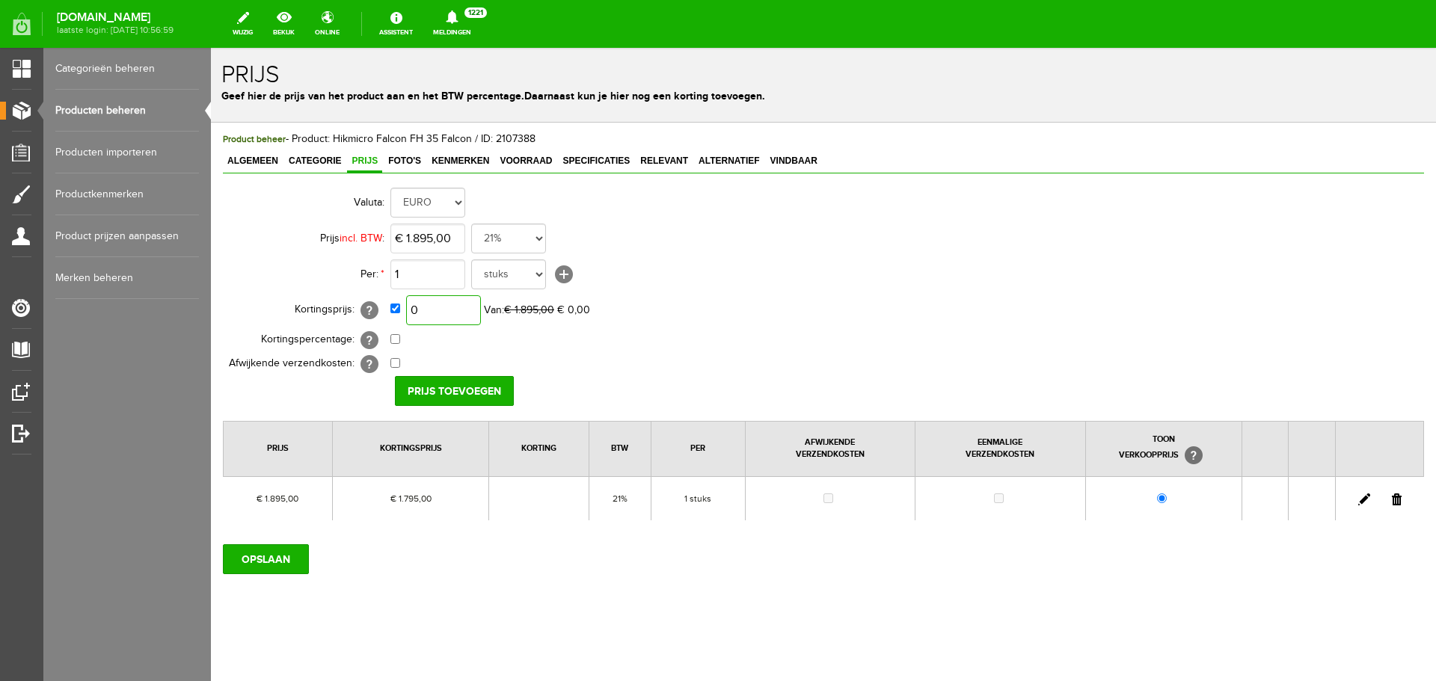
click at [454, 310] on input "0" at bounding box center [443, 310] width 75 height 30
type input "€ 1.400,00"
click at [461, 387] on input "Prijs toevoegen" at bounding box center [454, 391] width 119 height 30
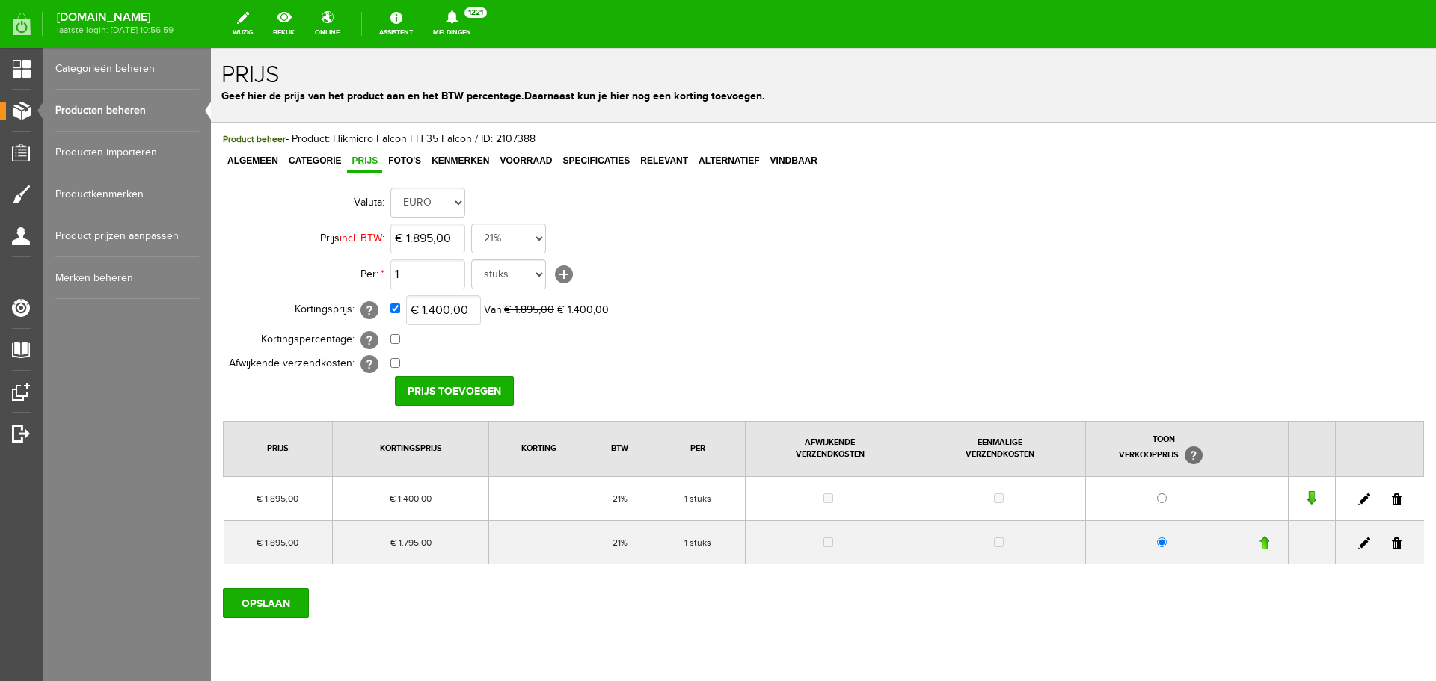
click at [1392, 542] on link at bounding box center [1397, 544] width 10 height 12
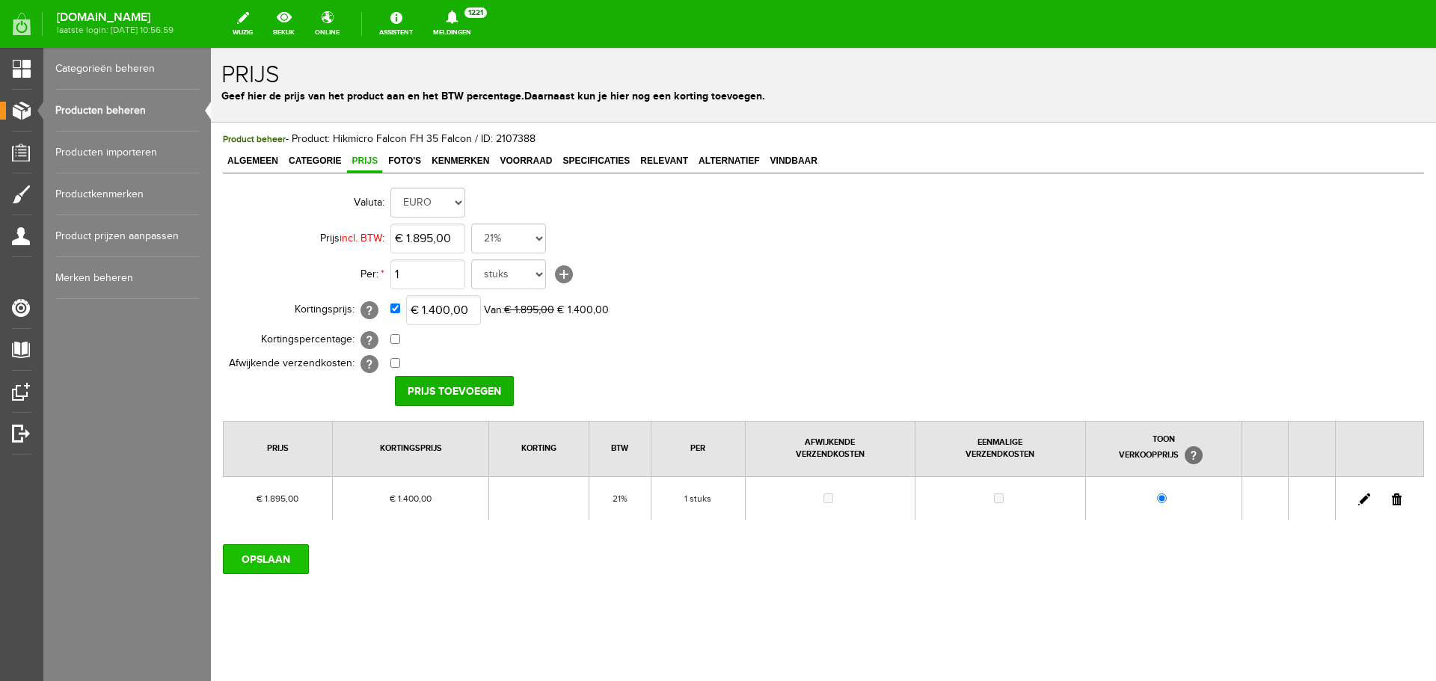
click at [274, 562] on input "OPSLAAN" at bounding box center [266, 559] width 86 height 30
click at [283, 562] on input "OPSLAAN" at bounding box center [266, 559] width 86 height 30
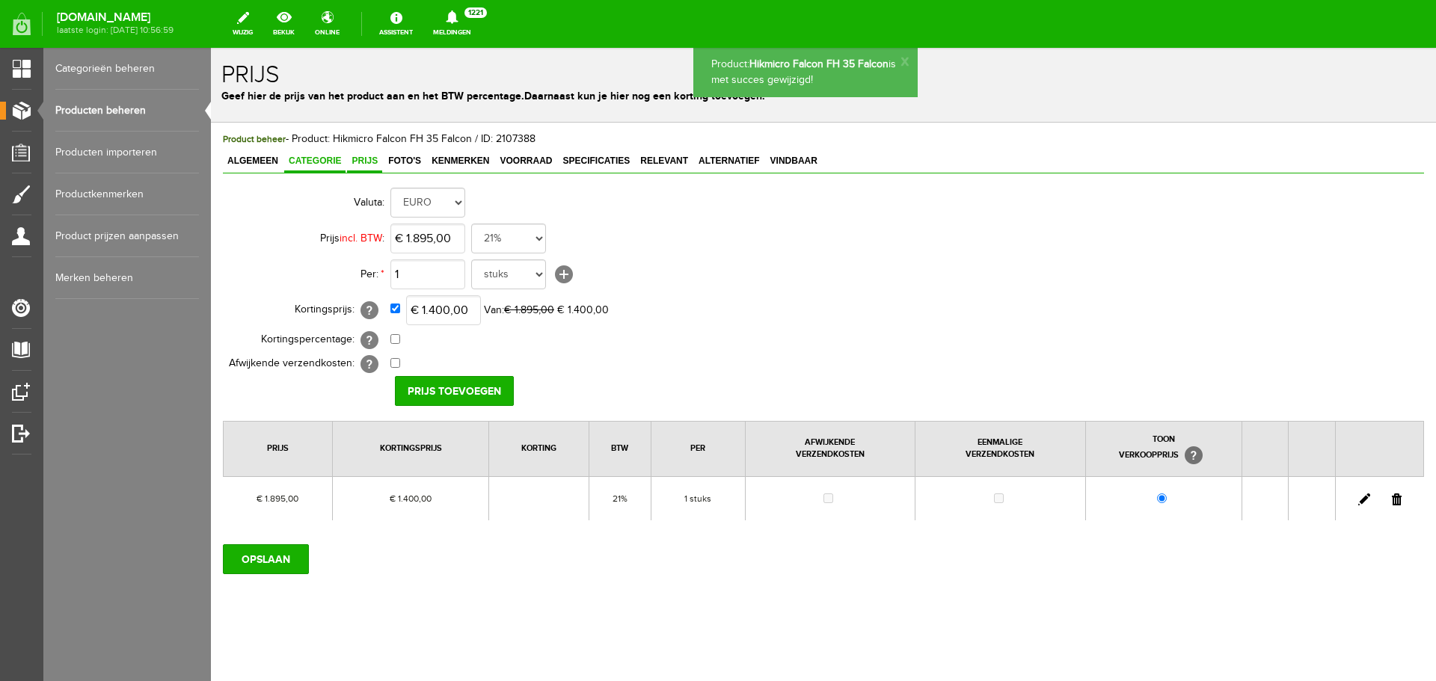
click at [332, 159] on span "Categorie" at bounding box center [314, 161] width 61 height 10
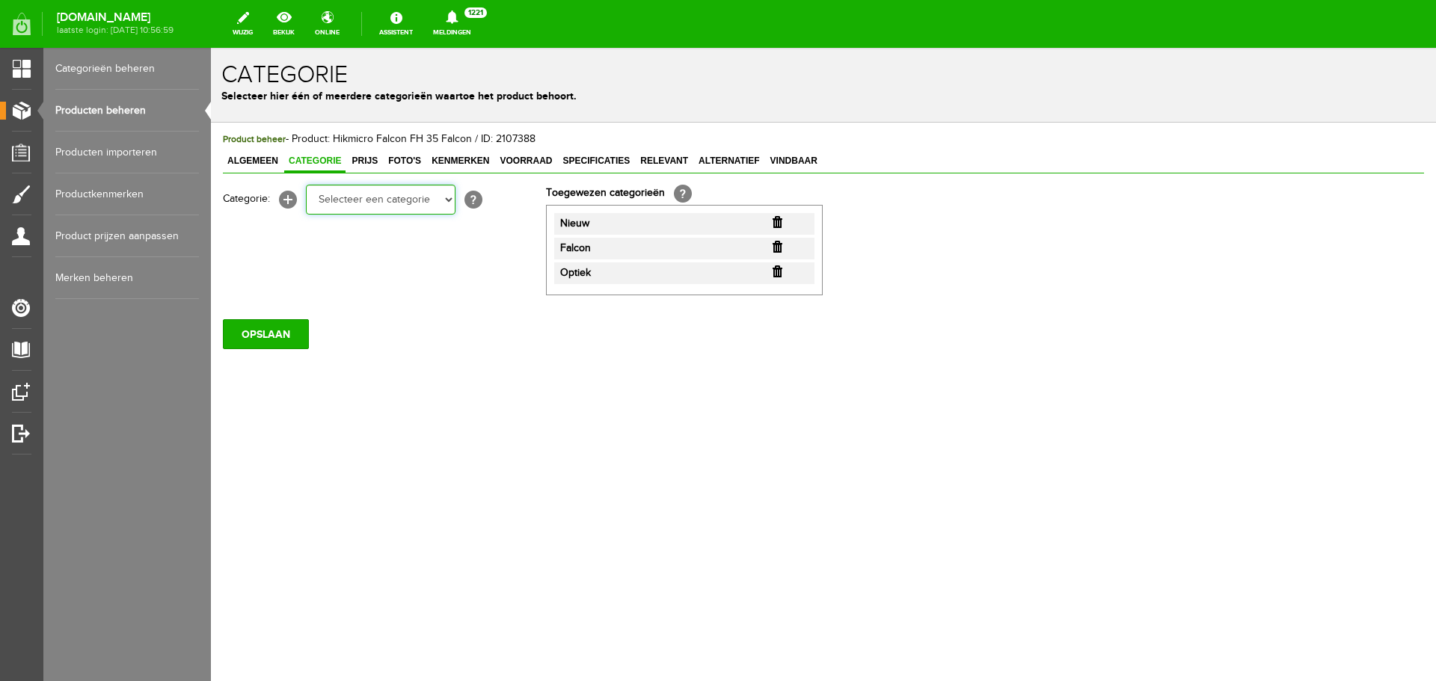
click at [448, 203] on select "Selecteer een categorie Occasions Occasions Choke's Occasions alarmpistolen Occ…" at bounding box center [381, 200] width 150 height 30
select select "151909"
click at [306, 185] on select "Selecteer een categorie Occasions Occasions Choke's Occasions alarmpistolen Occ…" at bounding box center [381, 200] width 150 height 30
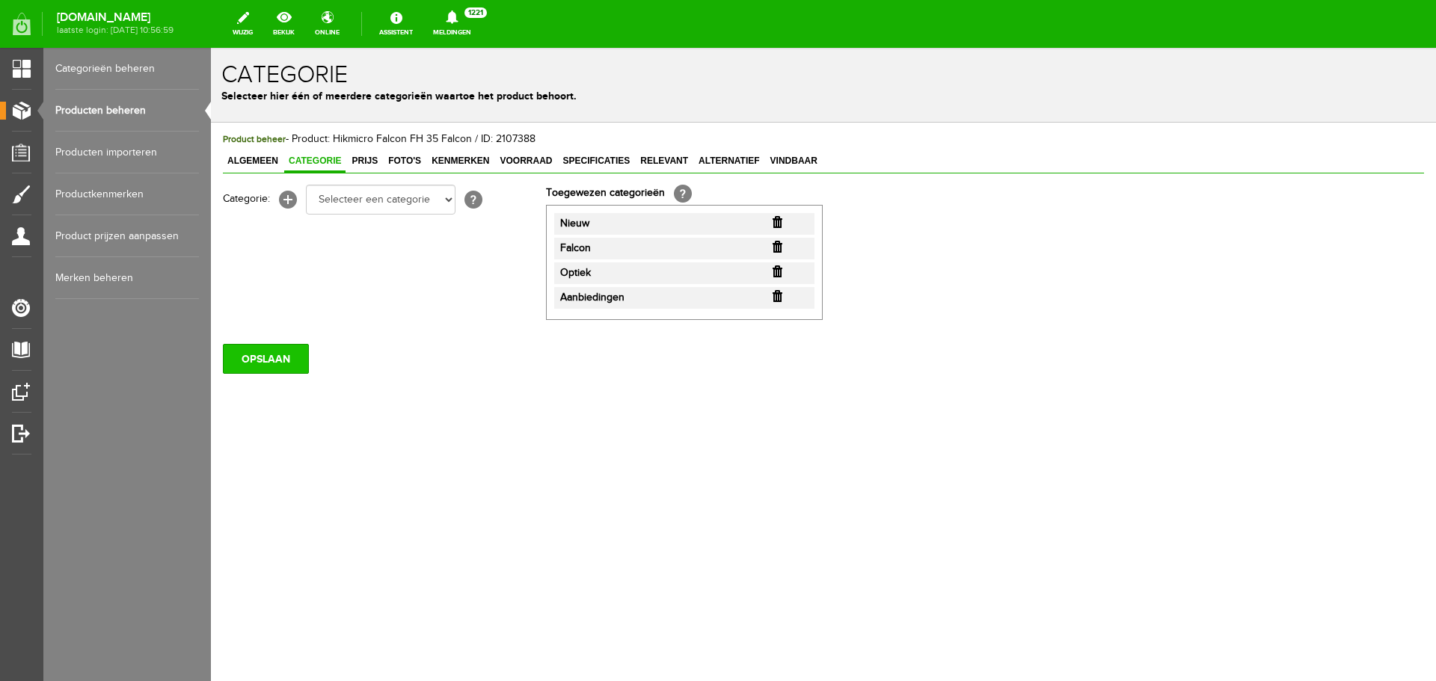
click at [282, 360] on input "OPSLAAN" at bounding box center [266, 359] width 86 height 30
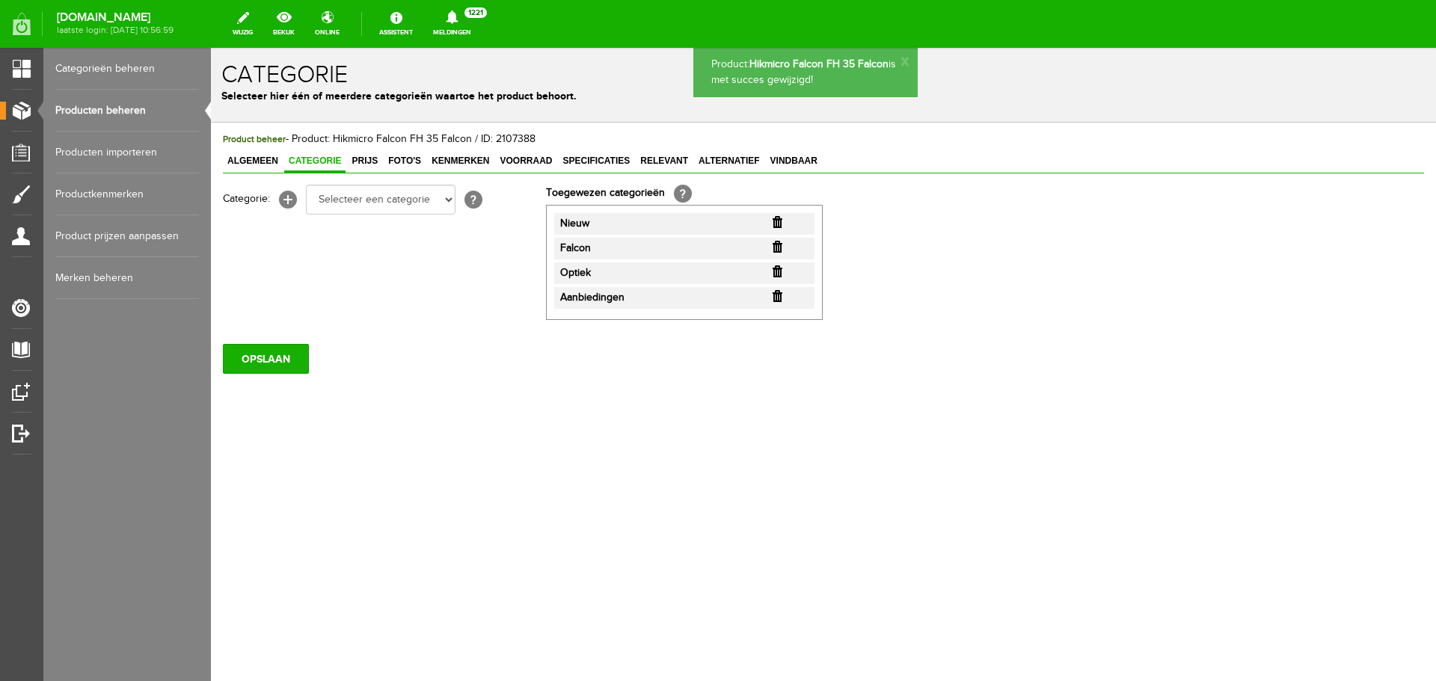
click at [129, 104] on link "Producten beheren" at bounding box center [127, 111] width 144 height 42
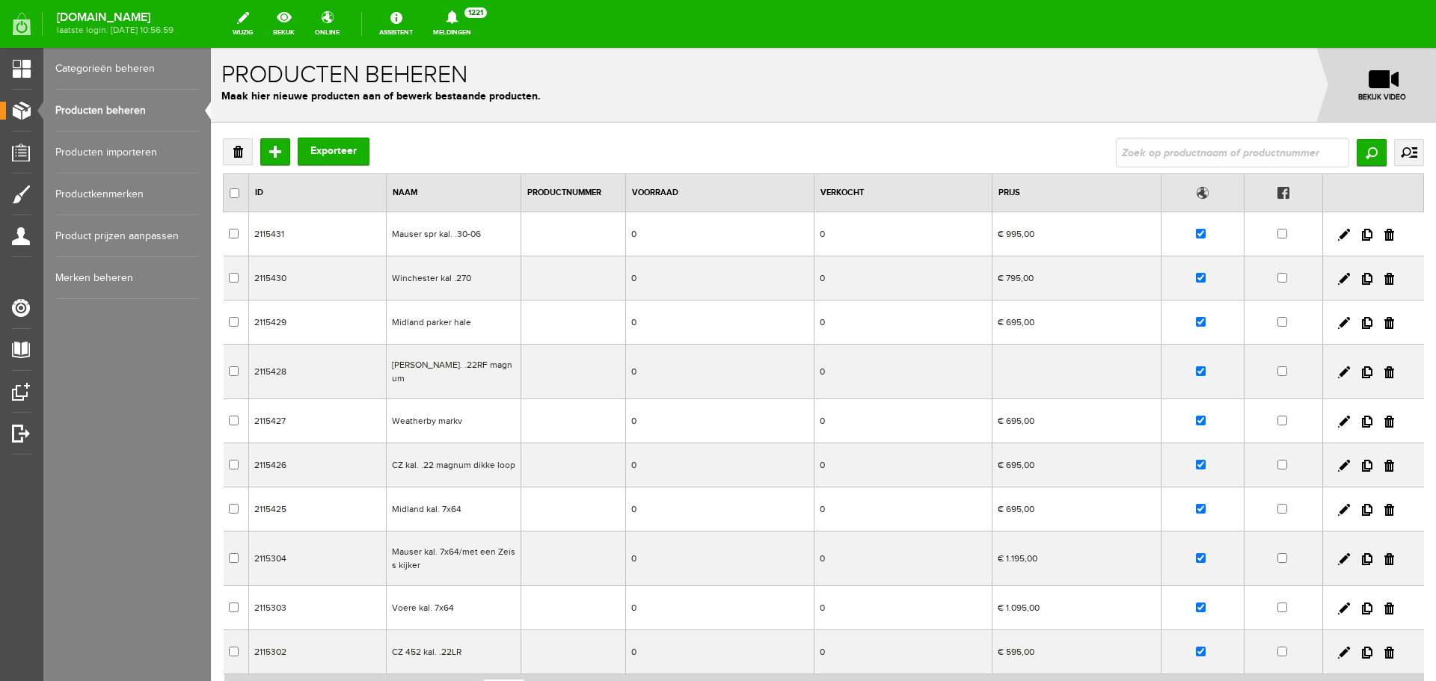
click at [129, 109] on link "Producten beheren" at bounding box center [127, 111] width 144 height 42
click at [502, 368] on td "[PERSON_NAME]. .22RF magnum" at bounding box center [454, 372] width 135 height 55
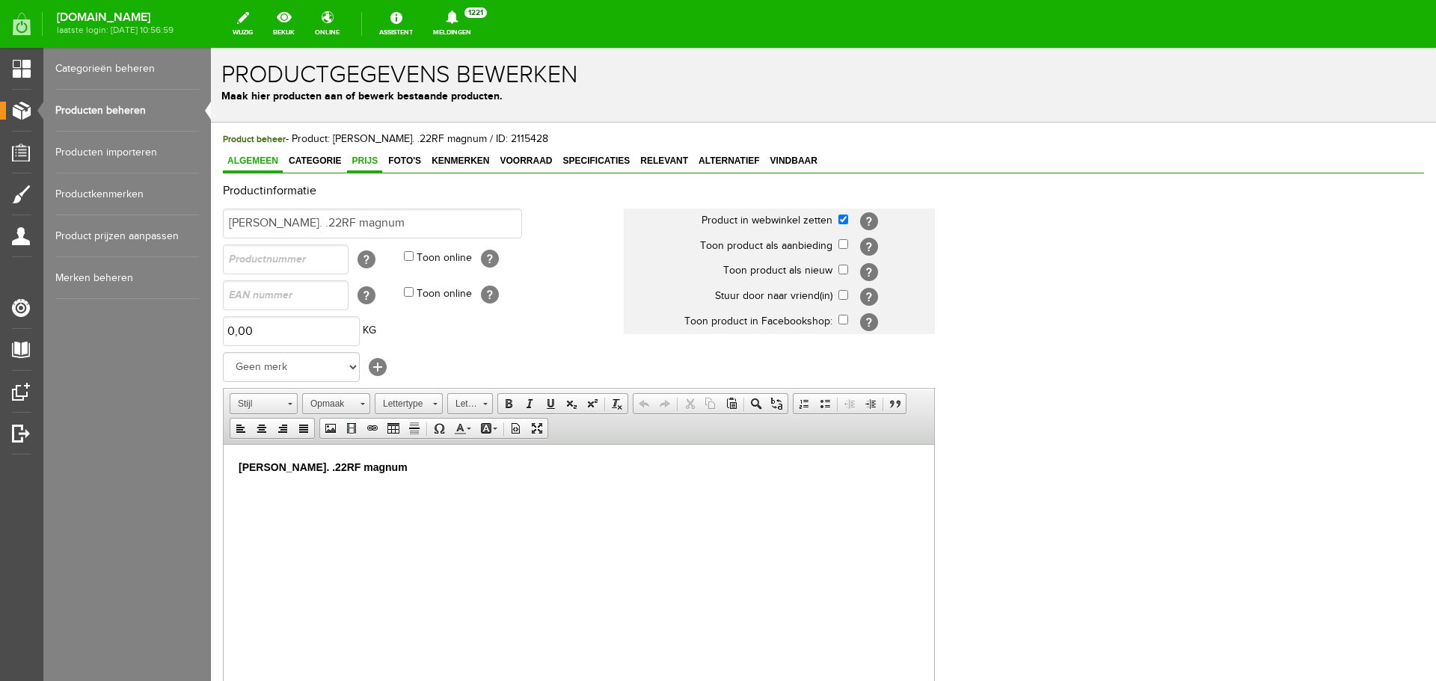
click at [355, 156] on span "Prijs" at bounding box center [364, 161] width 35 height 10
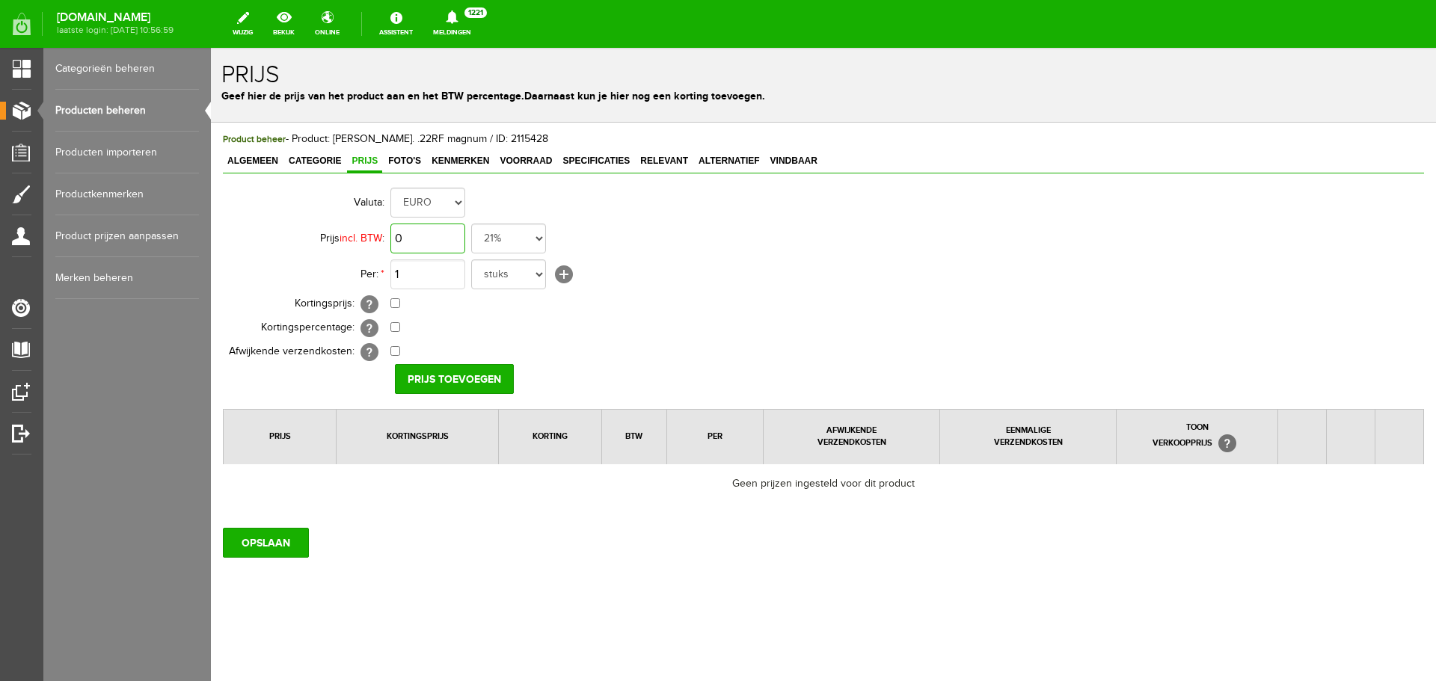
click at [441, 240] on input "0" at bounding box center [427, 239] width 75 height 30
type input "€ 200,00"
click at [452, 385] on input "Prijs toevoegen" at bounding box center [454, 379] width 119 height 30
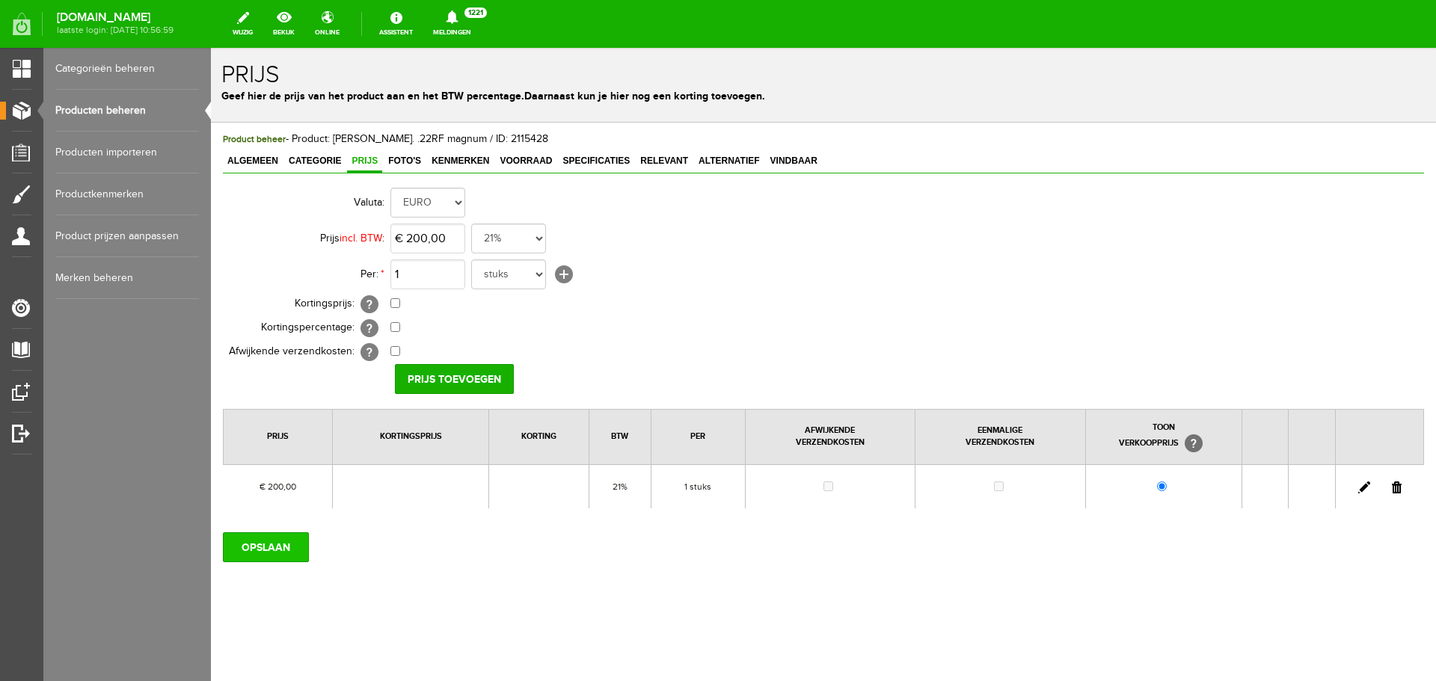
click at [290, 550] on input "OPSLAAN" at bounding box center [266, 547] width 86 height 30
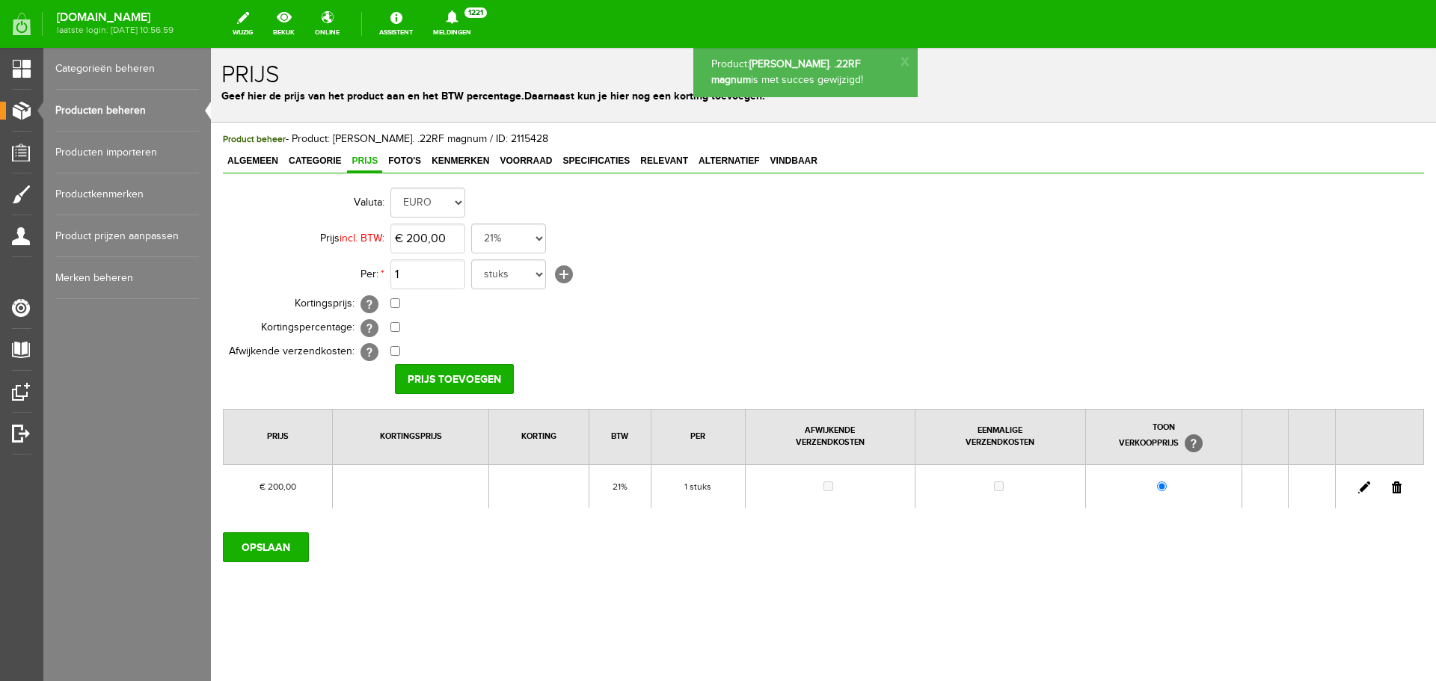
click at [132, 109] on link "Producten beheren" at bounding box center [127, 111] width 144 height 42
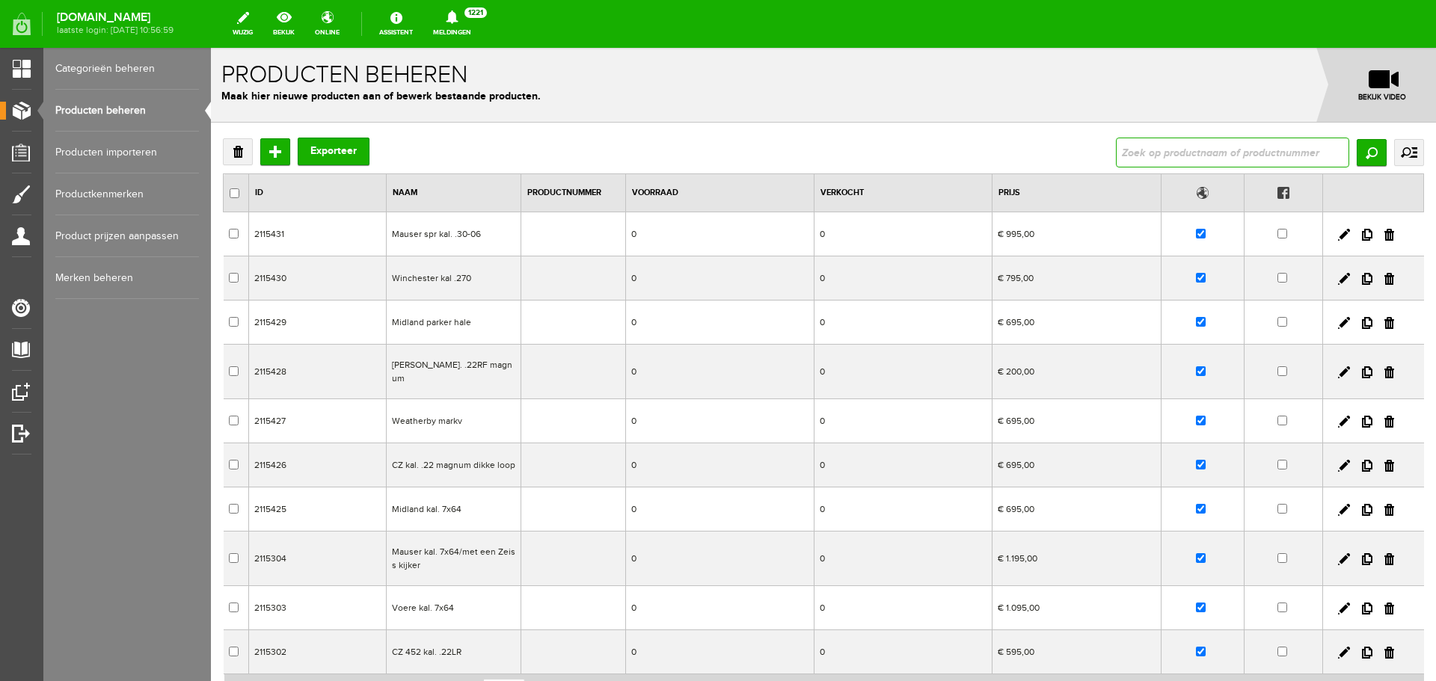
click at [1124, 145] on input "text" at bounding box center [1232, 153] width 233 height 30
type input "night pearl"
click at [1361, 153] on input "Zoeken" at bounding box center [1371, 152] width 30 height 27
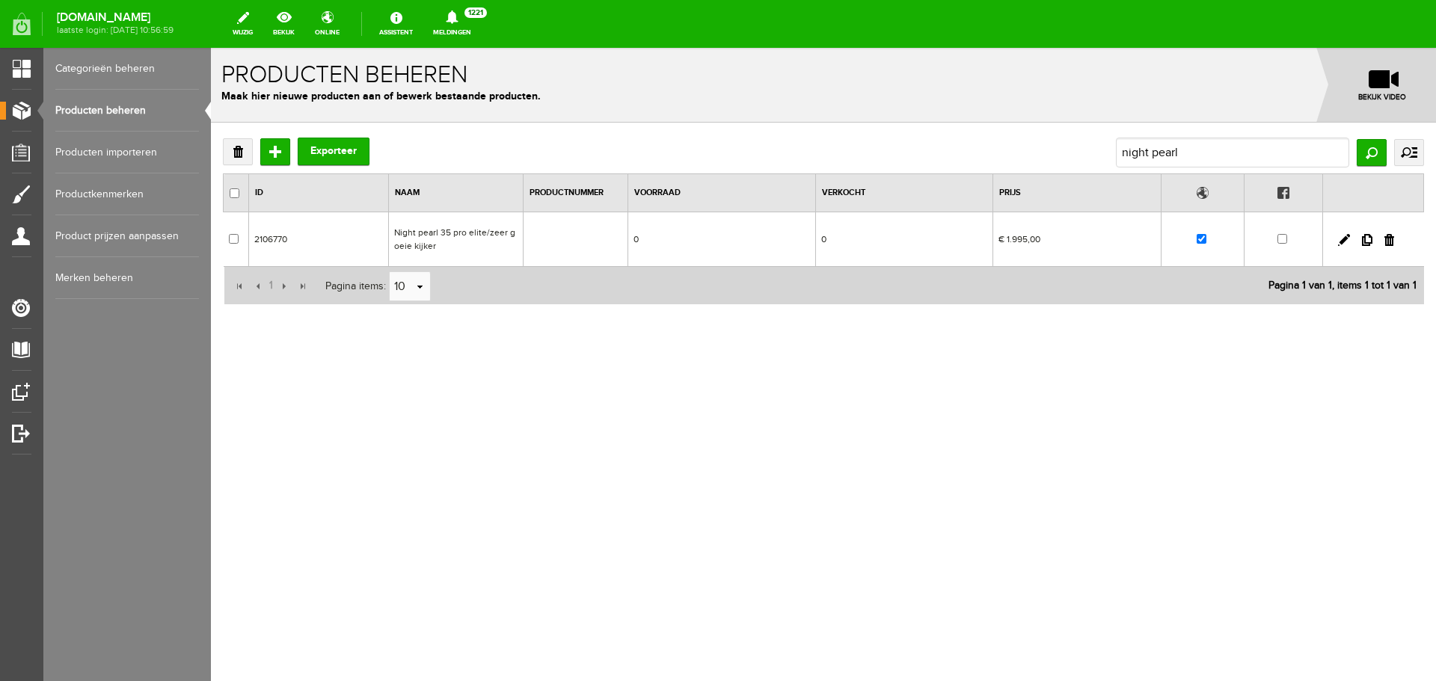
click at [519, 248] on td "Night pearl 35 pro elite/zeer goeie kijker" at bounding box center [456, 239] width 135 height 55
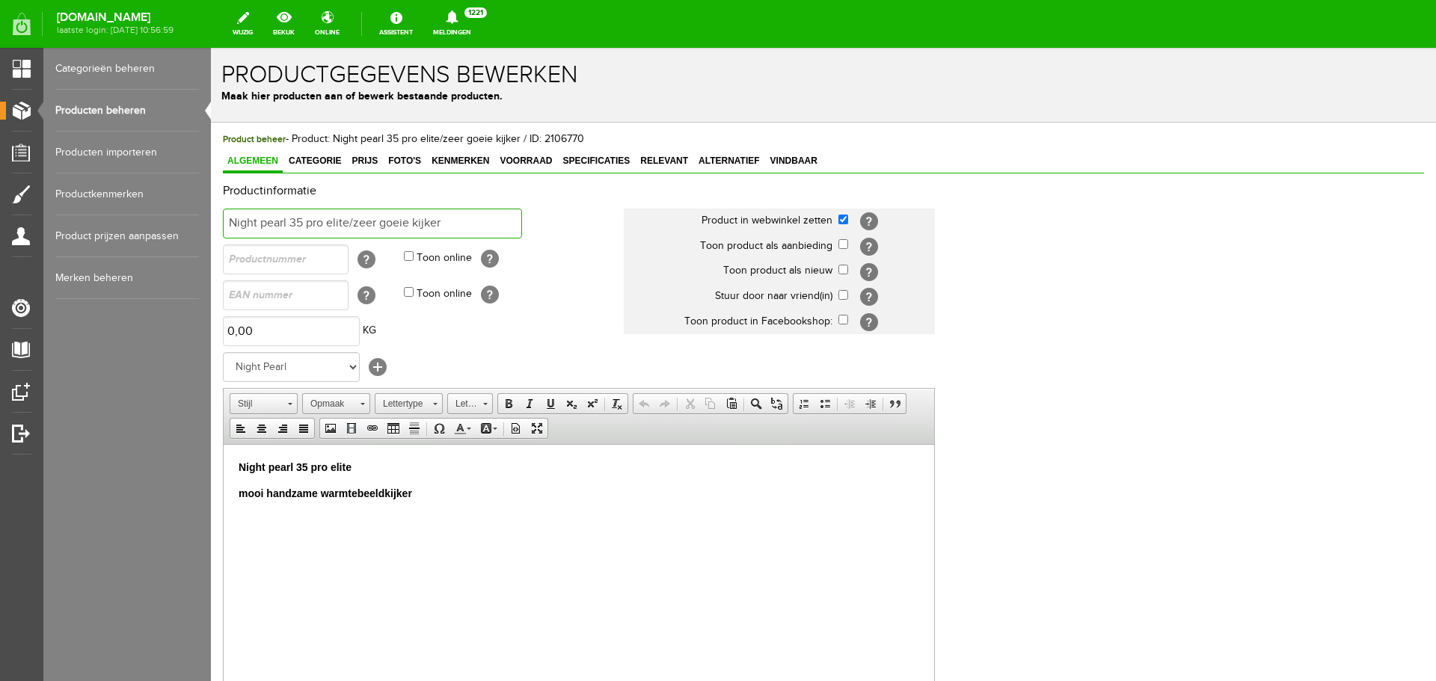
click at [456, 223] on input "Night pearl 35 pro elite/zeer goeie kijker" at bounding box center [372, 224] width 299 height 30
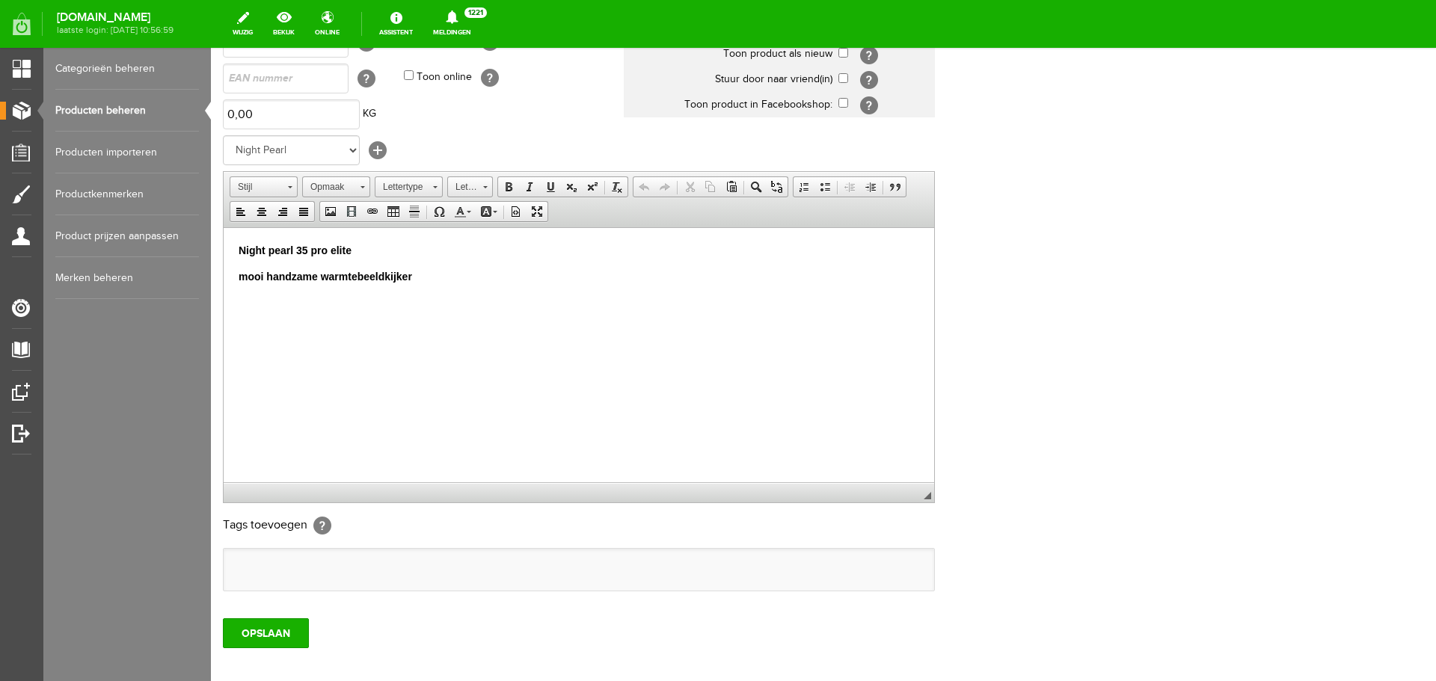
scroll to position [224, 0]
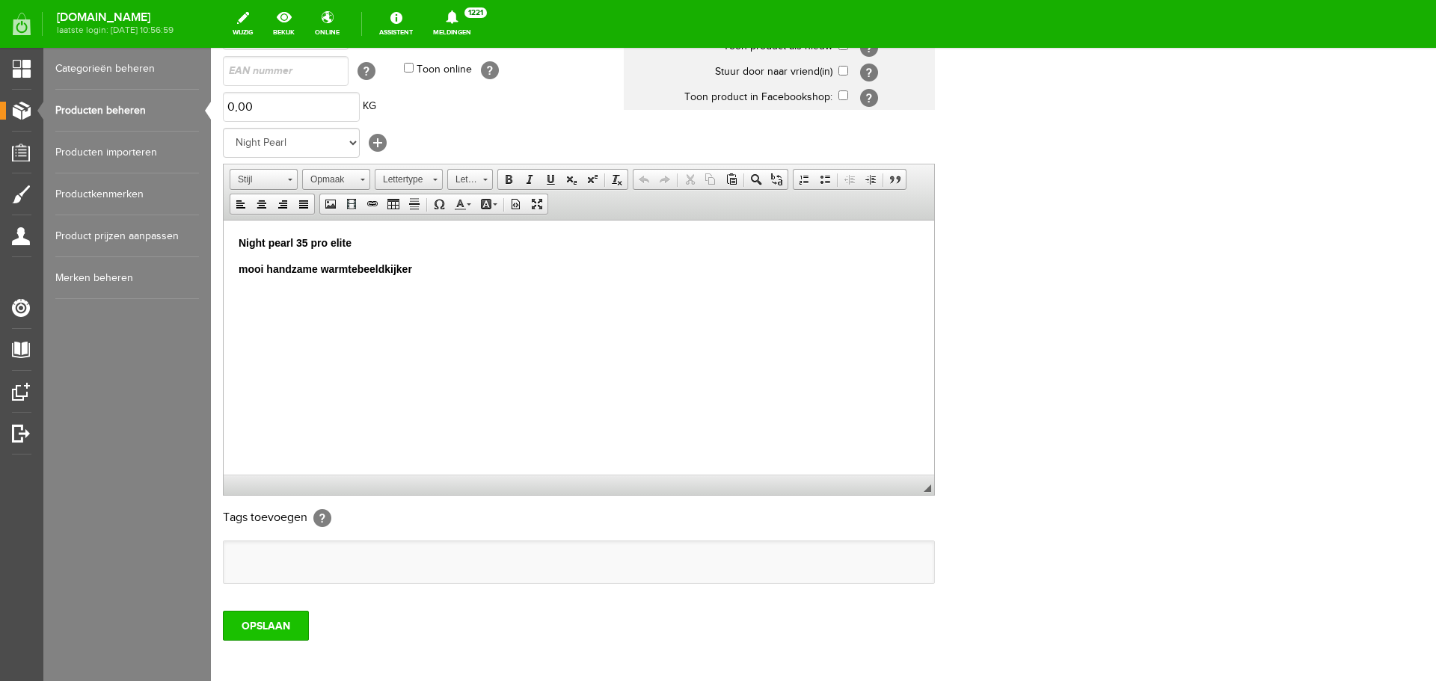
type input "Night pearl 35 pro elite/zeer goeie kijker/VERKOCHT"
click at [273, 627] on input "OPSLAAN" at bounding box center [266, 626] width 86 height 30
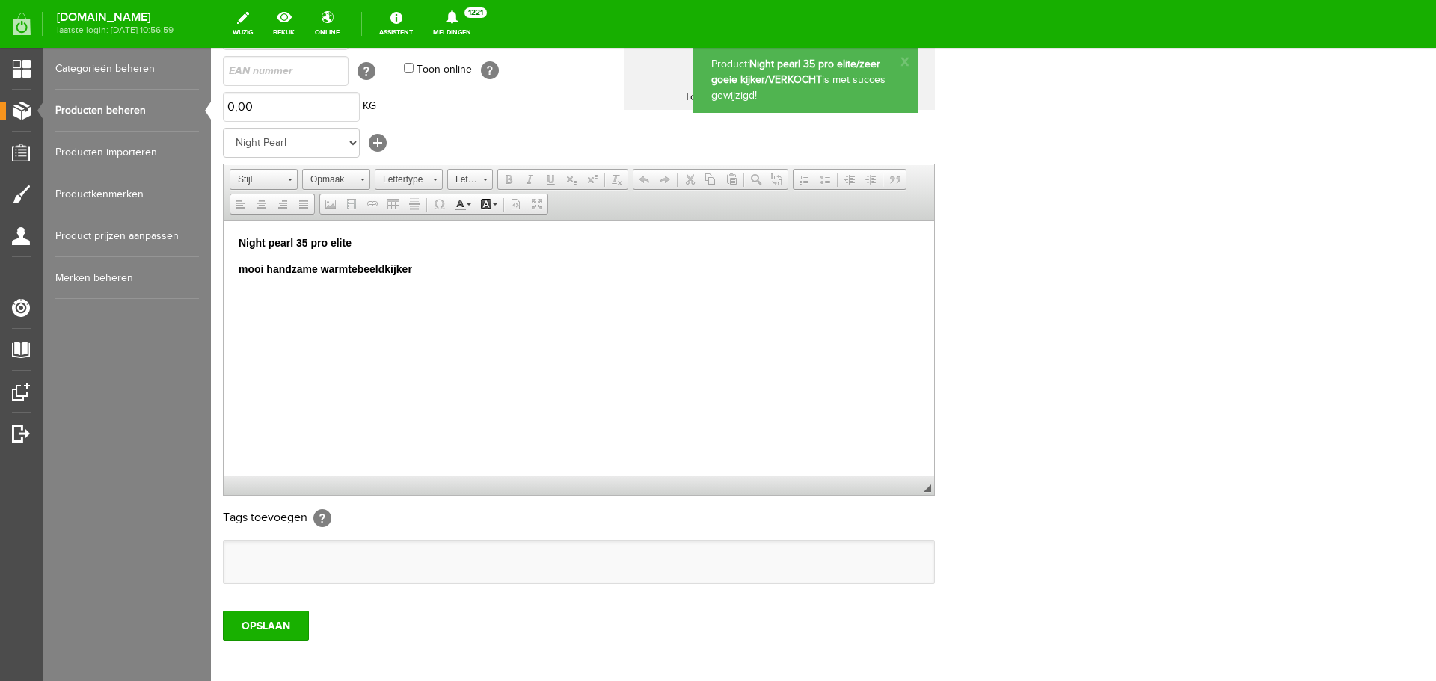
scroll to position [0, 0]
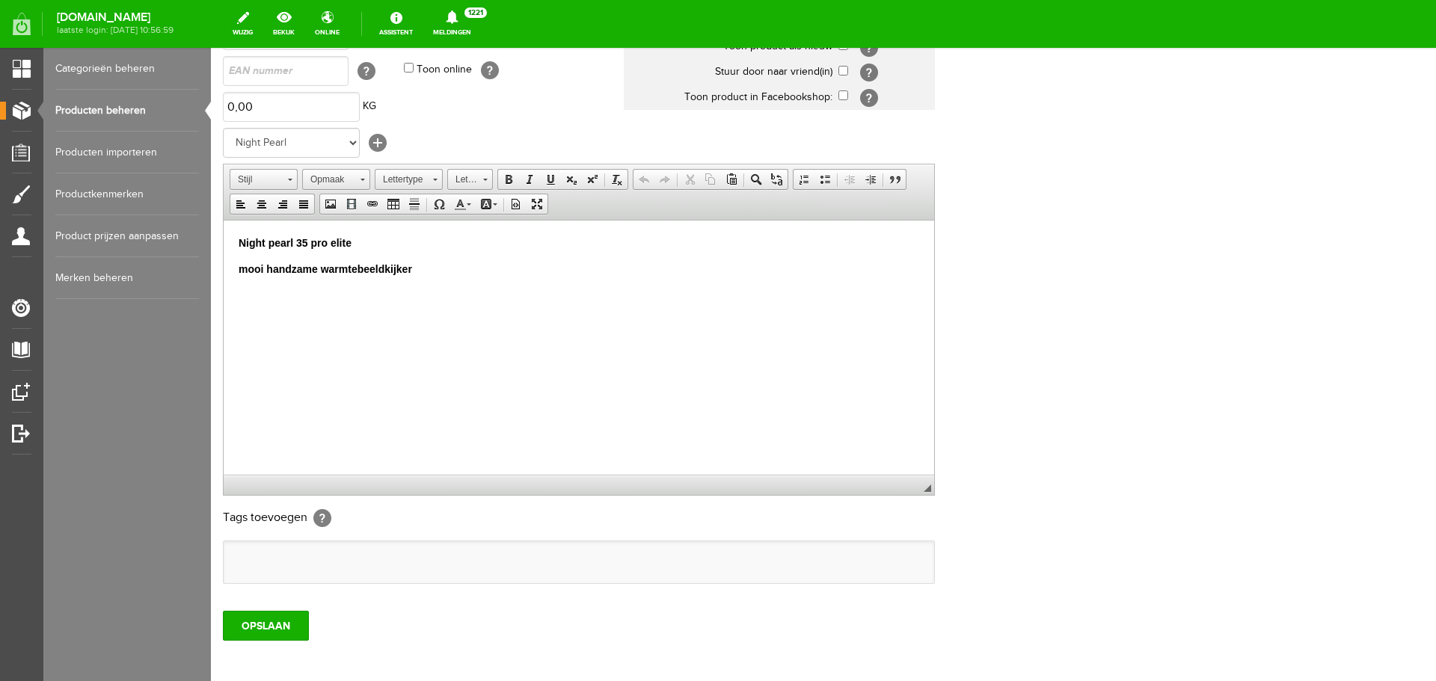
click at [372, 250] on p "Night pearl 35 pro elite" at bounding box center [579, 243] width 680 height 16
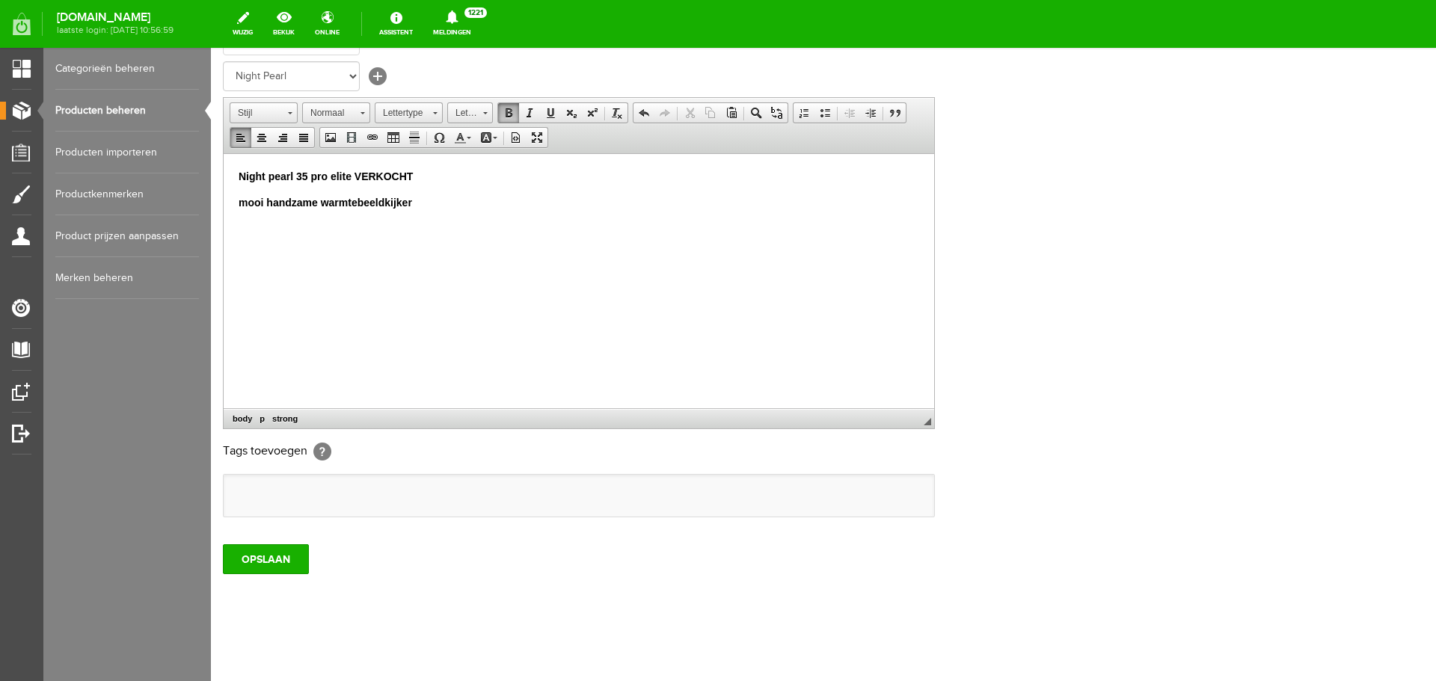
scroll to position [295, 0]
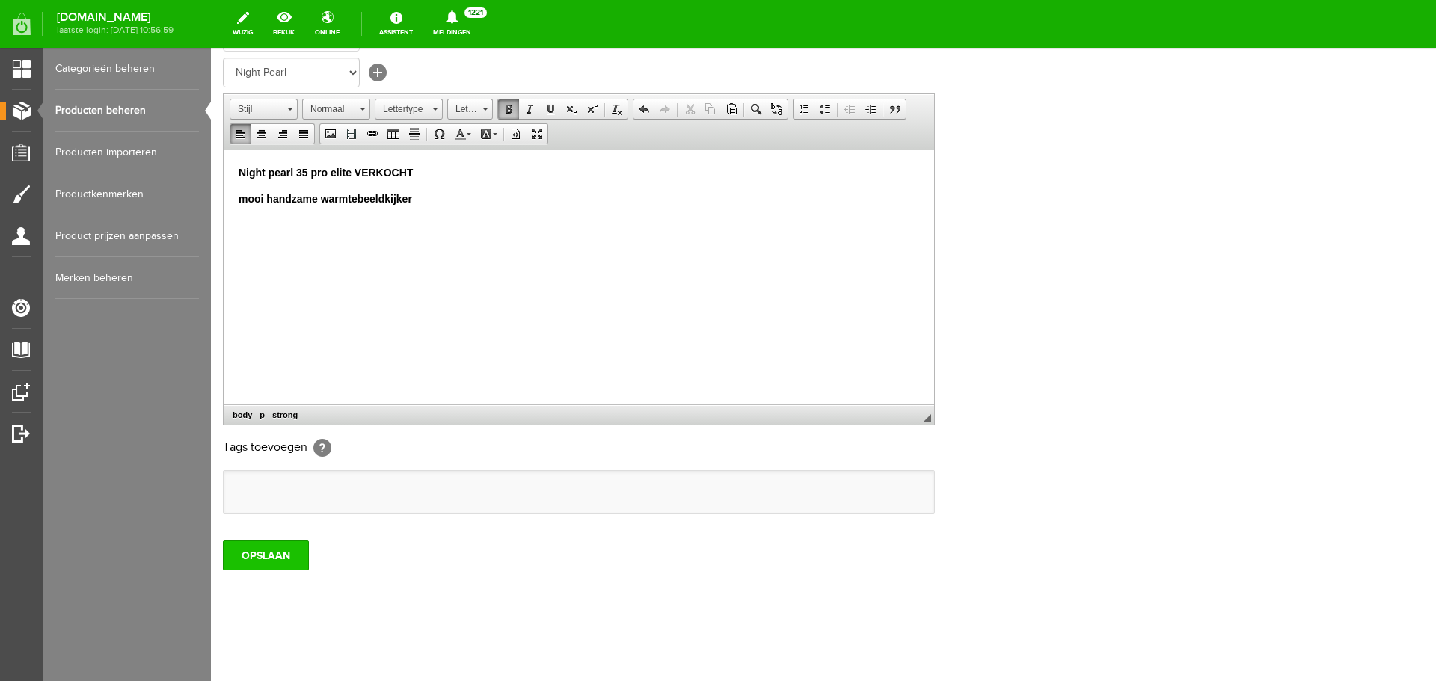
click at [285, 551] on input "OPSLAAN" at bounding box center [266, 556] width 86 height 30
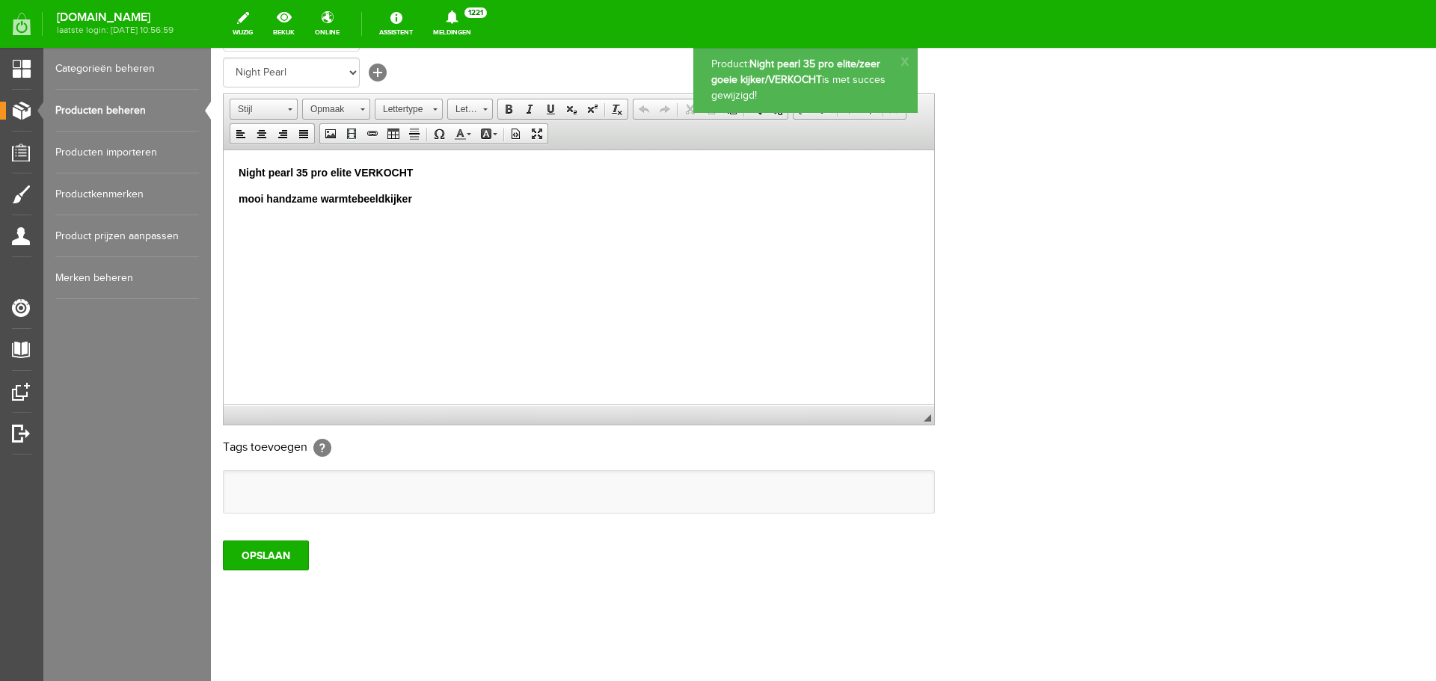
scroll to position [0, 0]
click at [125, 111] on link "Producten beheren" at bounding box center [127, 111] width 144 height 42
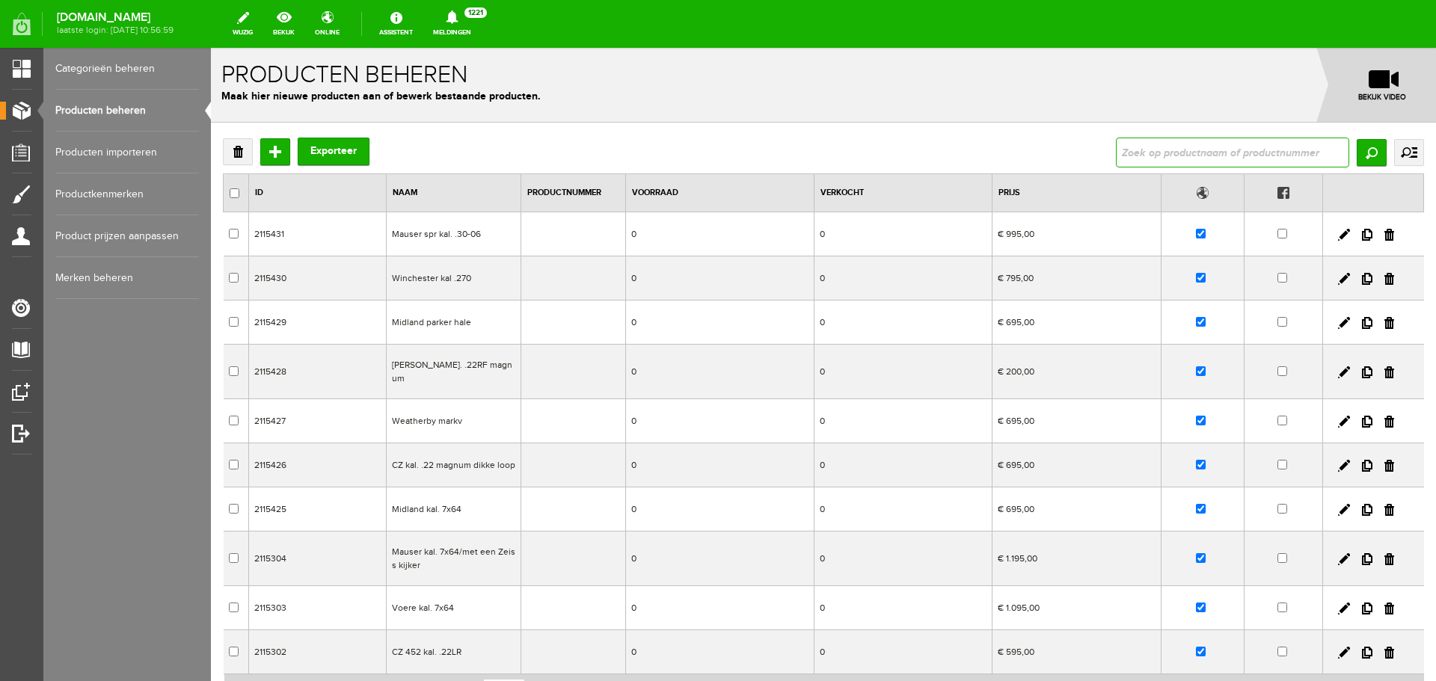
click at [1116, 154] on input "text" at bounding box center [1232, 153] width 233 height 30
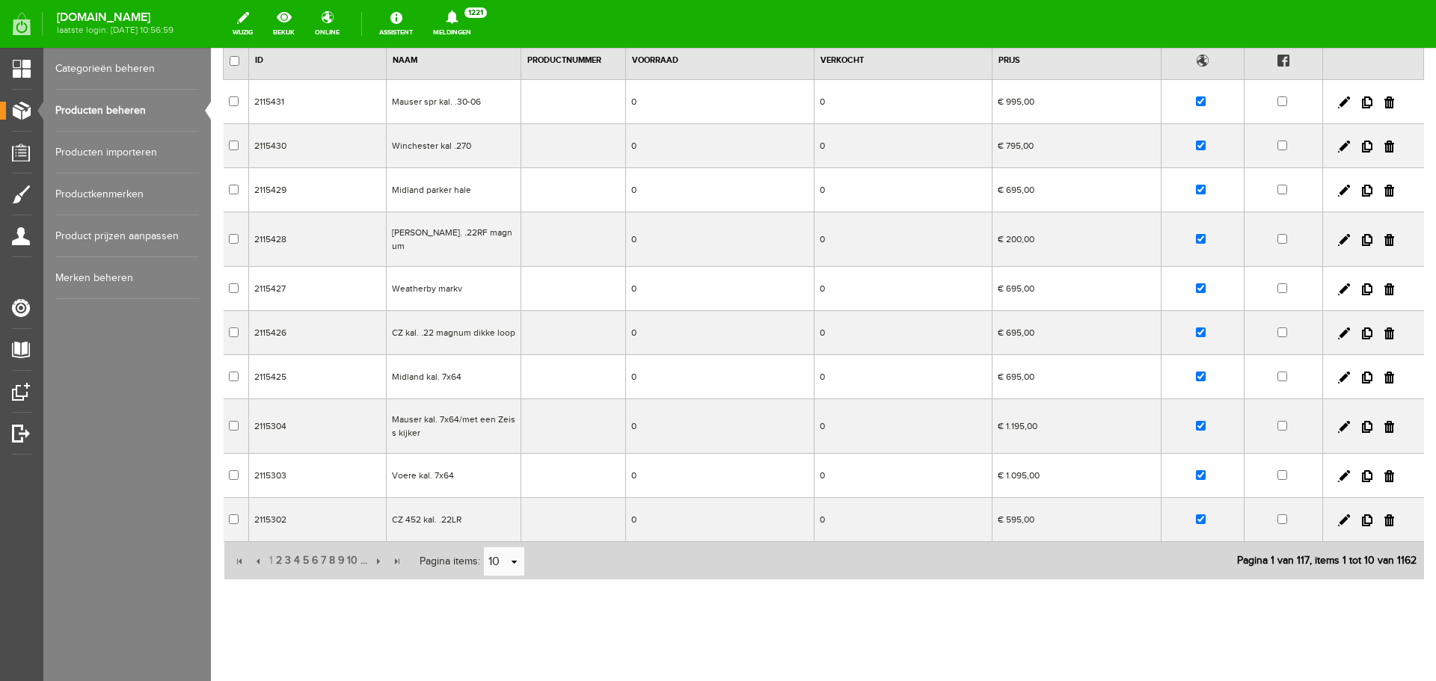
scroll to position [133, 0]
click at [311, 545] on span "6" at bounding box center [314, 560] width 9 height 30
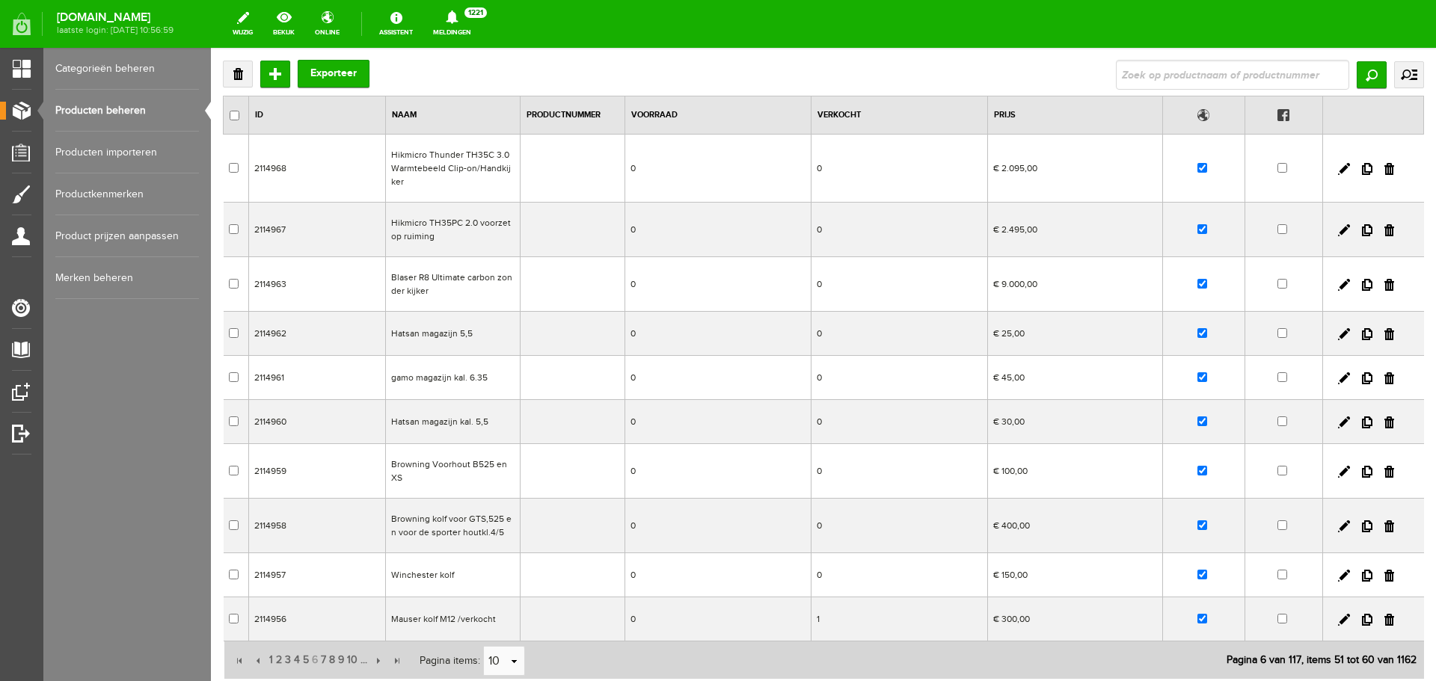
scroll to position [188, 0]
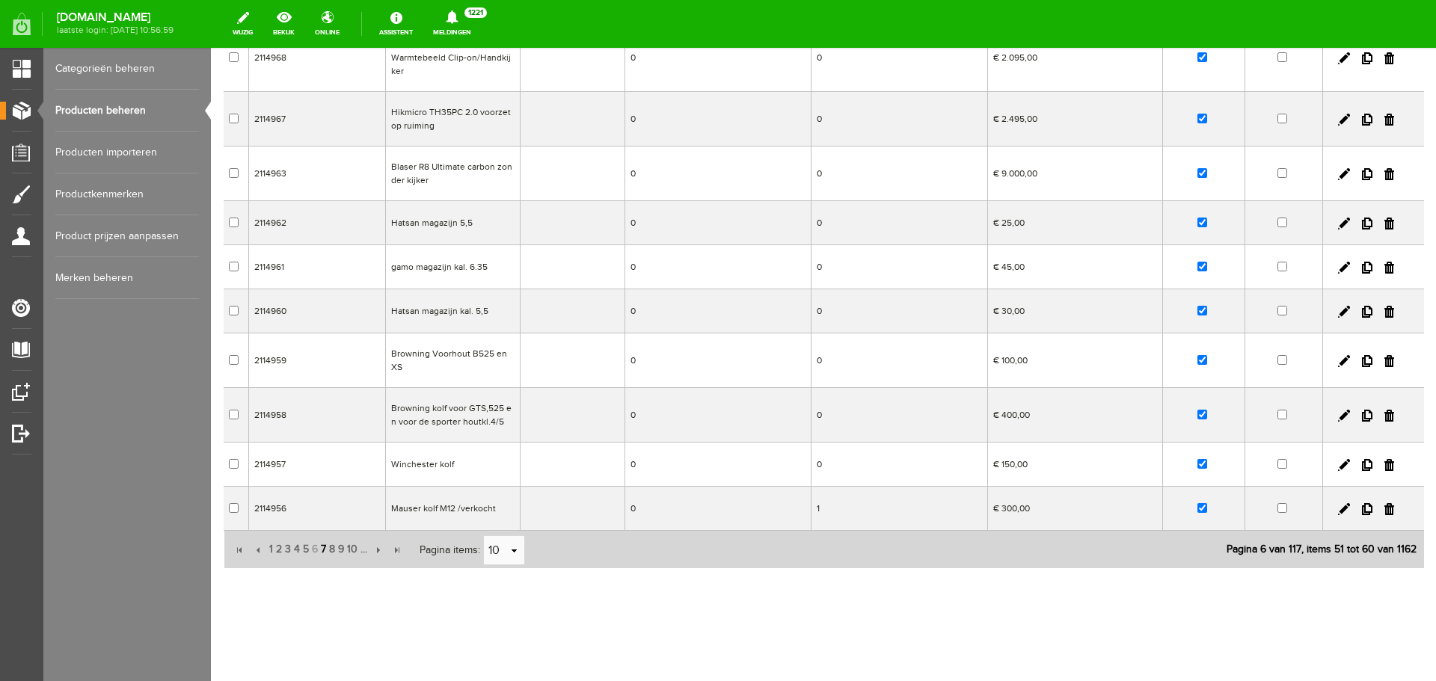
click at [320, 548] on span "7" at bounding box center [323, 550] width 8 height 30
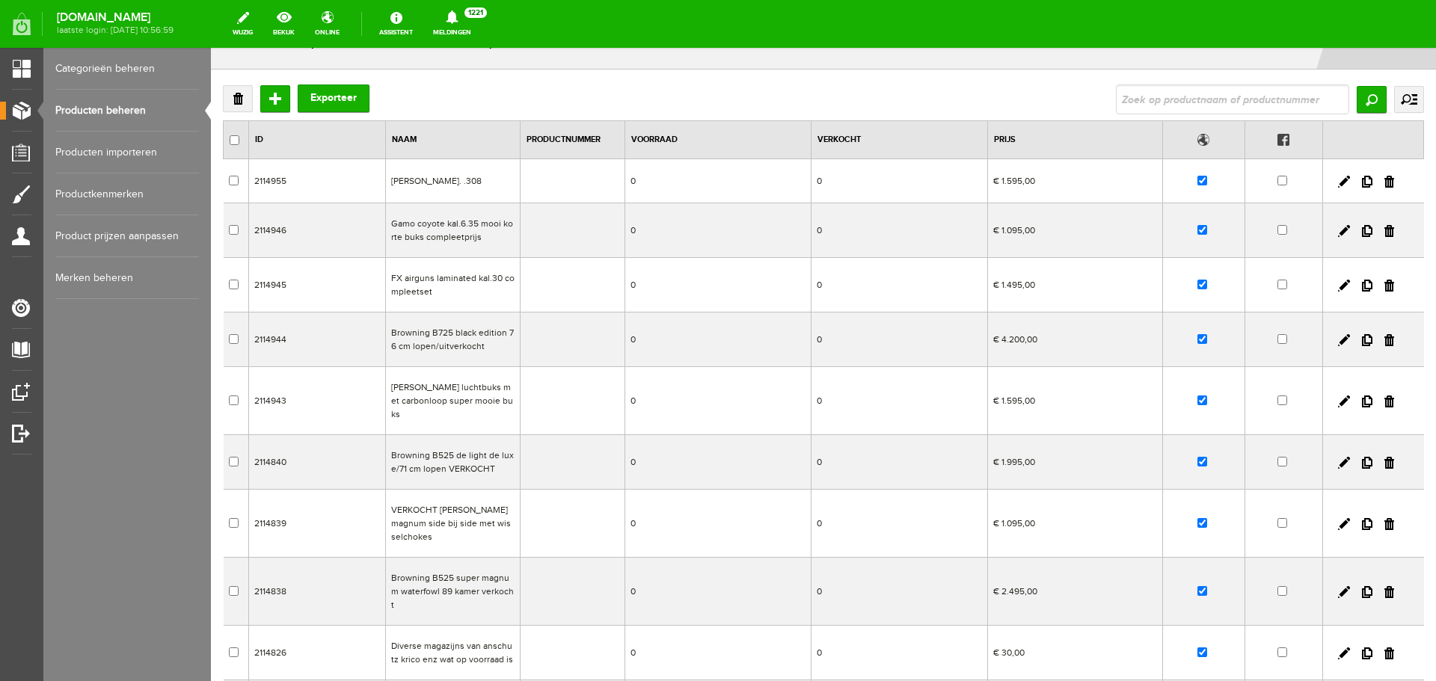
scroll to position [0, 0]
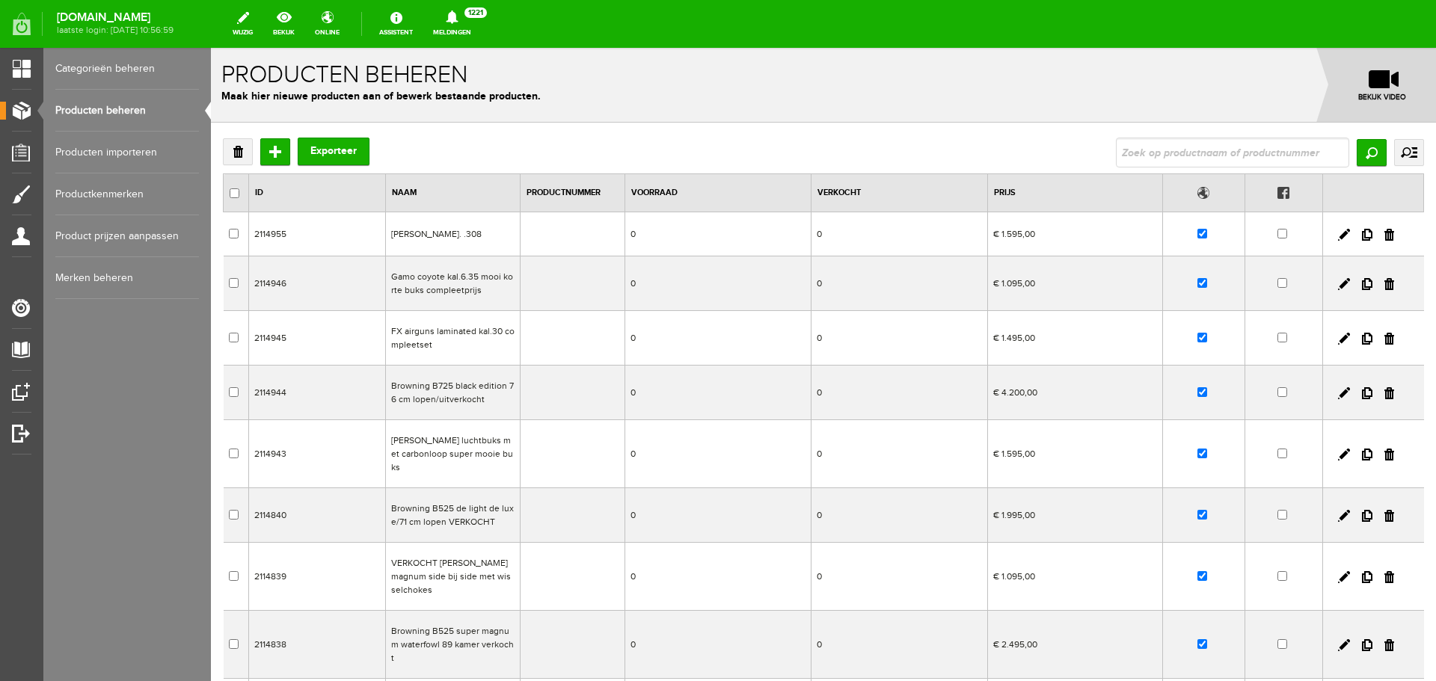
click at [109, 102] on link "Producten beheren" at bounding box center [127, 111] width 144 height 42
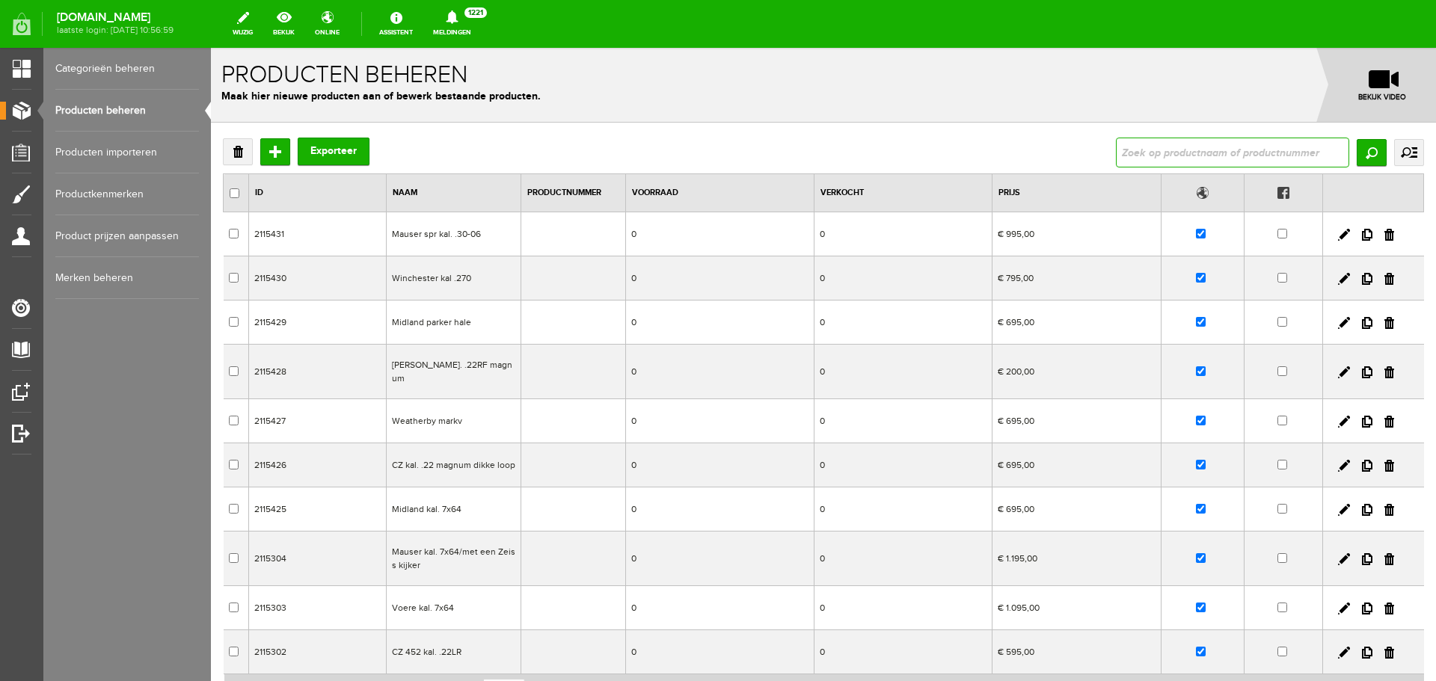
click at [1134, 141] on input "text" at bounding box center [1232, 153] width 233 height 30
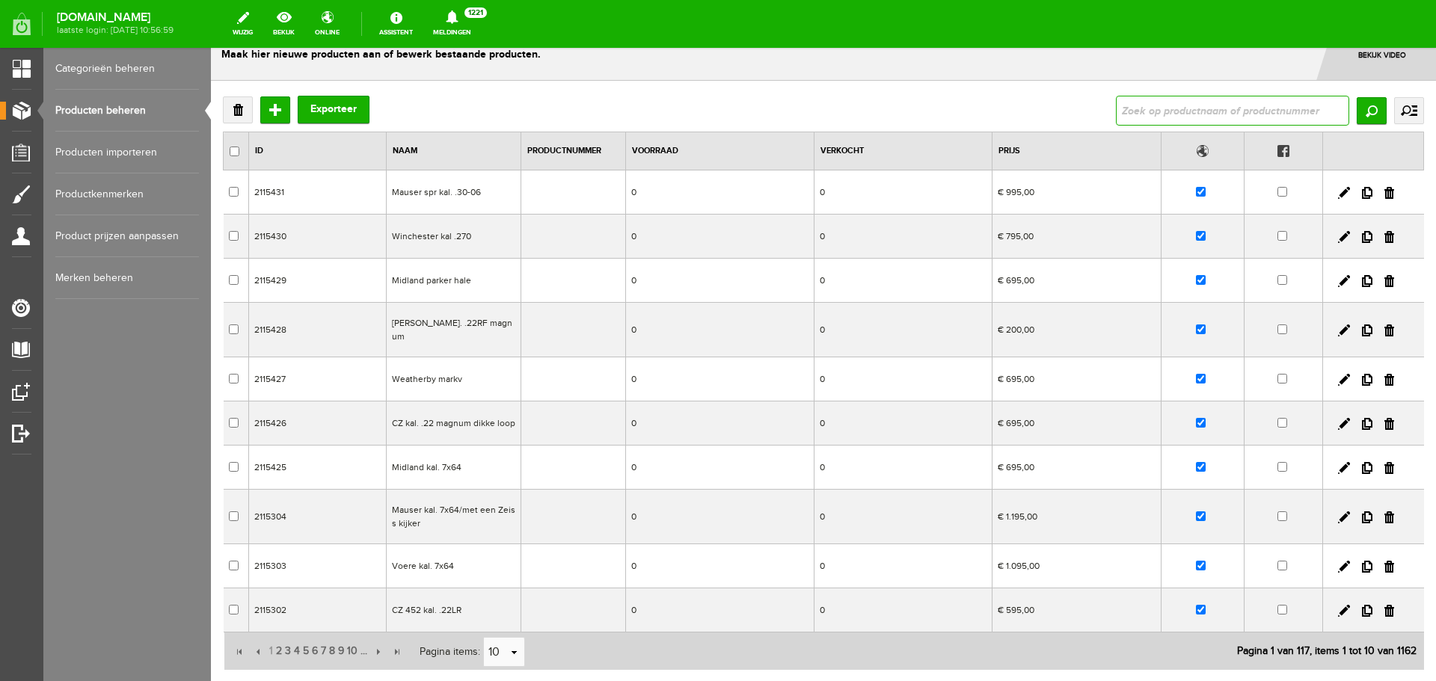
scroll to position [133, 0]
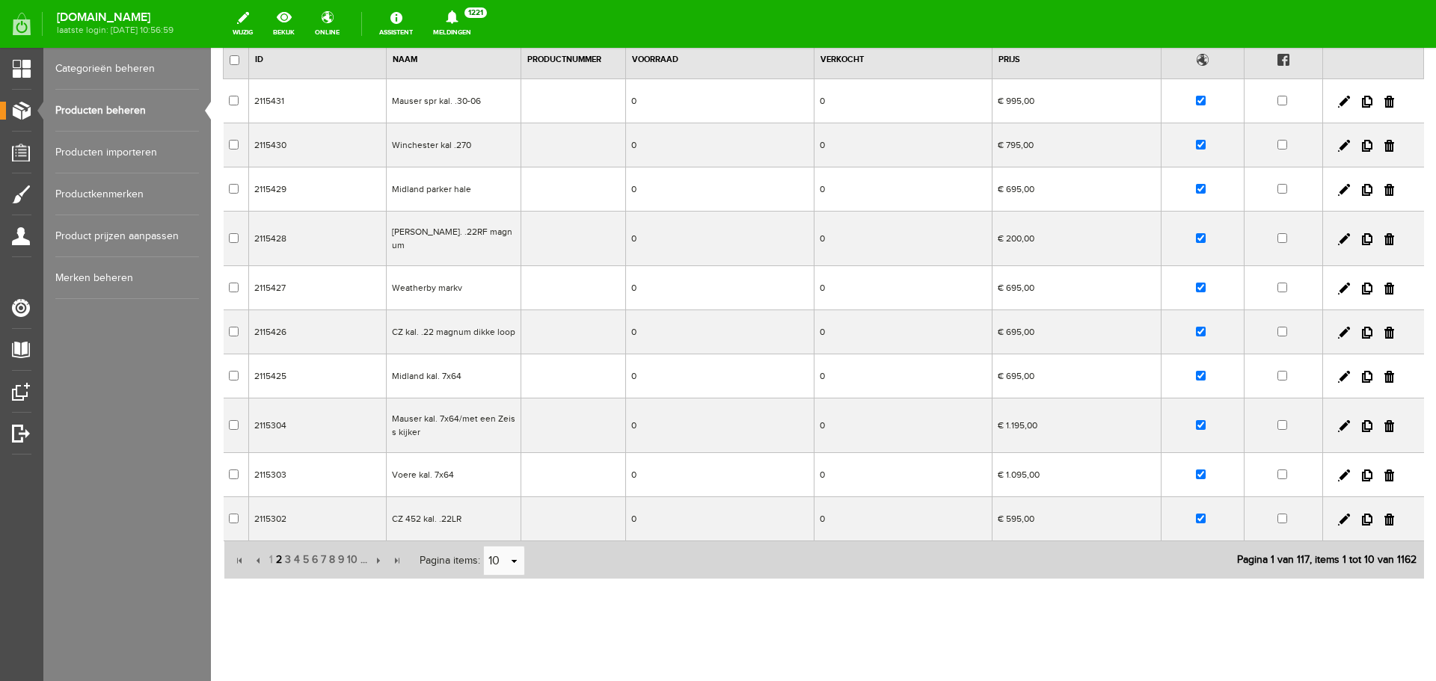
click at [278, 552] on span "2" at bounding box center [278, 560] width 9 height 30
